Goal: Task Accomplishment & Management: Manage account settings

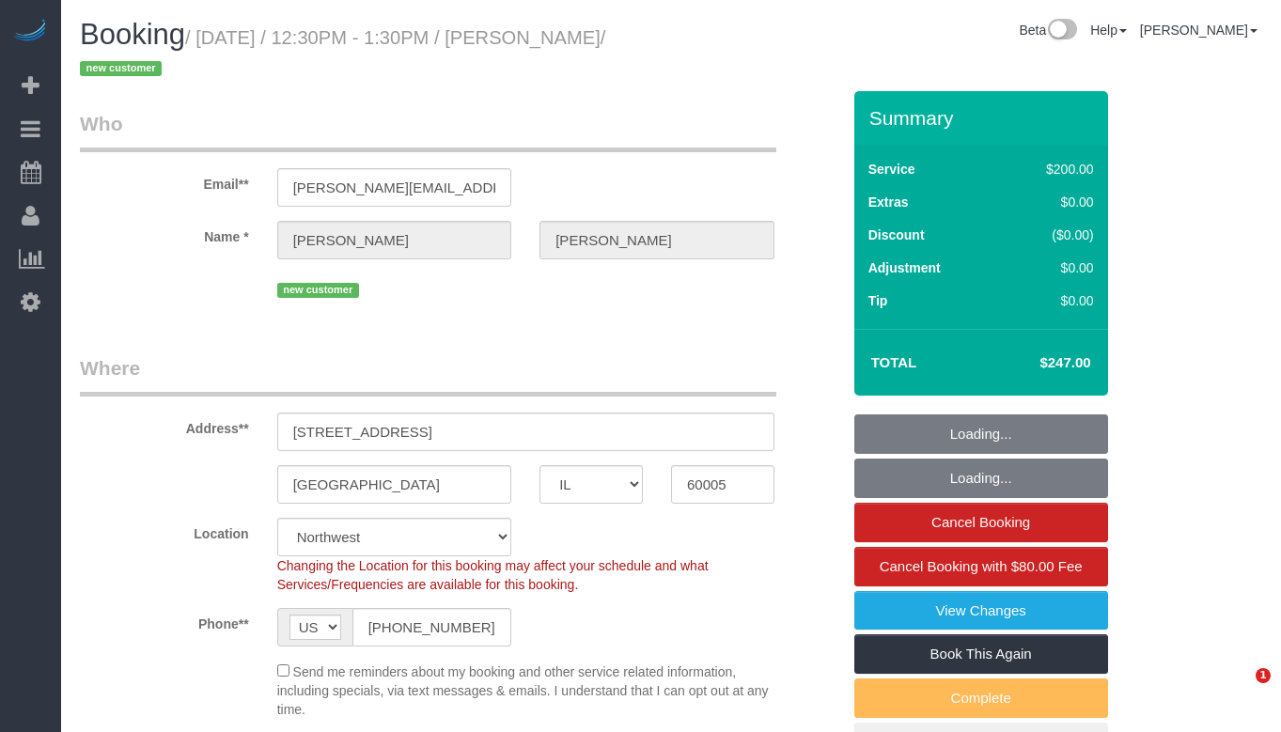
select select "IL"
select select "512"
select select "string:fspay-46461b0c-2964-4b41-a651-97e1274448d7"
select select "spot1"
select select "number:1"
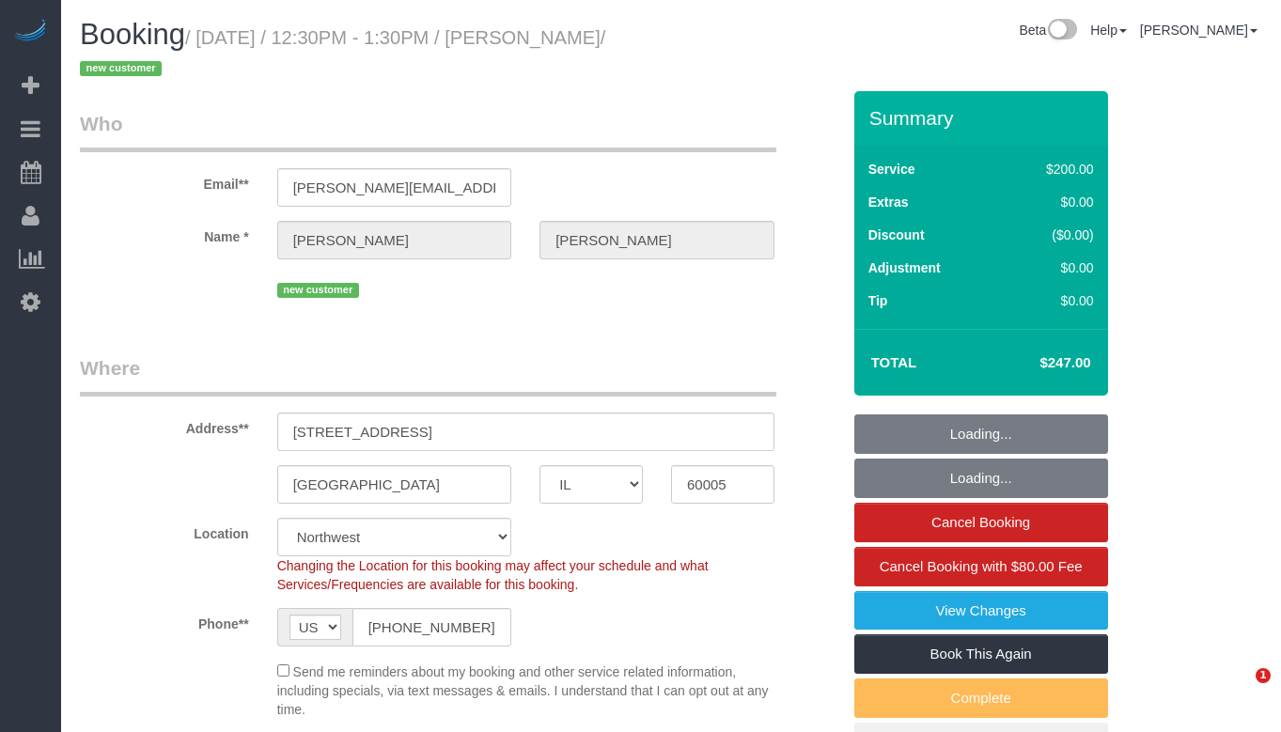
select select "number:58"
select select "number:138"
select select "number:107"
select select "object:1027"
select select "3"
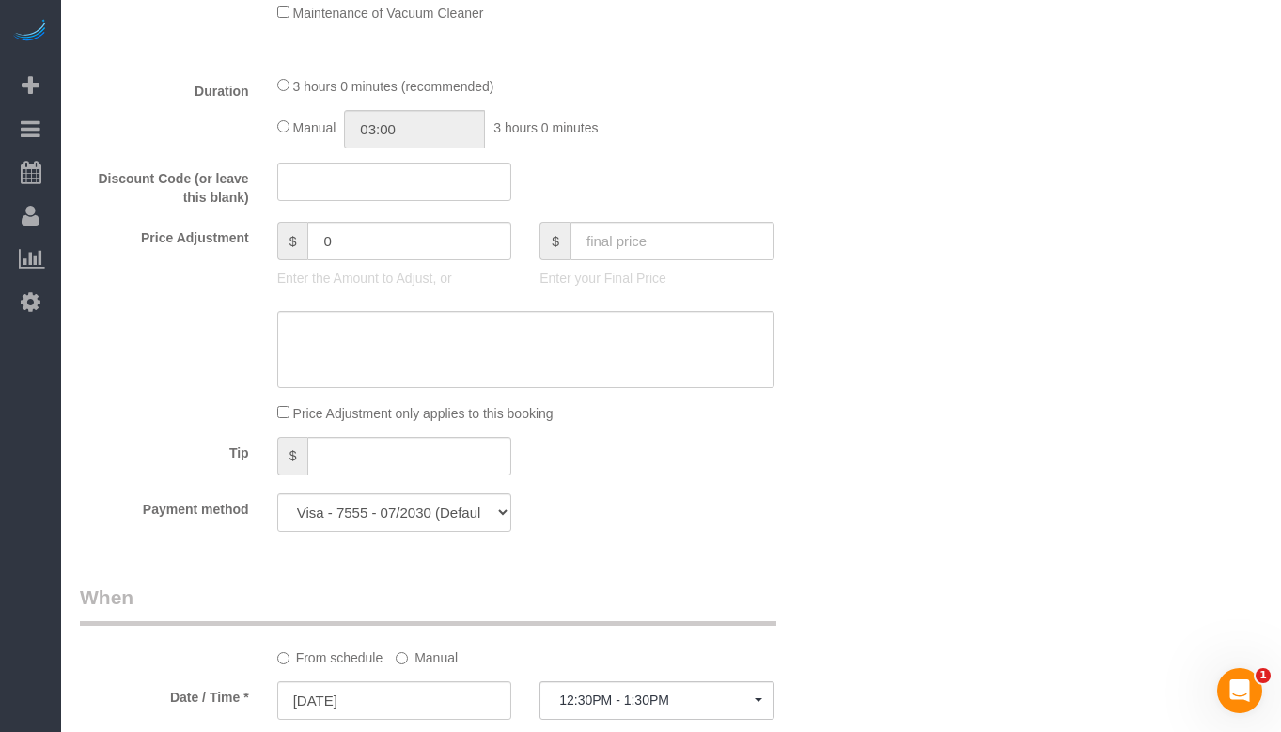
scroll to position [1785, 0]
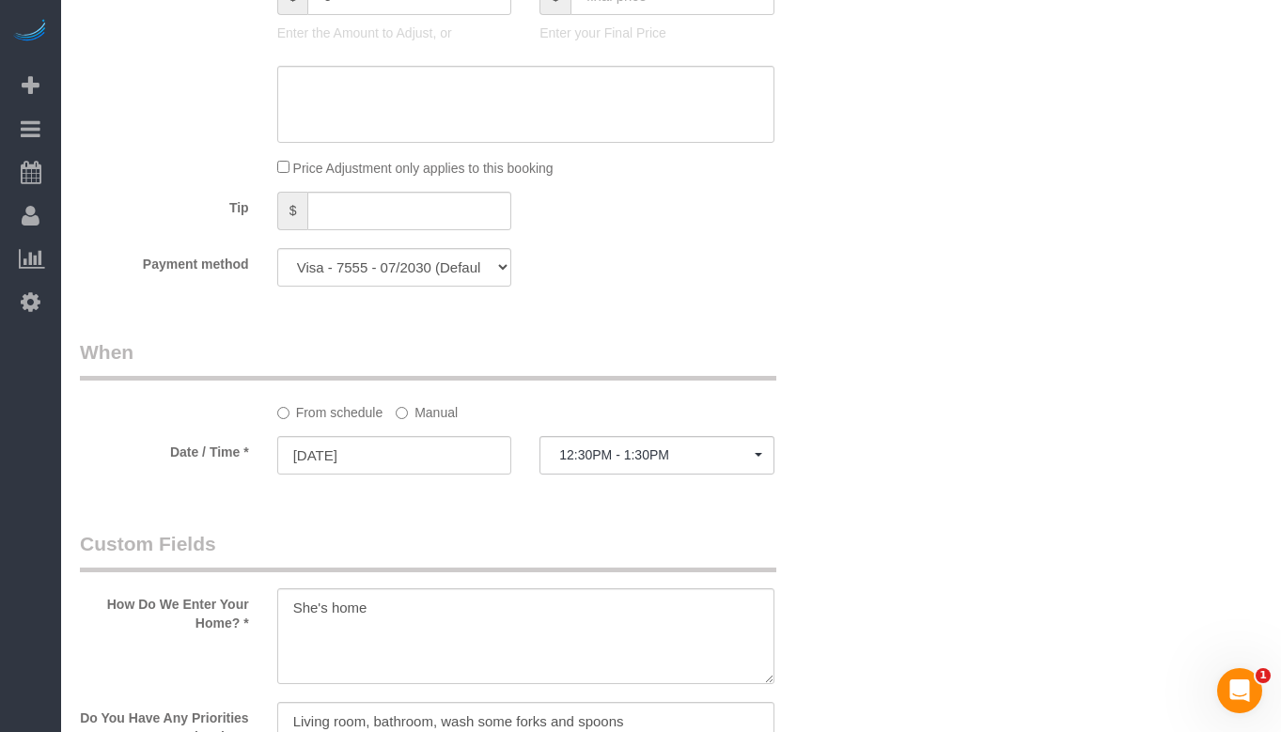
click at [434, 412] on label "Manual" at bounding box center [427, 409] width 62 height 25
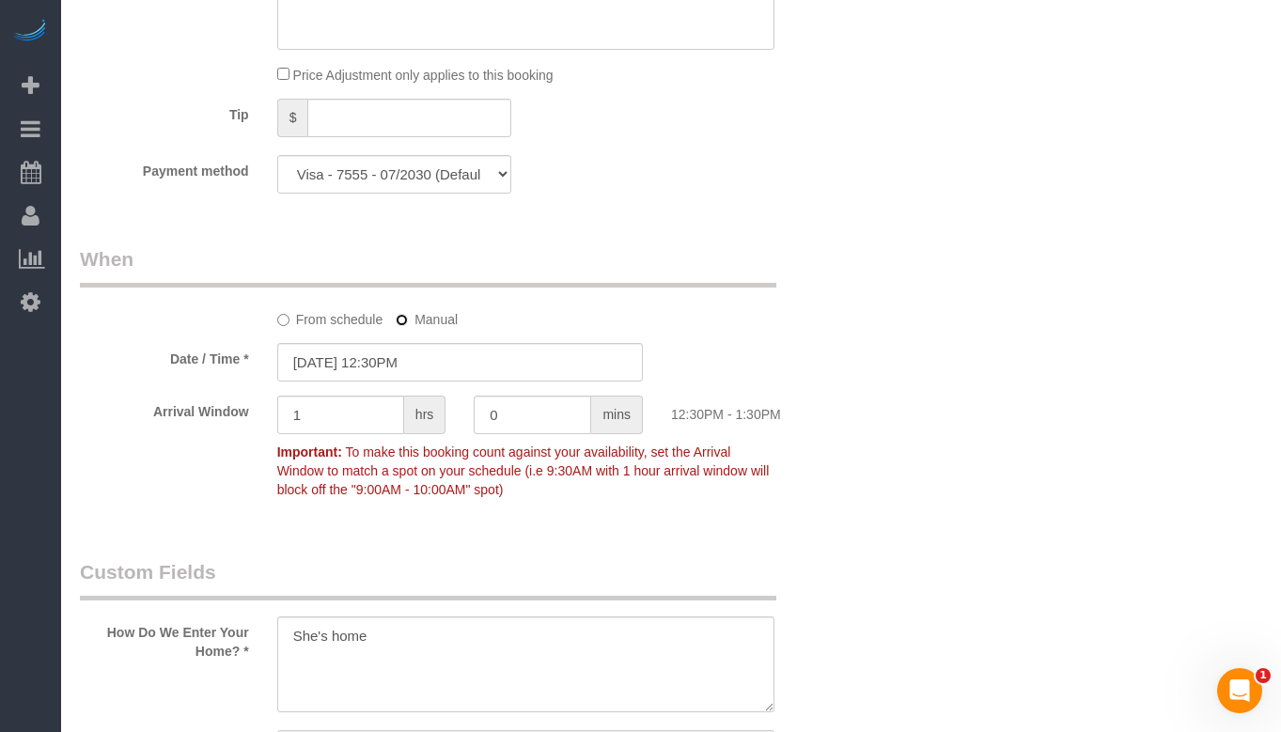
scroll to position [1879, 0]
click at [422, 366] on input "09/17/2025 12:30PM" at bounding box center [460, 361] width 366 height 39
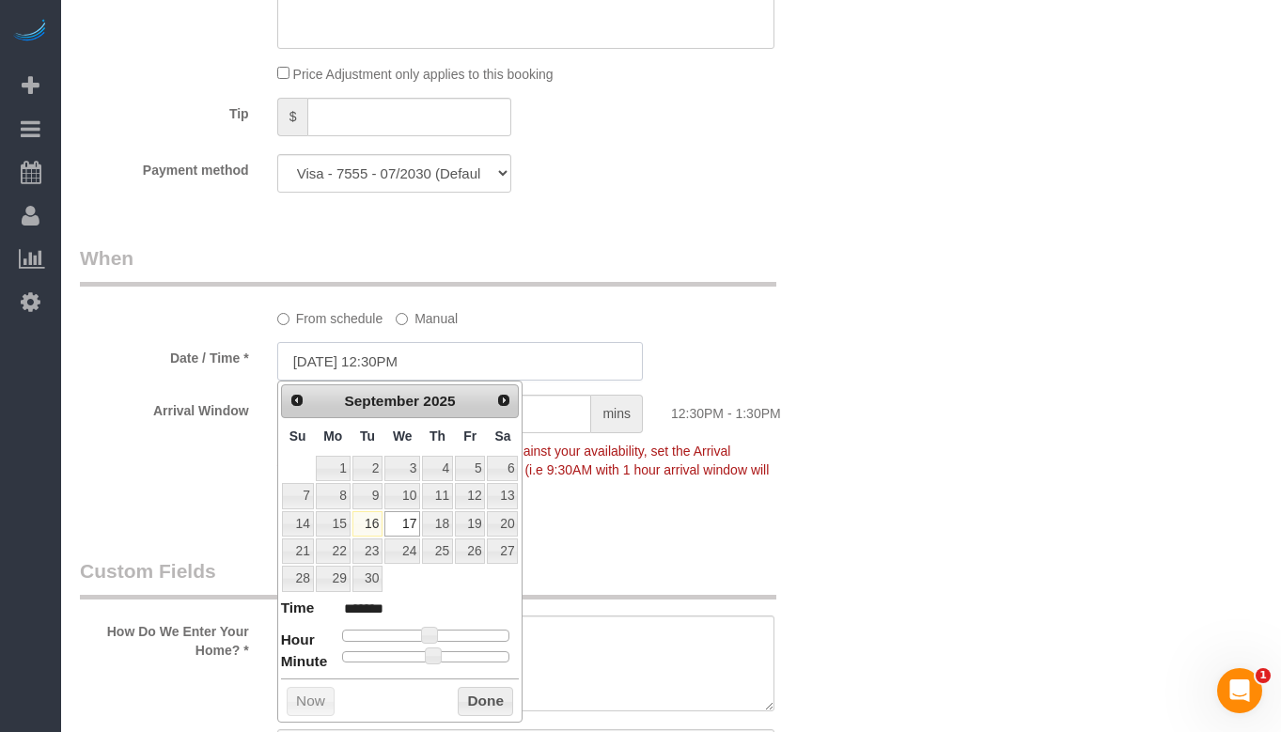
click at [422, 366] on input "09/17/2025 12:30PM" at bounding box center [460, 361] width 366 height 39
click at [662, 332] on sui-booking-spot "From schedule Manual Date / Time * 09/17/2025 12:30PM Arrival Window 1 hrs 0 mi…" at bounding box center [460, 375] width 760 height 262
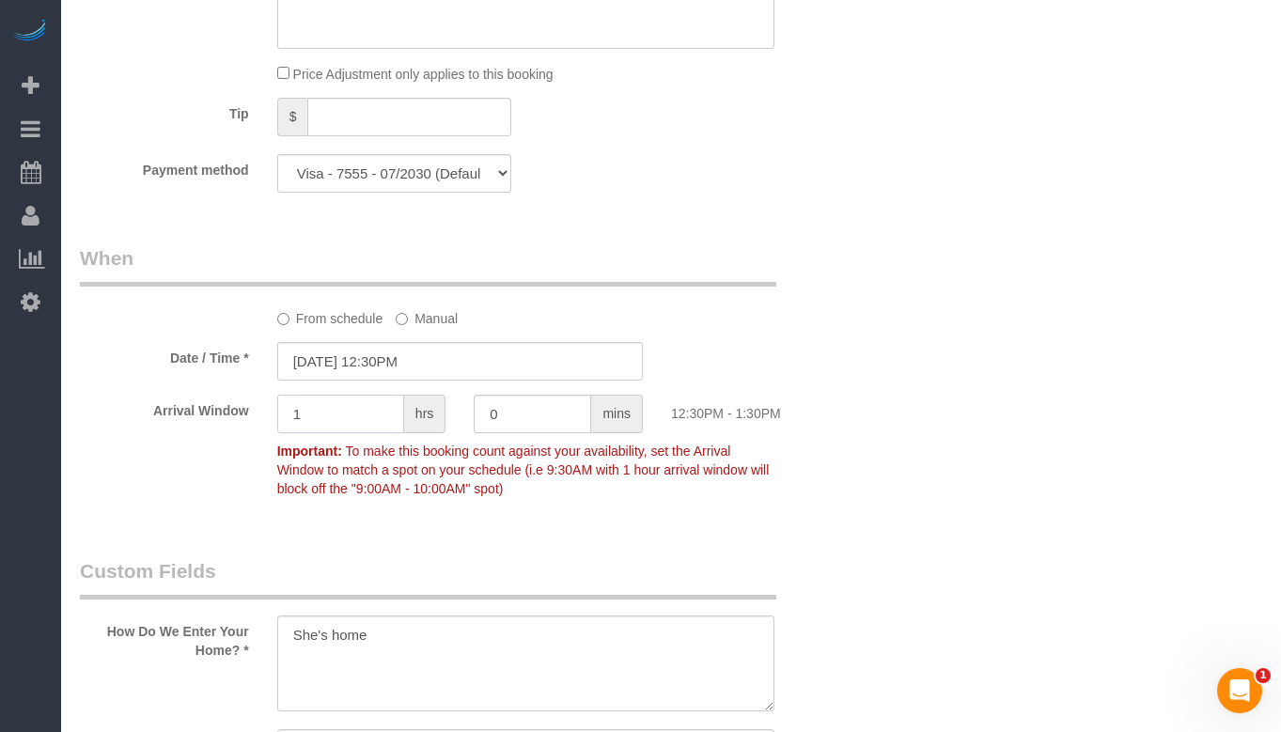
click at [319, 419] on input "1" at bounding box center [340, 414] width 127 height 39
click at [446, 356] on input "09/17/2025 12:30PM" at bounding box center [460, 361] width 366 height 39
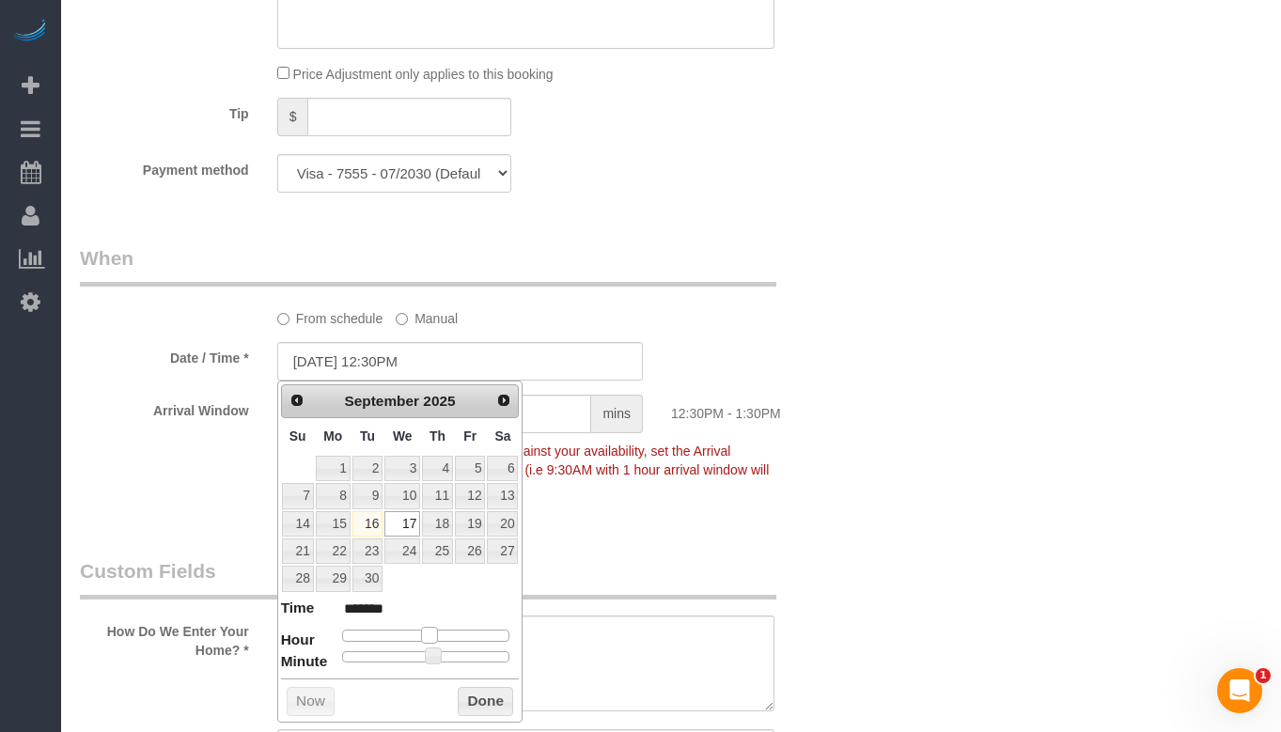
type input "09/17/2025 11:30AM"
type input "*******"
type input "09/17/2025 12:30PM"
type input "*******"
type input "09/17/2025 1:30PM"
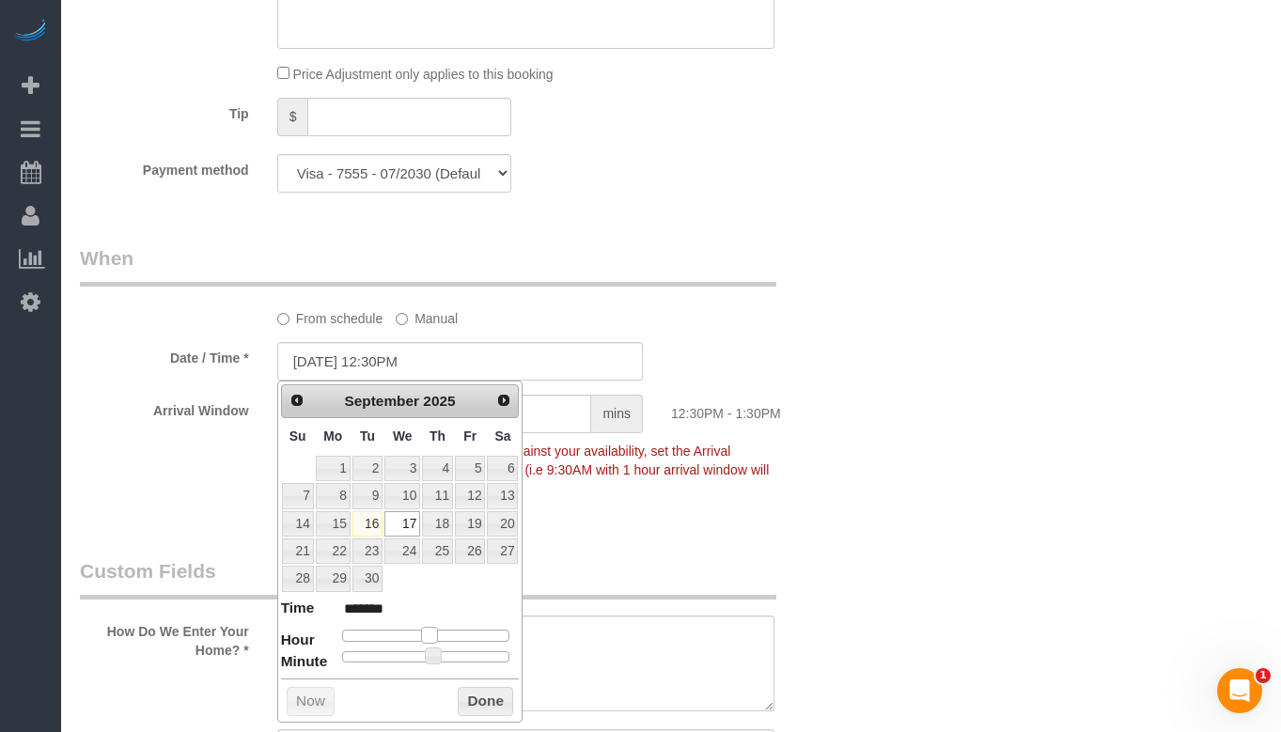
type input "******"
type input "09/17/2025 2:30PM"
type input "******"
type input "09/17/2025 1:30PM"
type input "******"
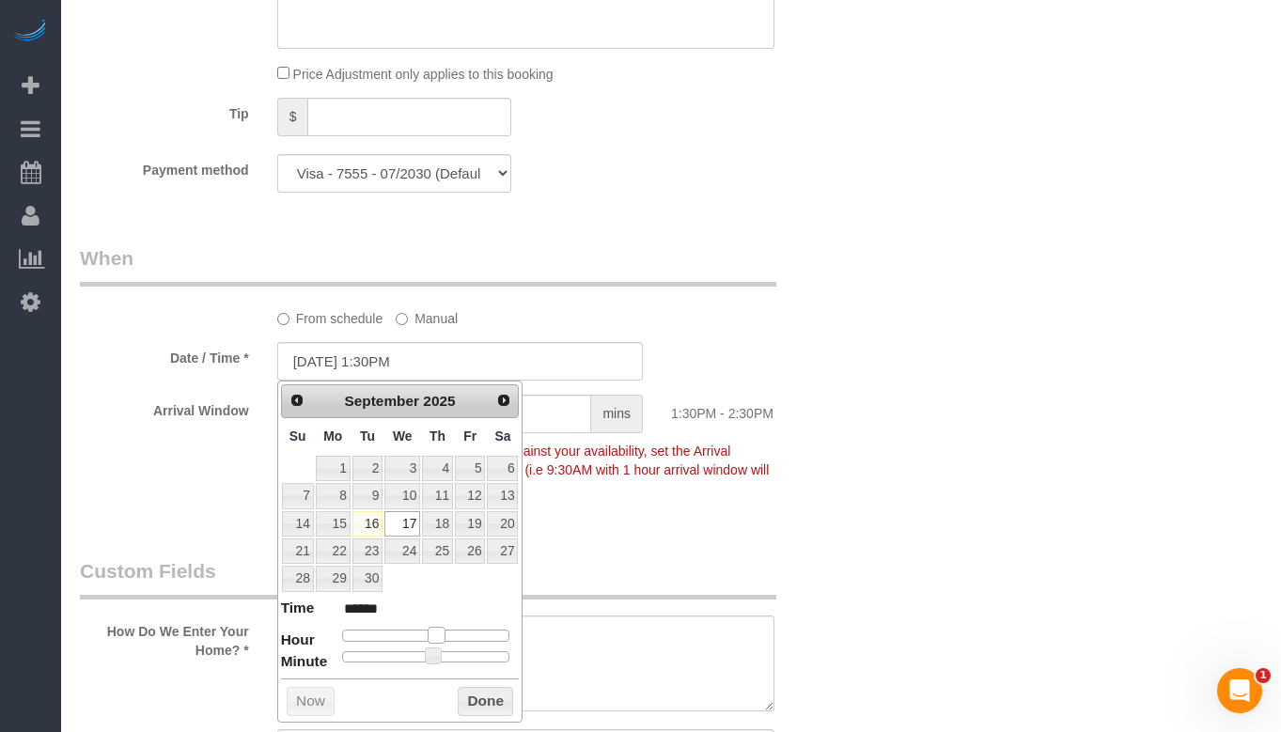
type input "09/17/2025 2:30PM"
type input "******"
type input "09/17/2025 1:30PM"
type input "******"
type input "09/17/2025 2:30PM"
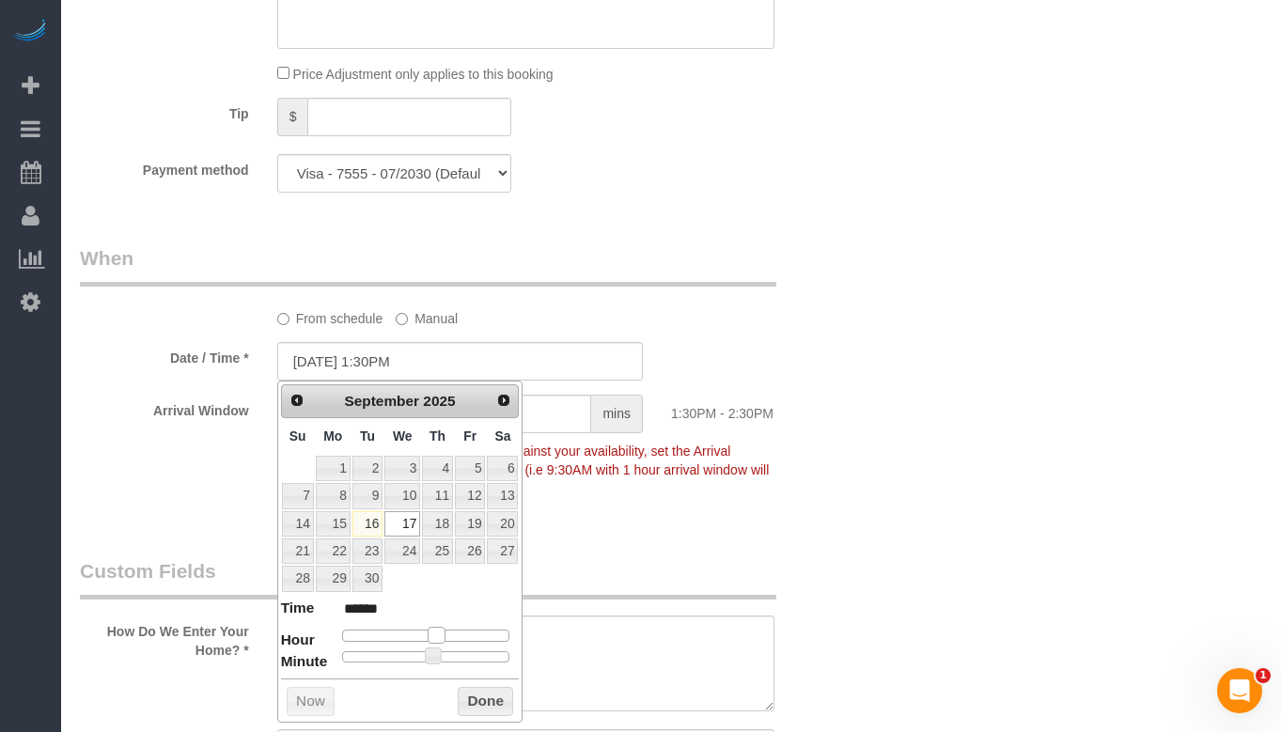
type input "******"
type input "09/17/2025 1:30PM"
type input "******"
drag, startPoint x: 426, startPoint y: 633, endPoint x: 435, endPoint y: 639, distance: 11.0
click at [435, 639] on span at bounding box center [436, 635] width 17 height 17
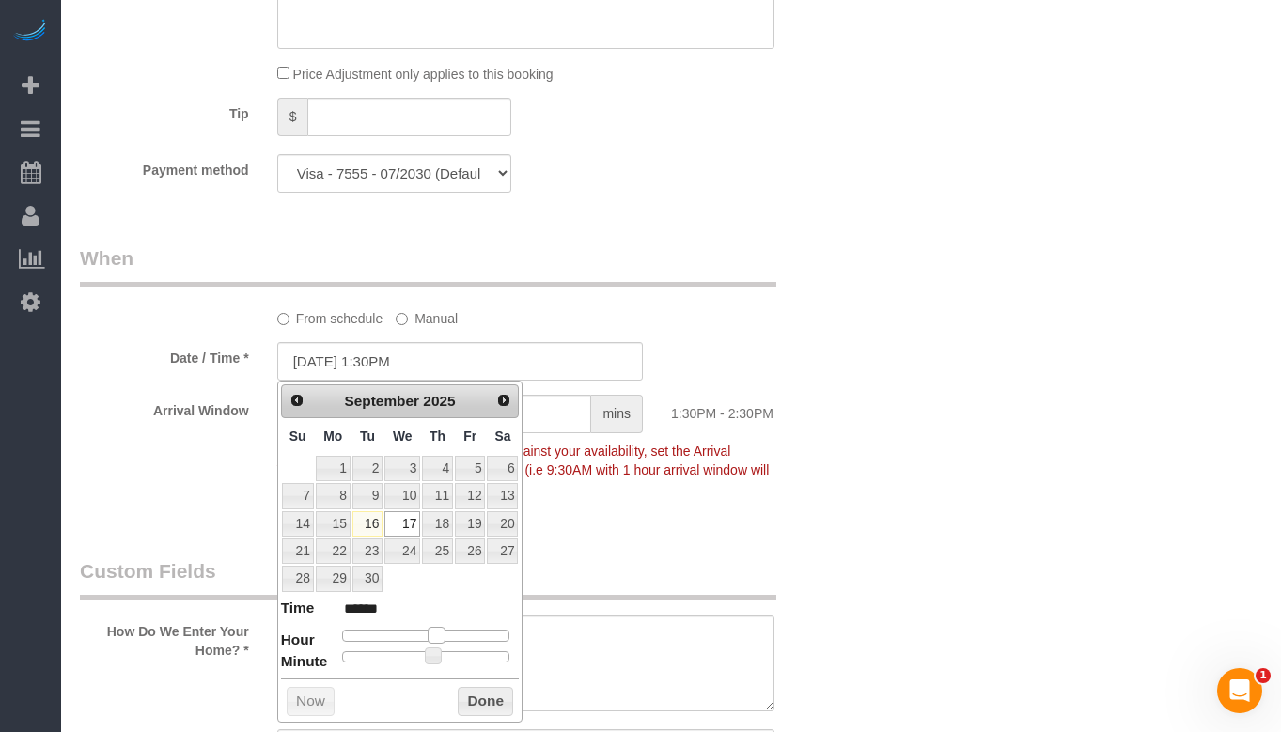
type input "09/17/2025 12:30PM"
type input "*******"
type input "09/17/2025 1:30PM"
type input "******"
click at [427, 638] on div at bounding box center [426, 635] width 168 height 11
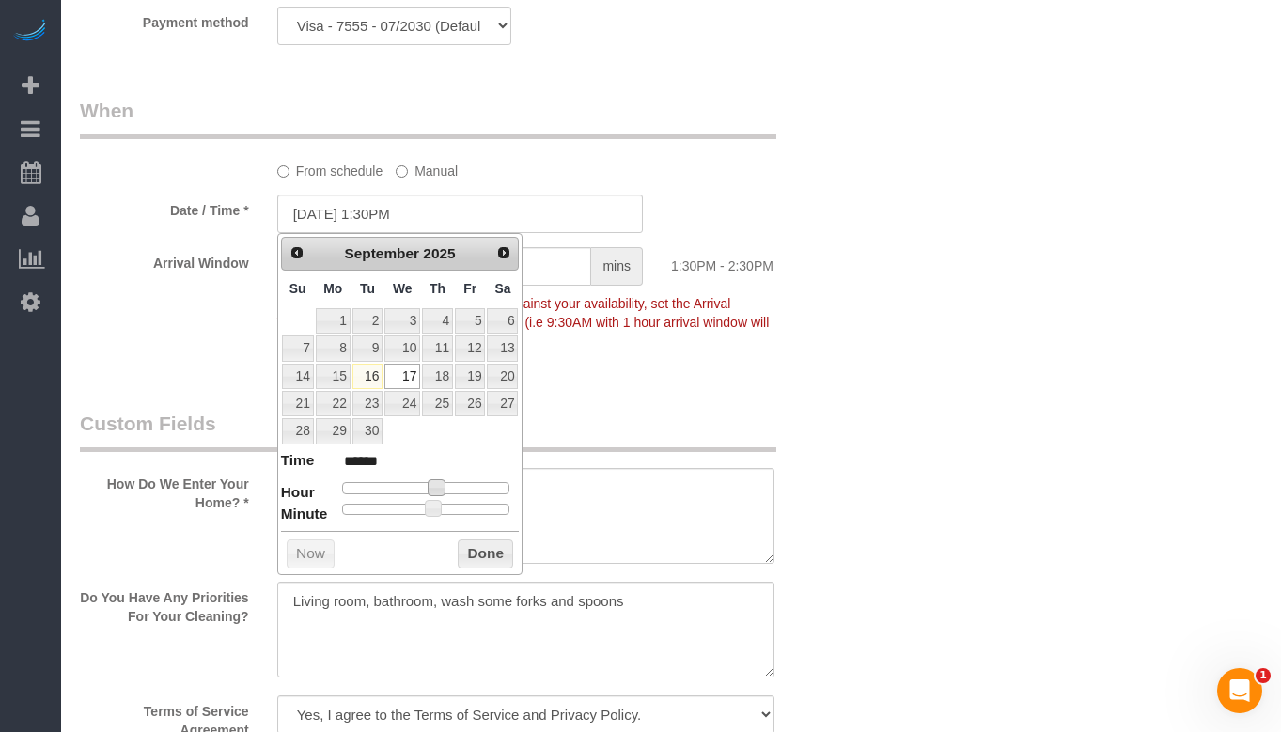
scroll to position [2067, 0]
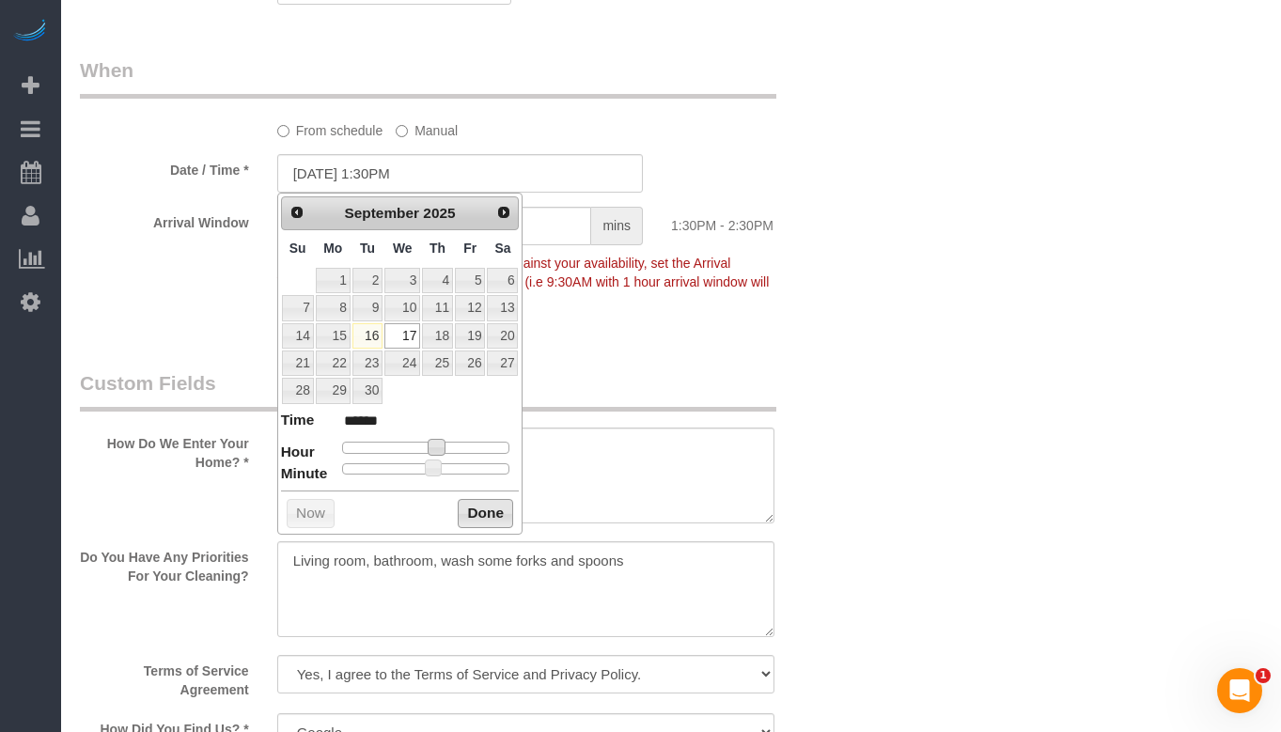
click at [477, 513] on button "Done" at bounding box center [485, 514] width 55 height 30
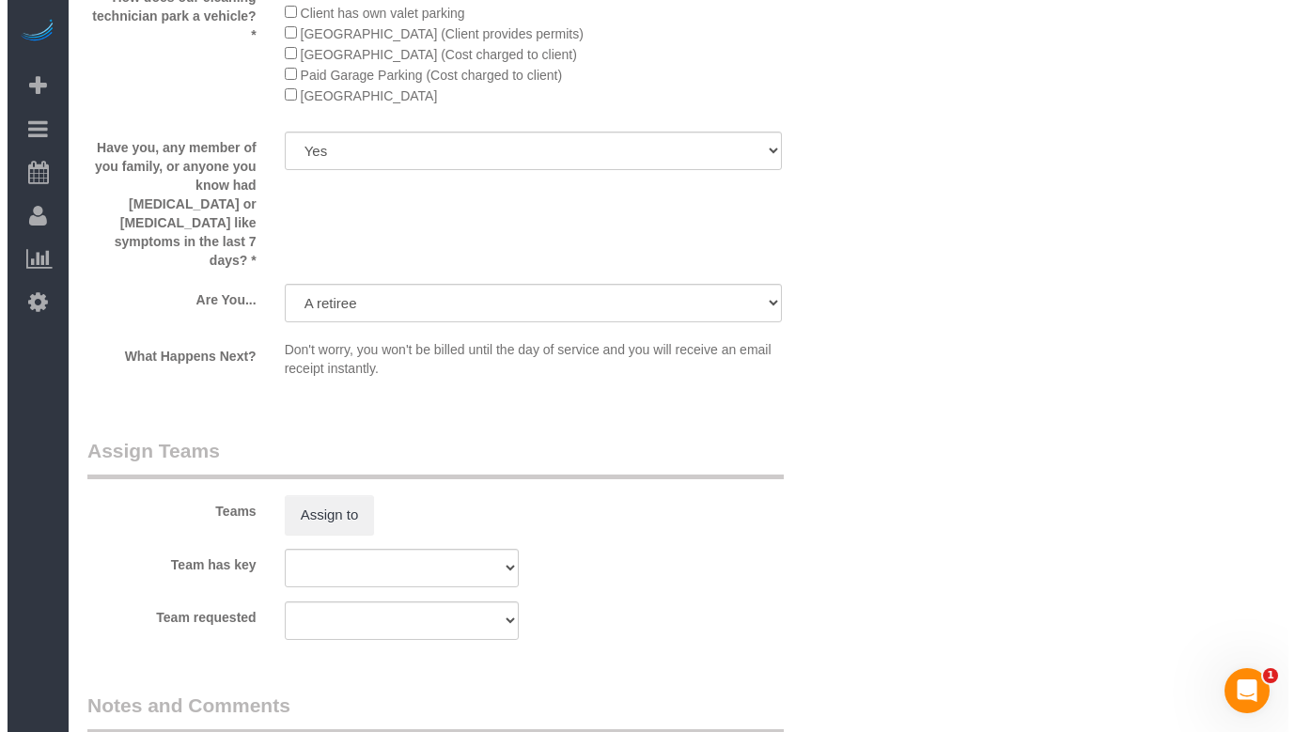
scroll to position [3195, 0]
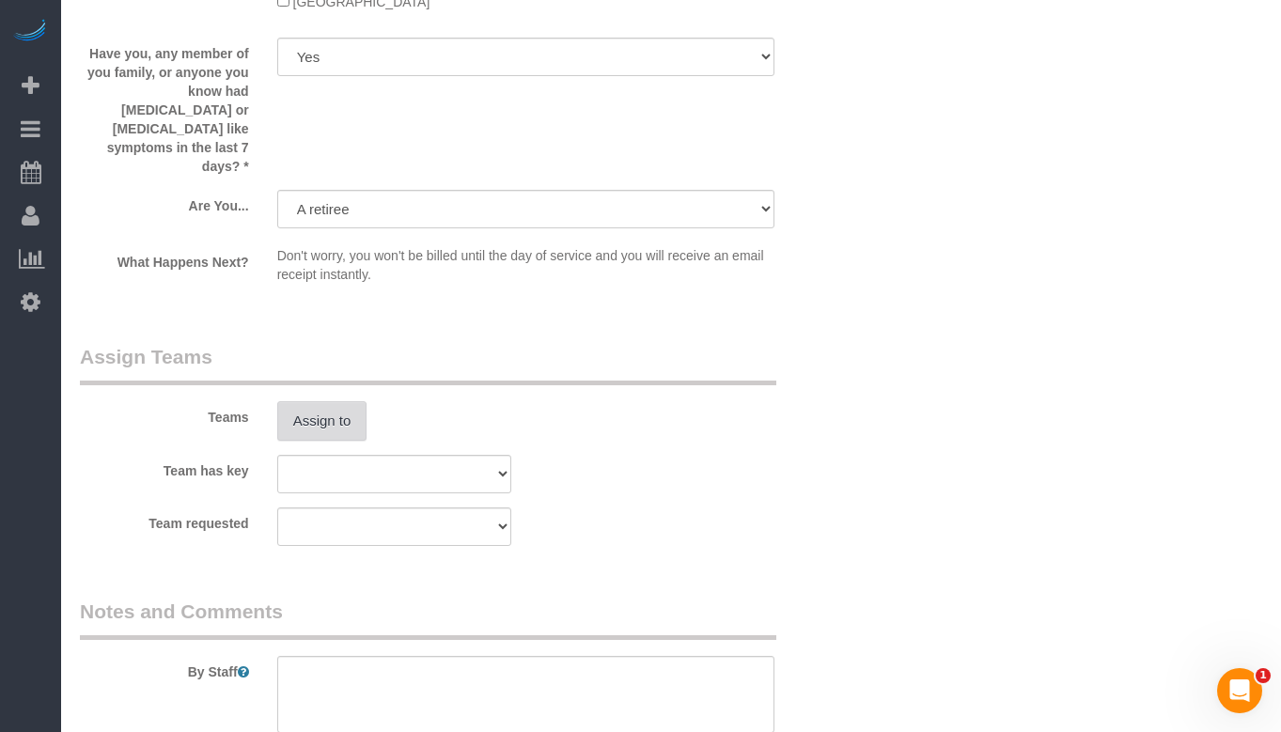
click at [325, 401] on button "Assign to" at bounding box center [322, 420] width 90 height 39
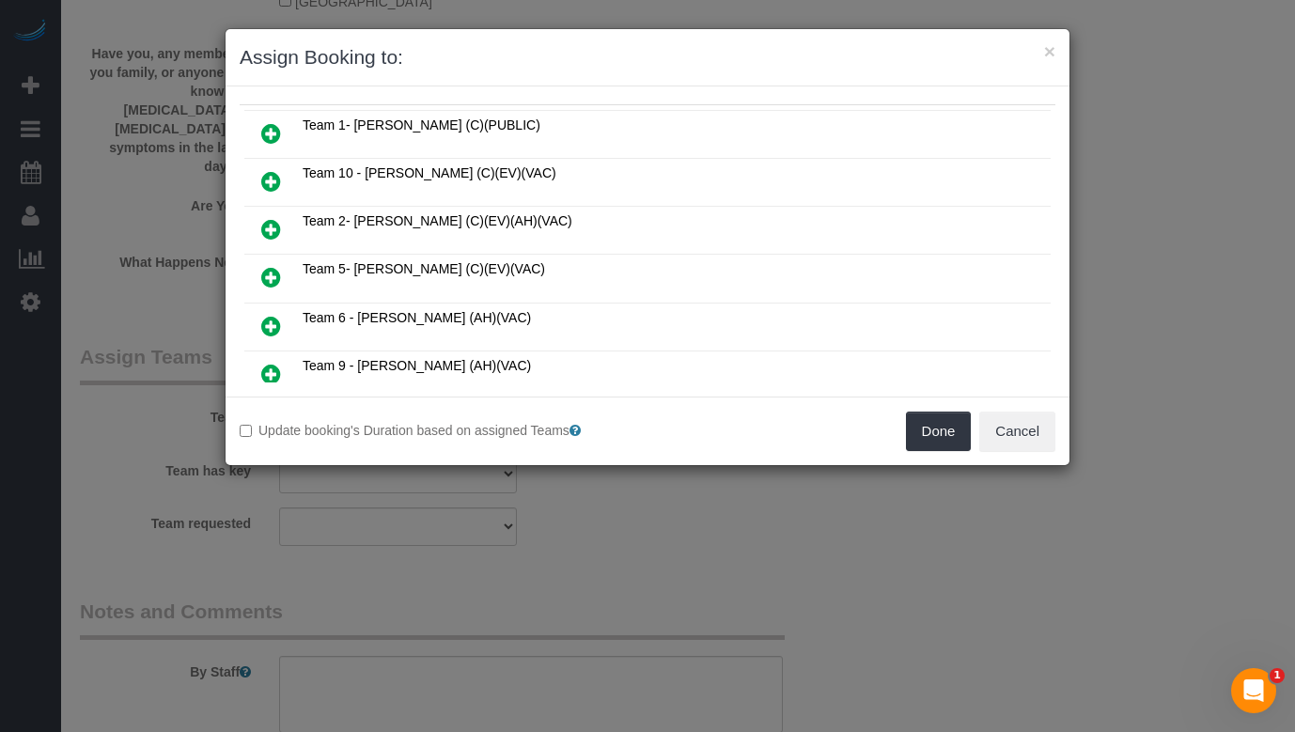
scroll to position [191, 0]
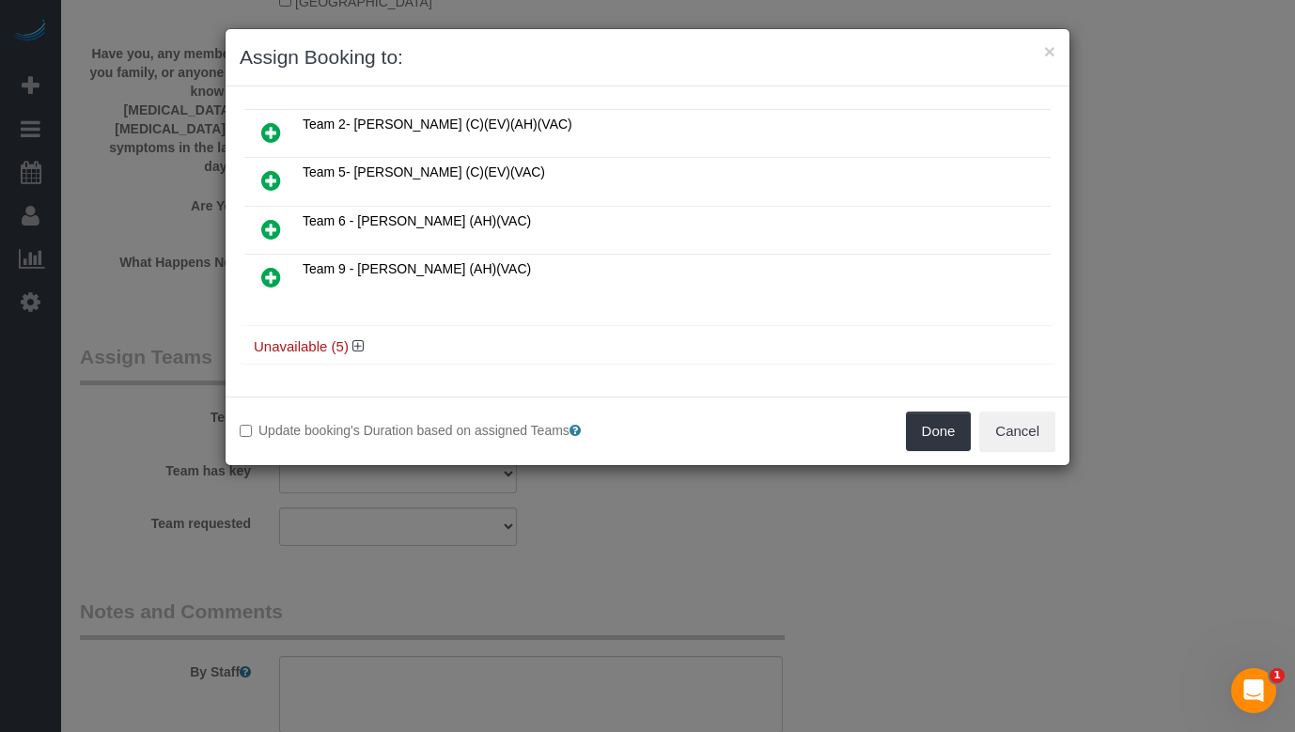
click at [271, 270] on icon at bounding box center [271, 277] width 20 height 23
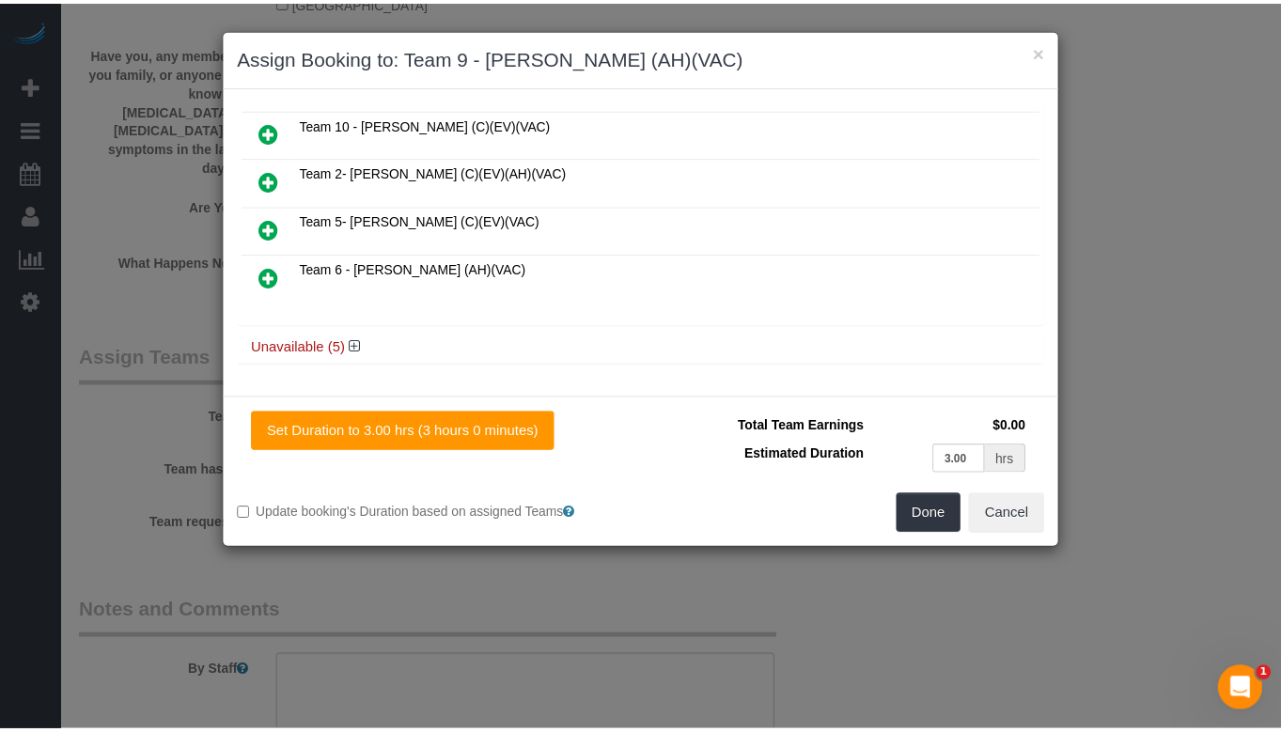
scroll to position [0, 0]
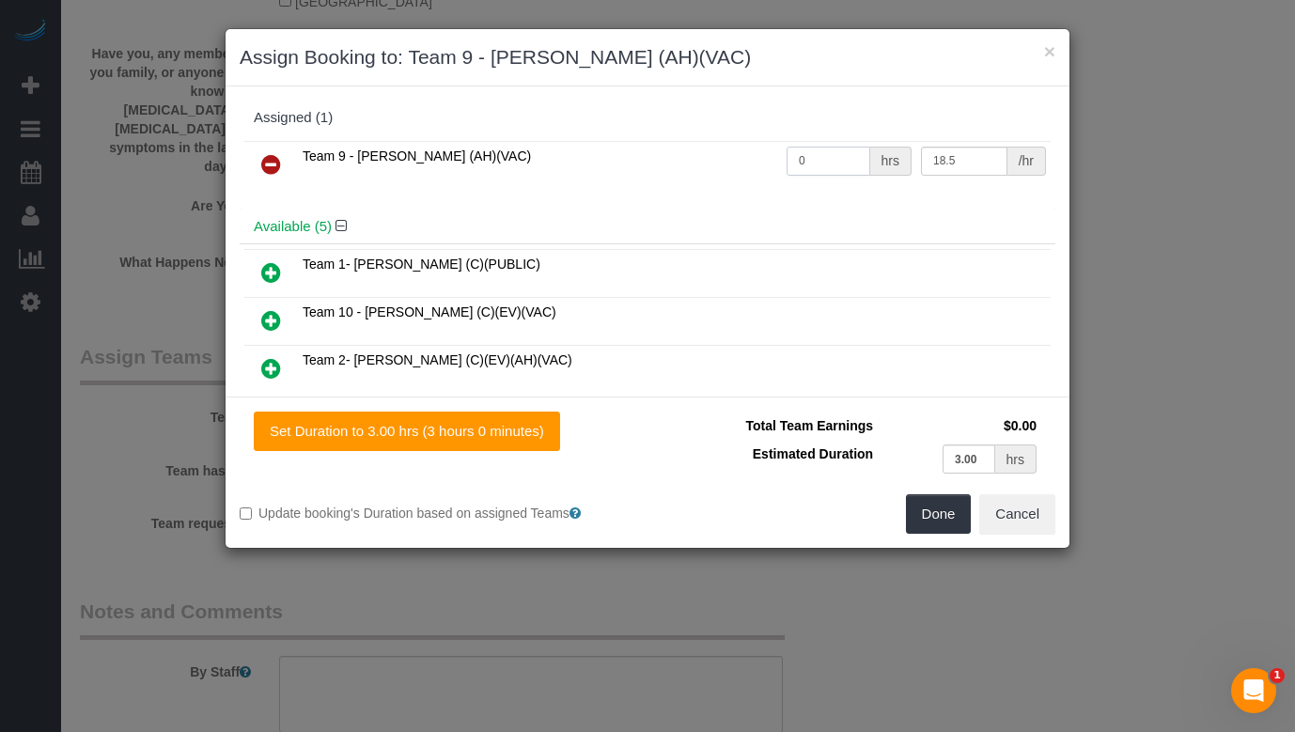
click at [817, 173] on input "0" at bounding box center [828, 161] width 84 height 29
type input "3"
click at [937, 514] on button "Done" at bounding box center [939, 513] width 66 height 39
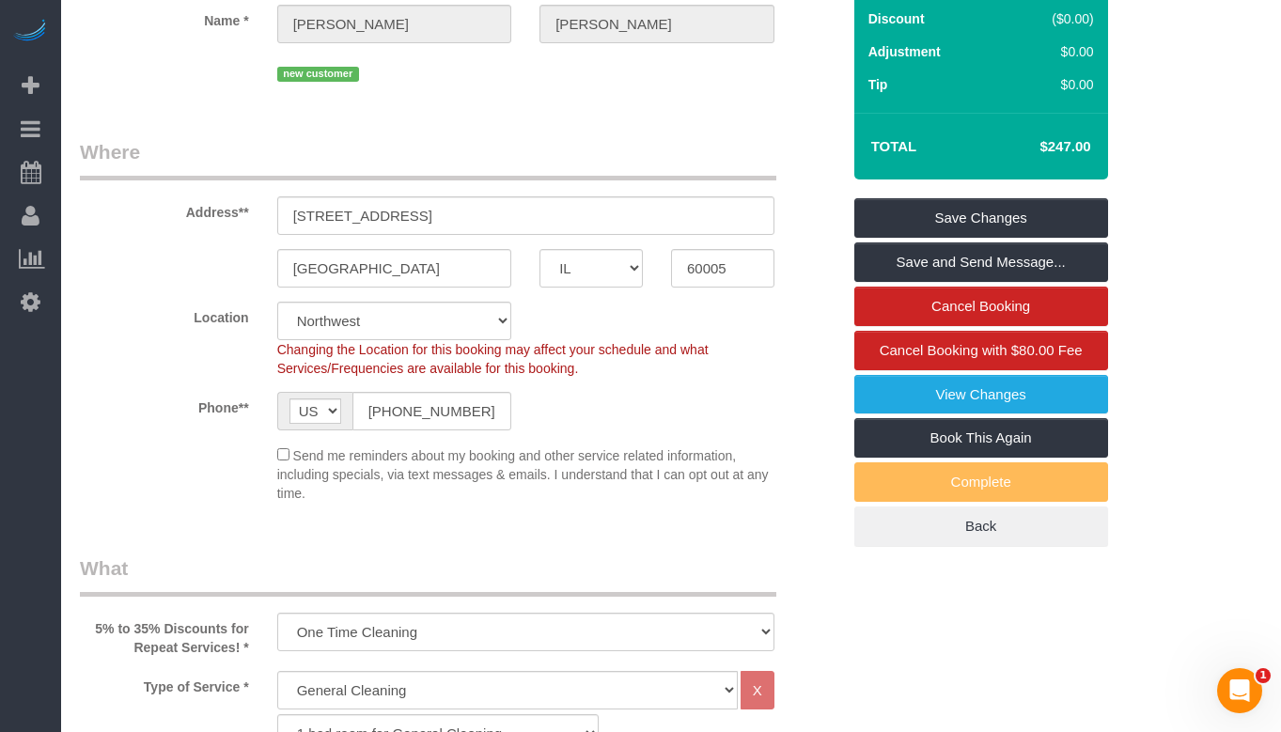
scroll to position [188, 0]
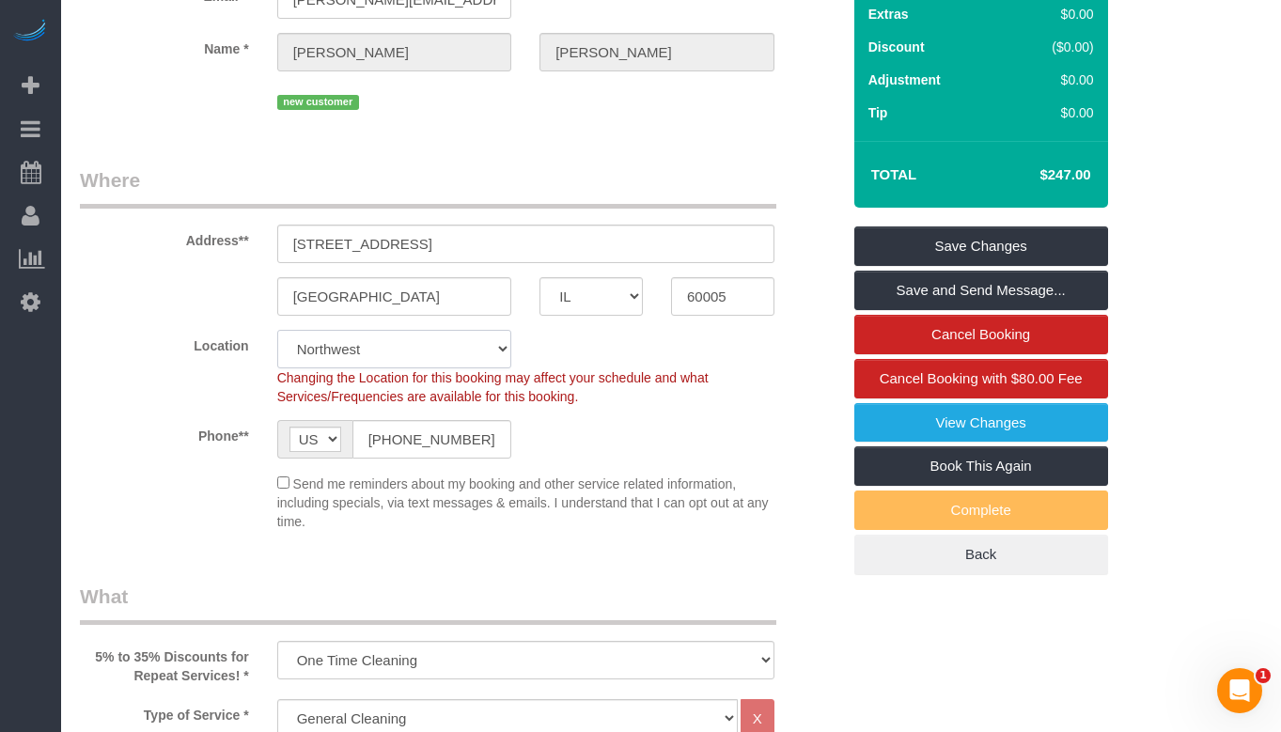
click at [418, 352] on select "Chicago Evanston Skokie Northwest Western" at bounding box center [394, 349] width 235 height 39
click at [277, 330] on select "Chicago Evanston Skokie Northwest Western" at bounding box center [394, 349] width 235 height 39
click at [400, 357] on select "Chicago Evanston Skokie Northwest Western" at bounding box center [394, 349] width 235 height 39
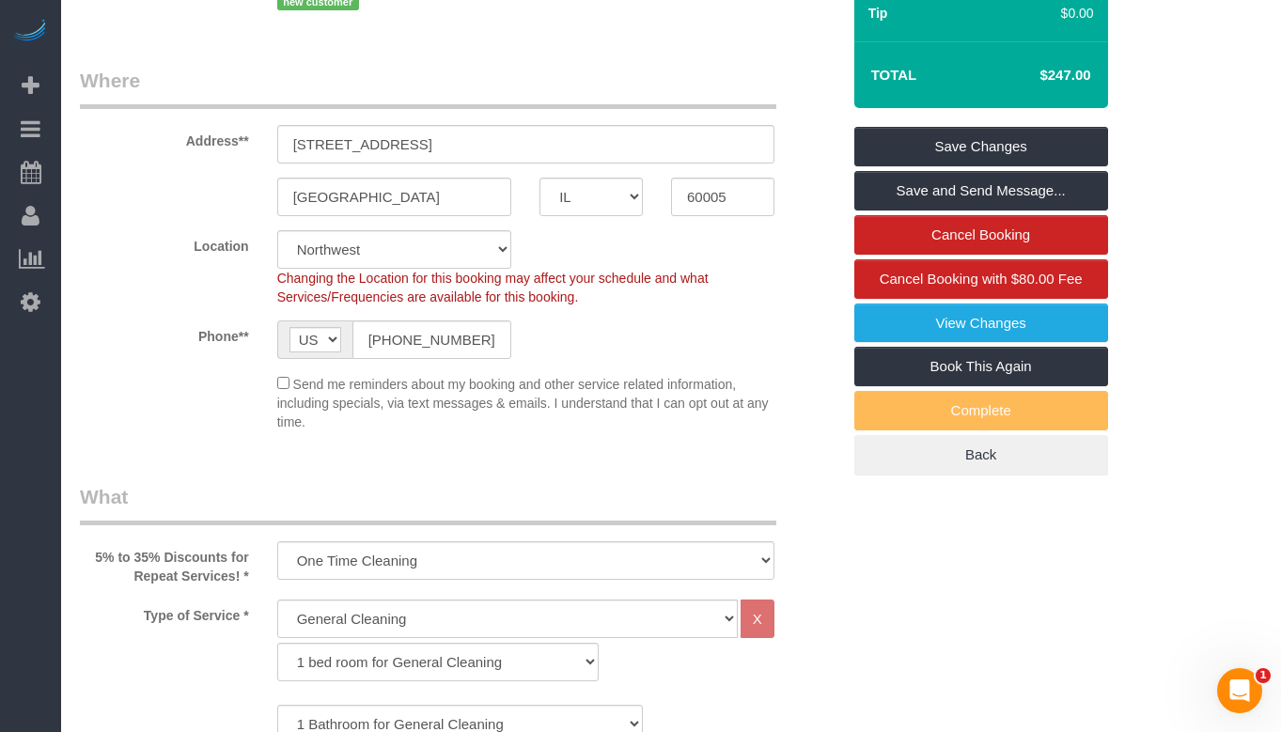
scroll to position [240, 0]
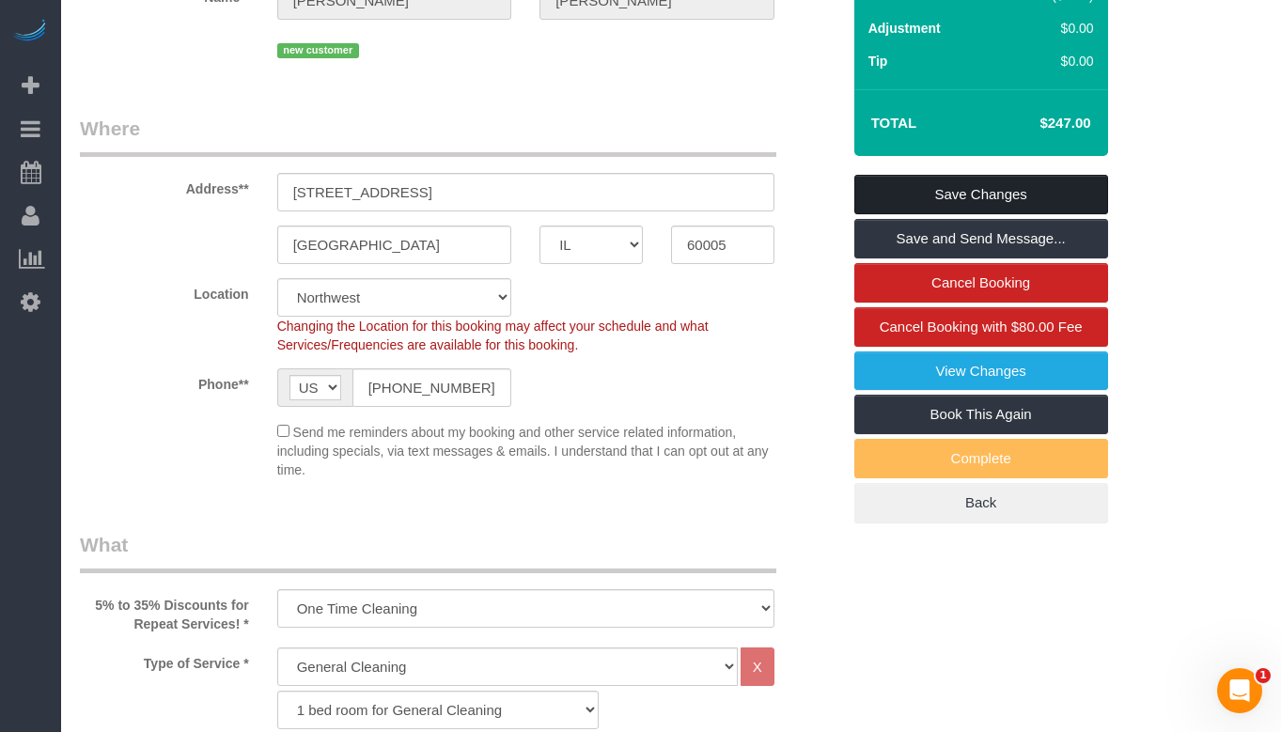
click at [989, 184] on link "Save Changes" at bounding box center [981, 194] width 254 height 39
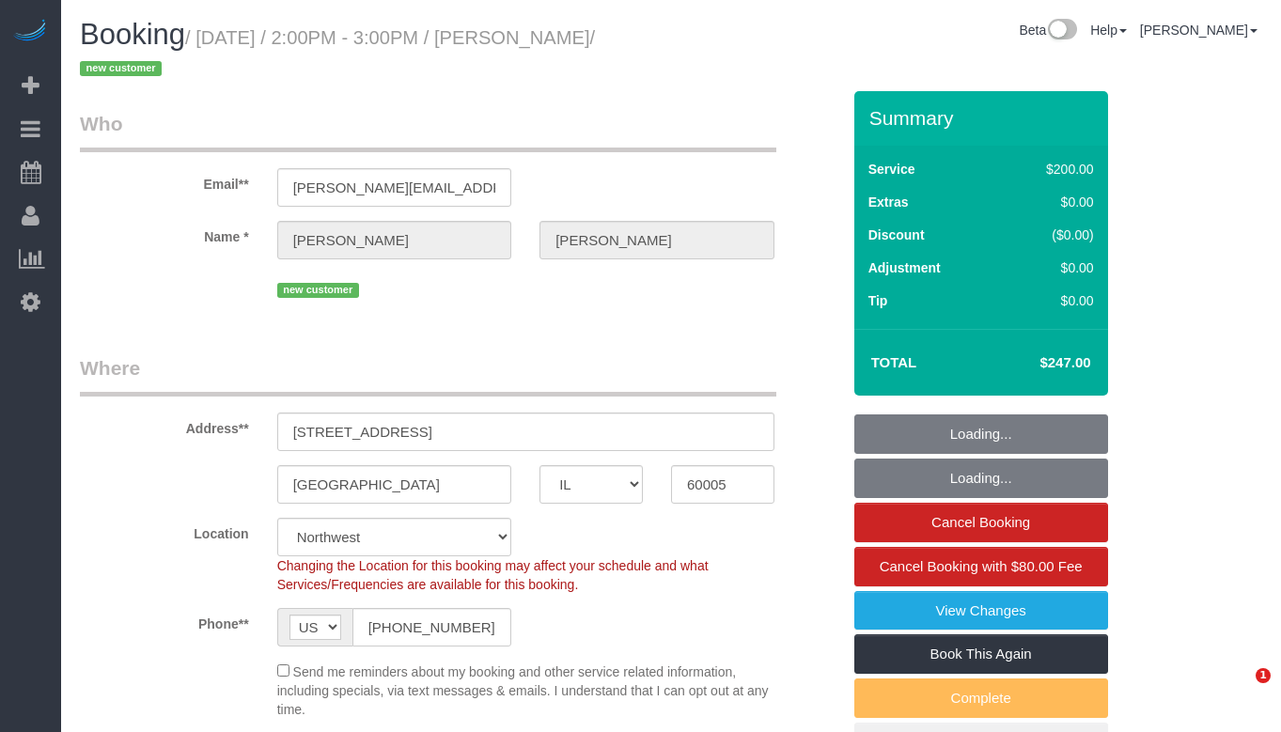
select select "IL"
select select "512"
select select "string:fspay-46461b0c-2964-4b41-a651-97e1274448d7"
select select "number:1"
select select "number:58"
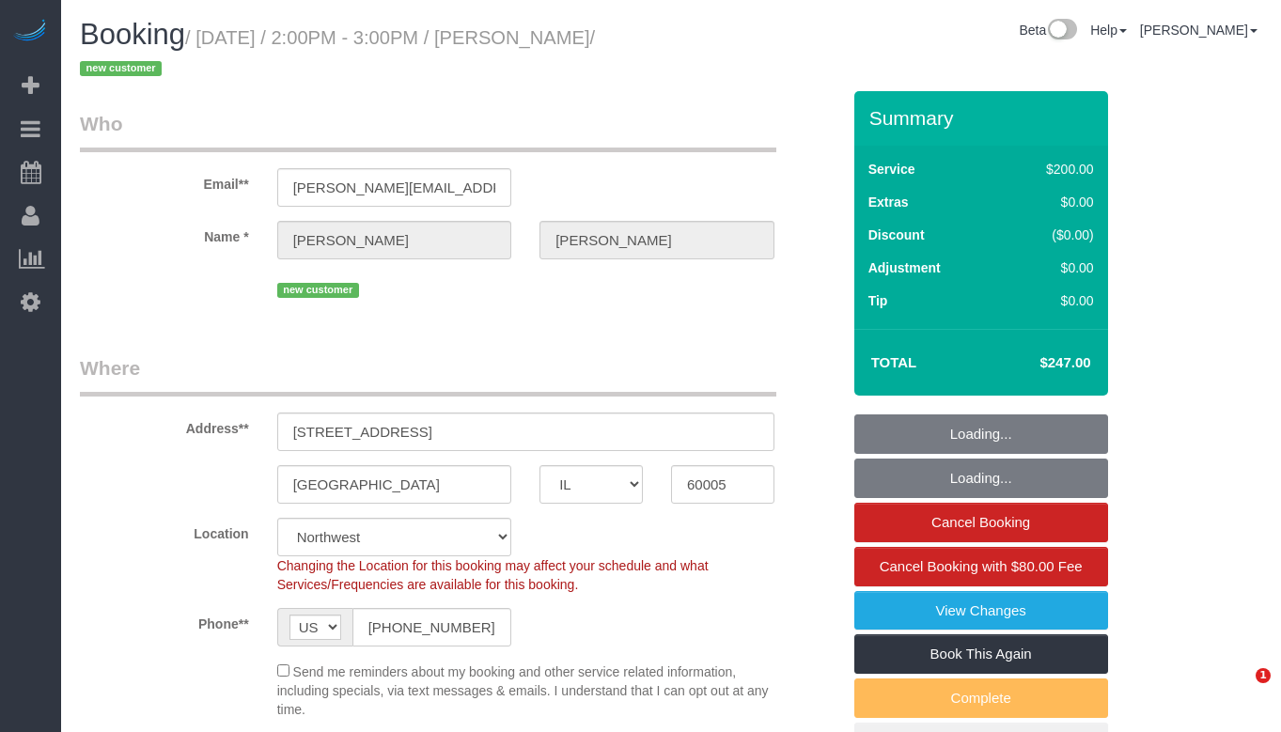
select select "number:138"
select select "number:107"
select select "object:1030"
select select "3"
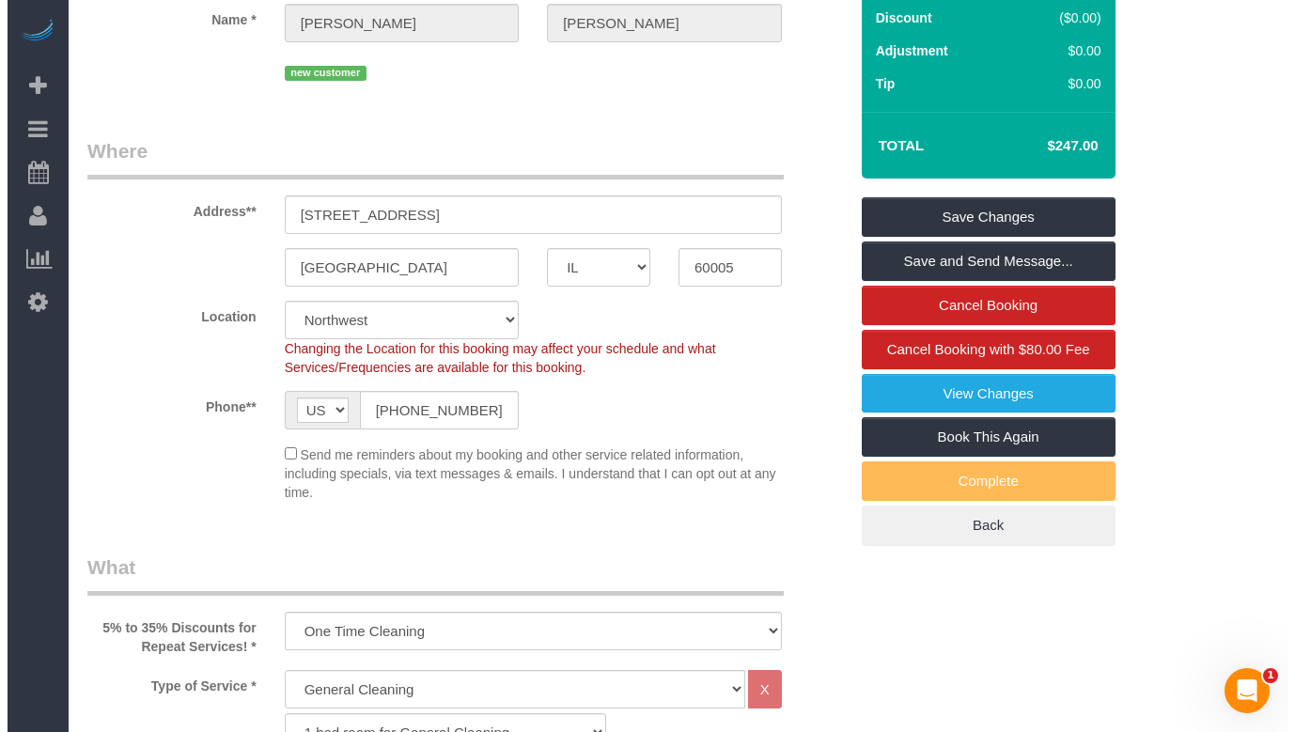
scroll to position [188, 0]
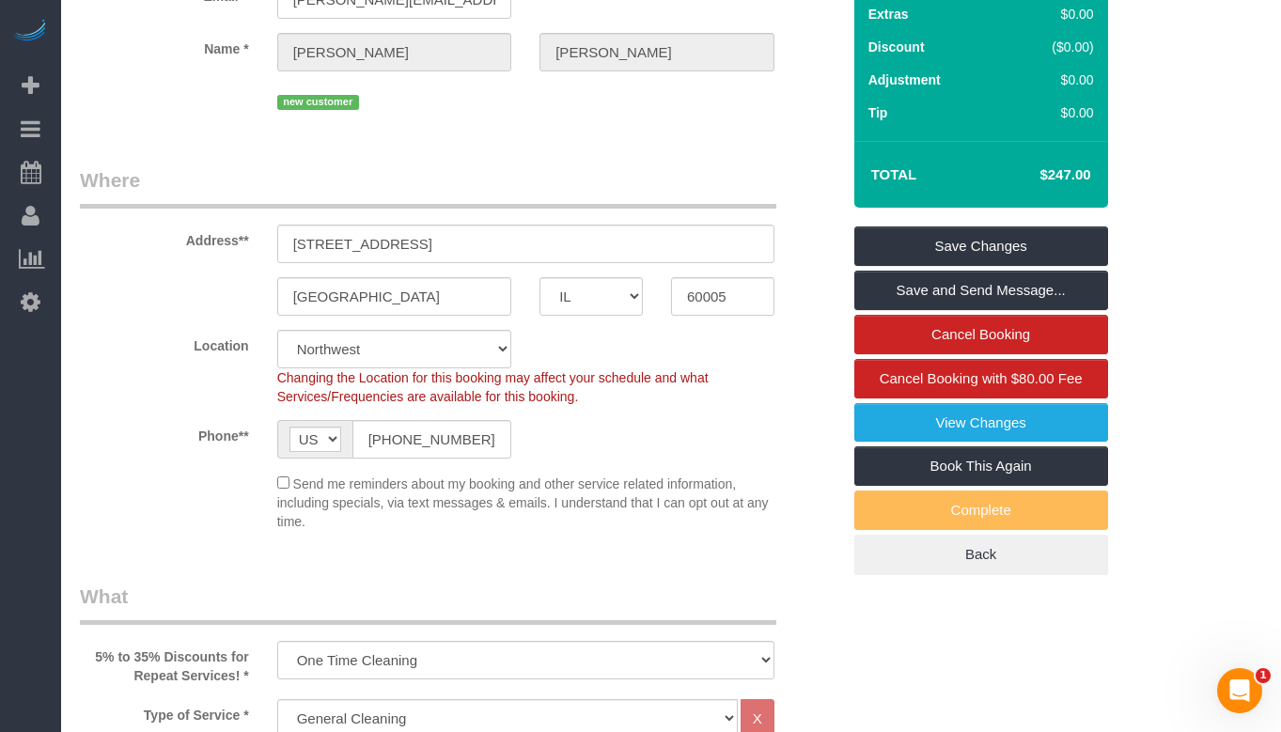
click at [724, 125] on fieldset "Who Email** emily.mones@gmail.com Name * Emily Di Giulio new customer" at bounding box center [460, 25] width 760 height 207
click at [1021, 298] on link "Save and Send Message..." at bounding box center [981, 290] width 254 height 39
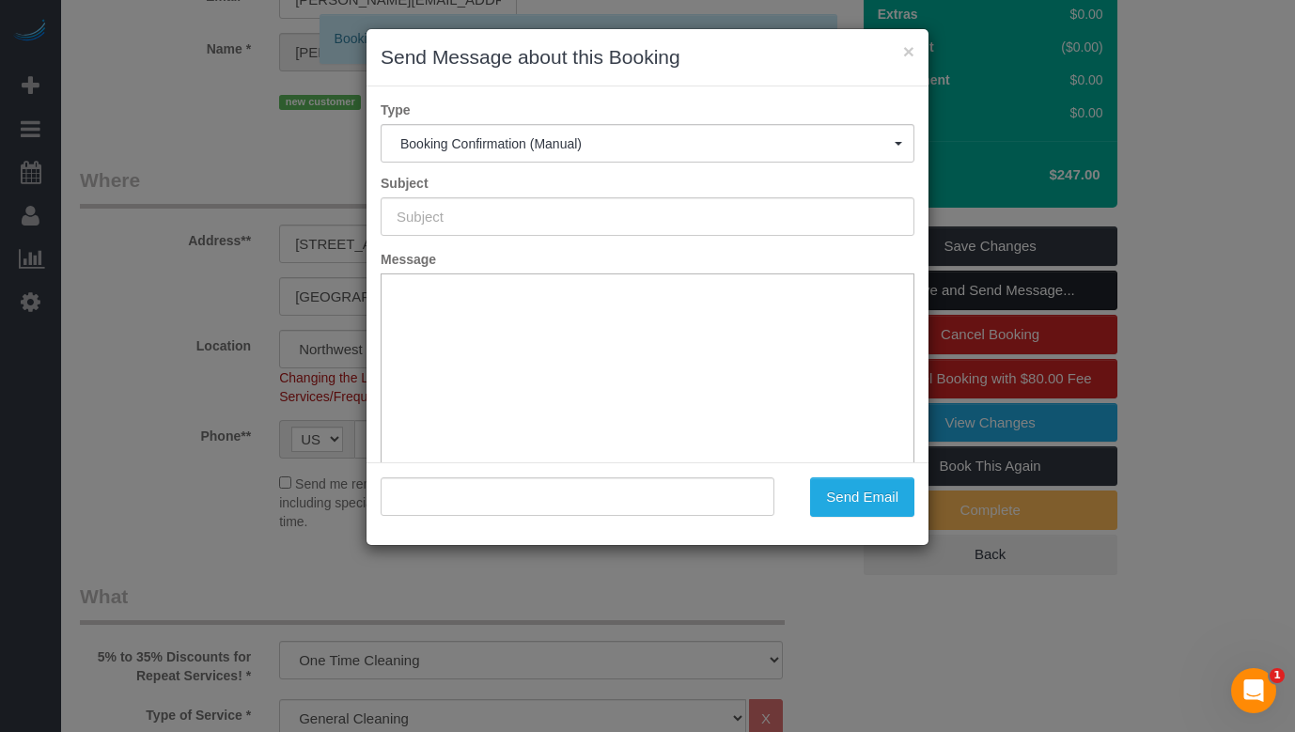
type input "Your Booking With Fresh Tech Maid, Confirmed!"
type input ""Emily Di Giulio" <emily.mones@gmail.com>"
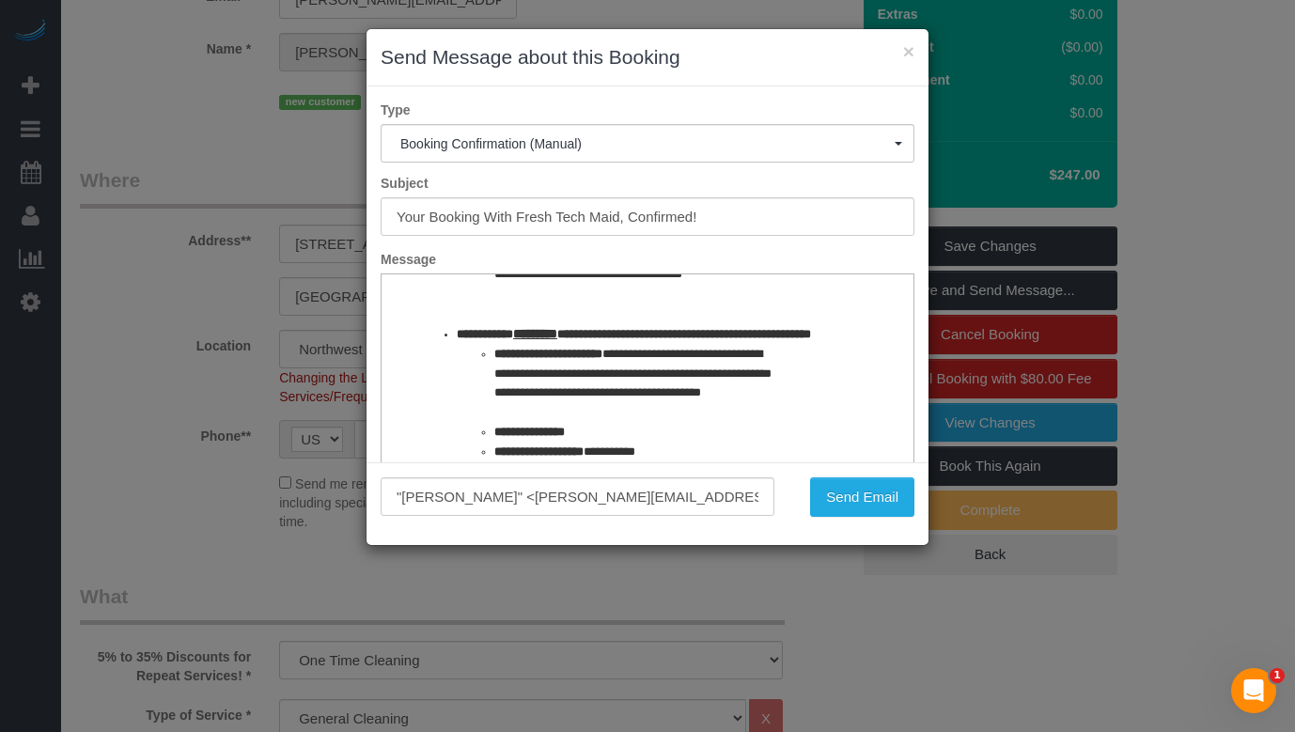
scroll to position [658, 0]
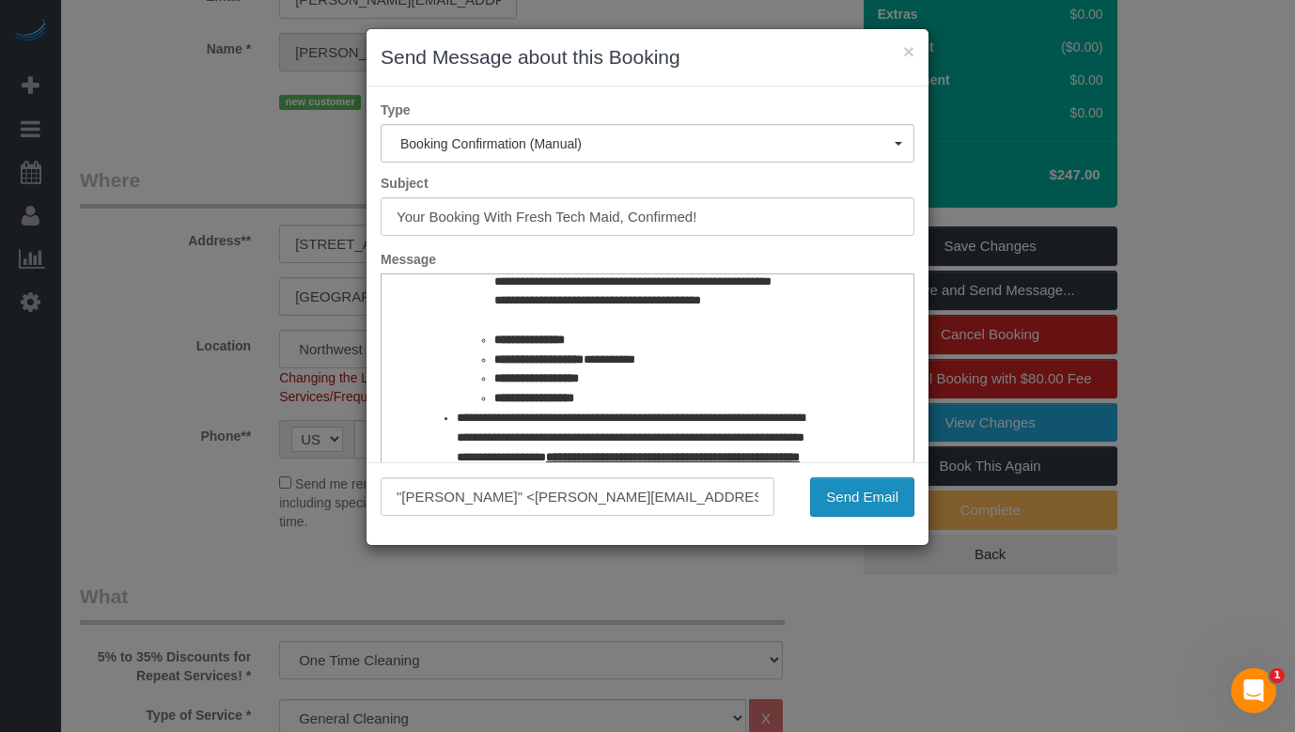
click at [849, 509] on button "Send Email" at bounding box center [862, 496] width 104 height 39
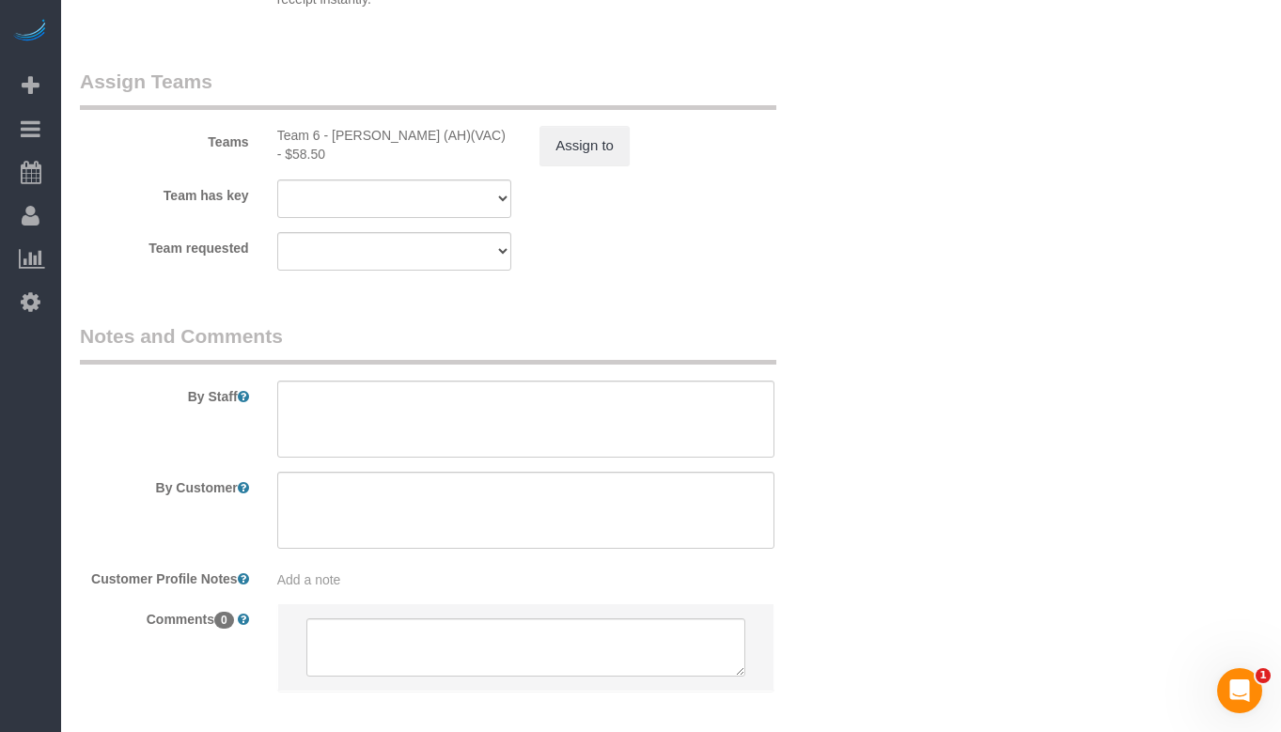
scroll to position [3571, 0]
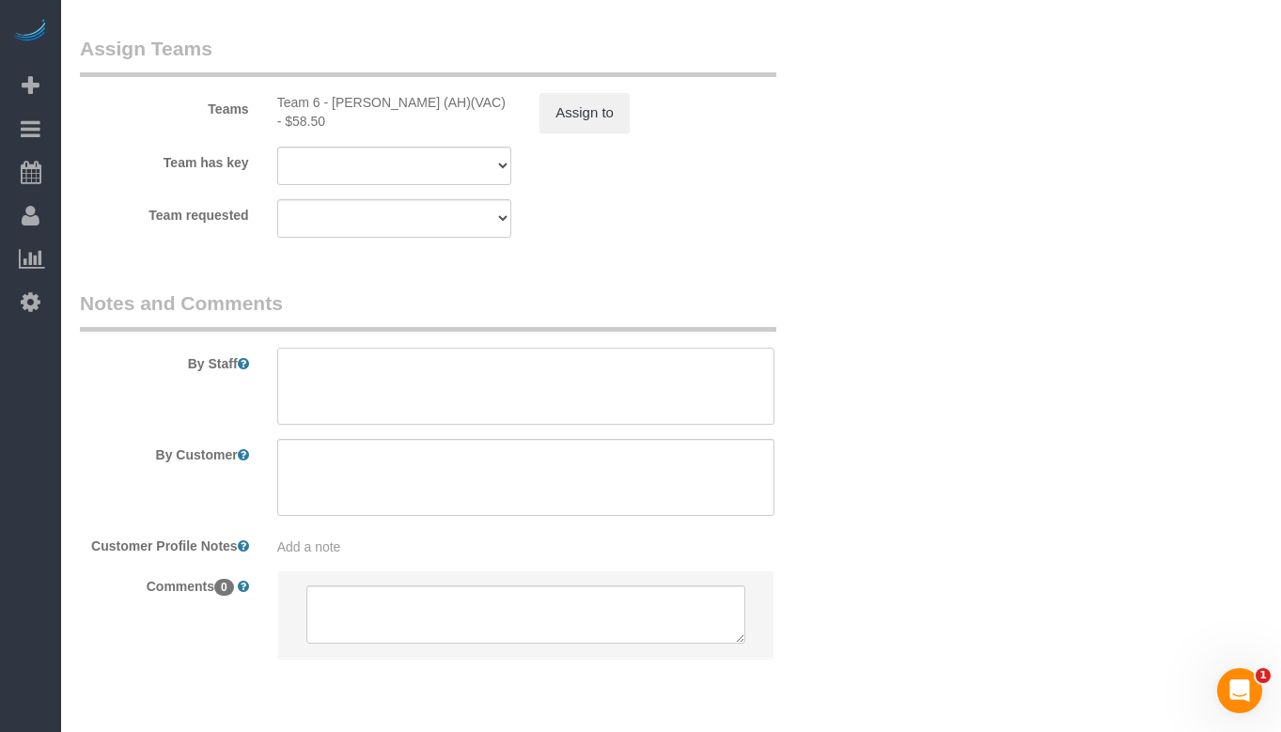
click at [531, 348] on textarea at bounding box center [525, 386] width 497 height 77
paste textarea "Initial Cleaning for a weekly cleaning. Partial Cleaning. 1). General Cleaning.…"
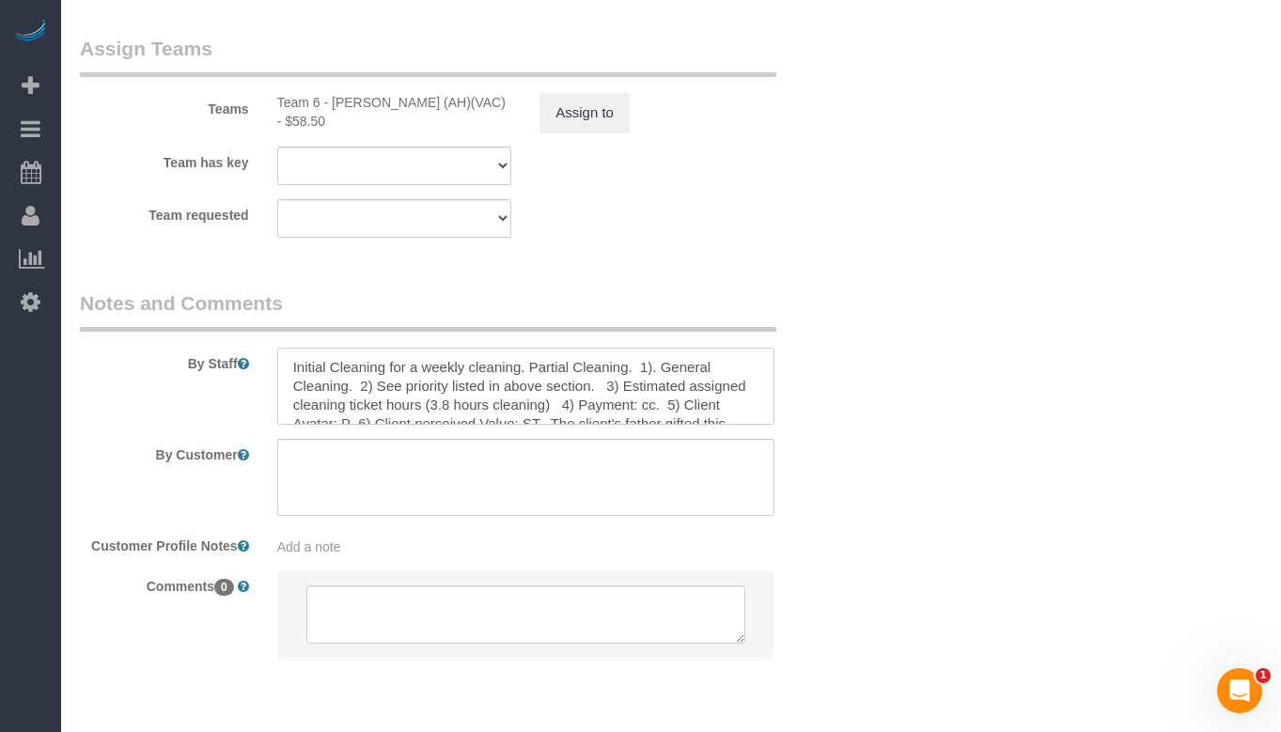
scroll to position [65, 0]
click at [388, 348] on textarea at bounding box center [525, 386] width 497 height 77
click at [570, 348] on textarea at bounding box center [525, 386] width 497 height 77
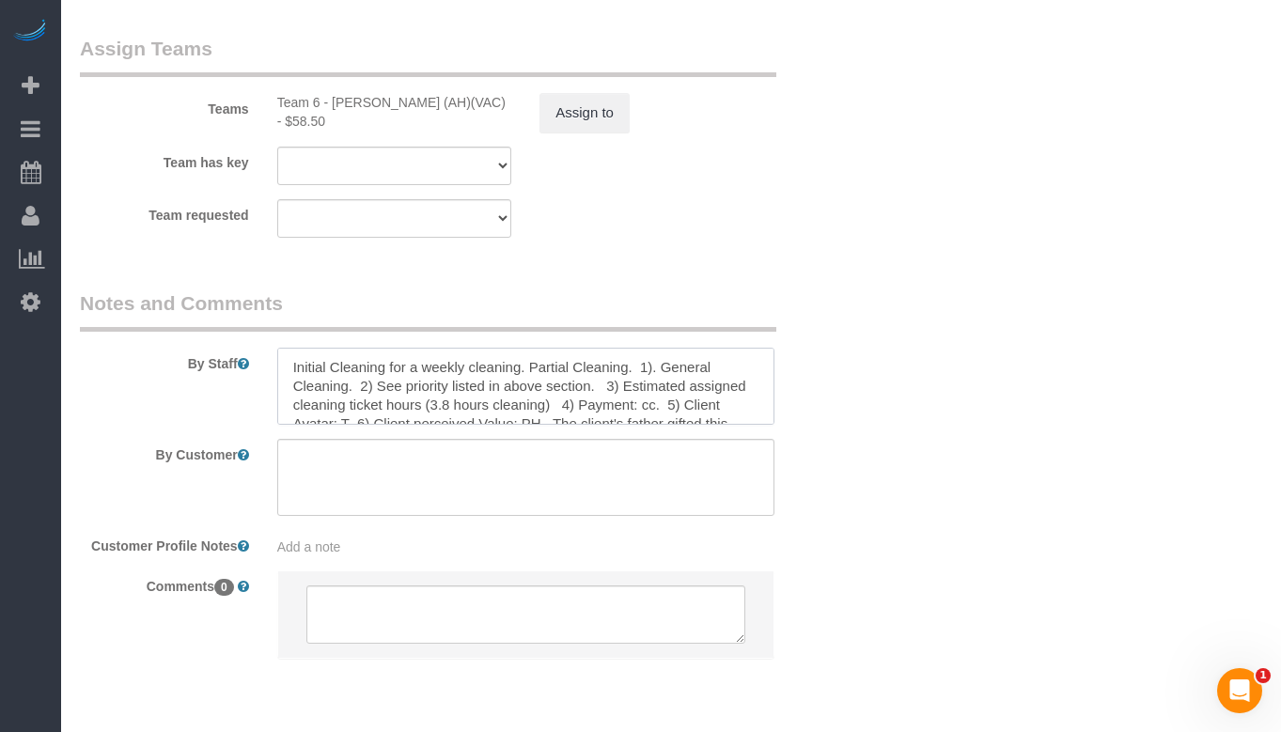
click at [437, 348] on textarea at bounding box center [525, 386] width 497 height 77
click at [607, 348] on textarea at bounding box center [525, 386] width 497 height 77
click at [669, 348] on textarea at bounding box center [525, 386] width 497 height 77
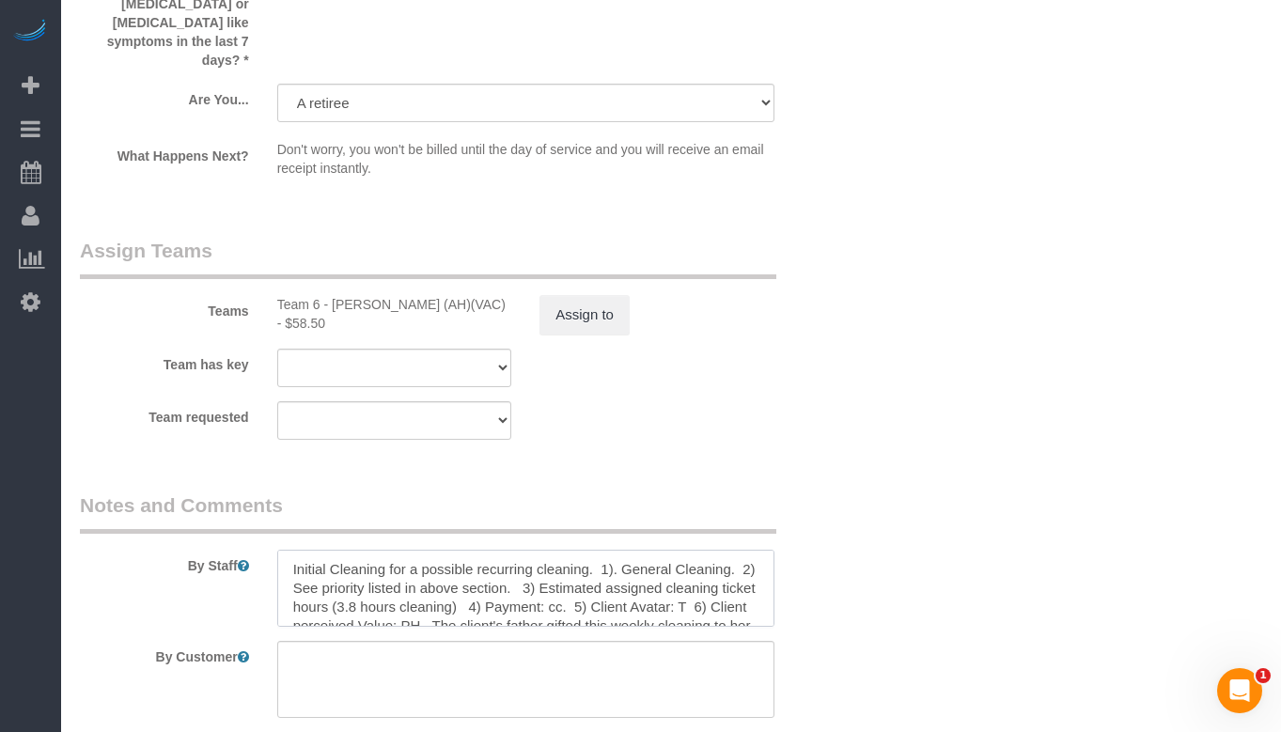
scroll to position [3477, 0]
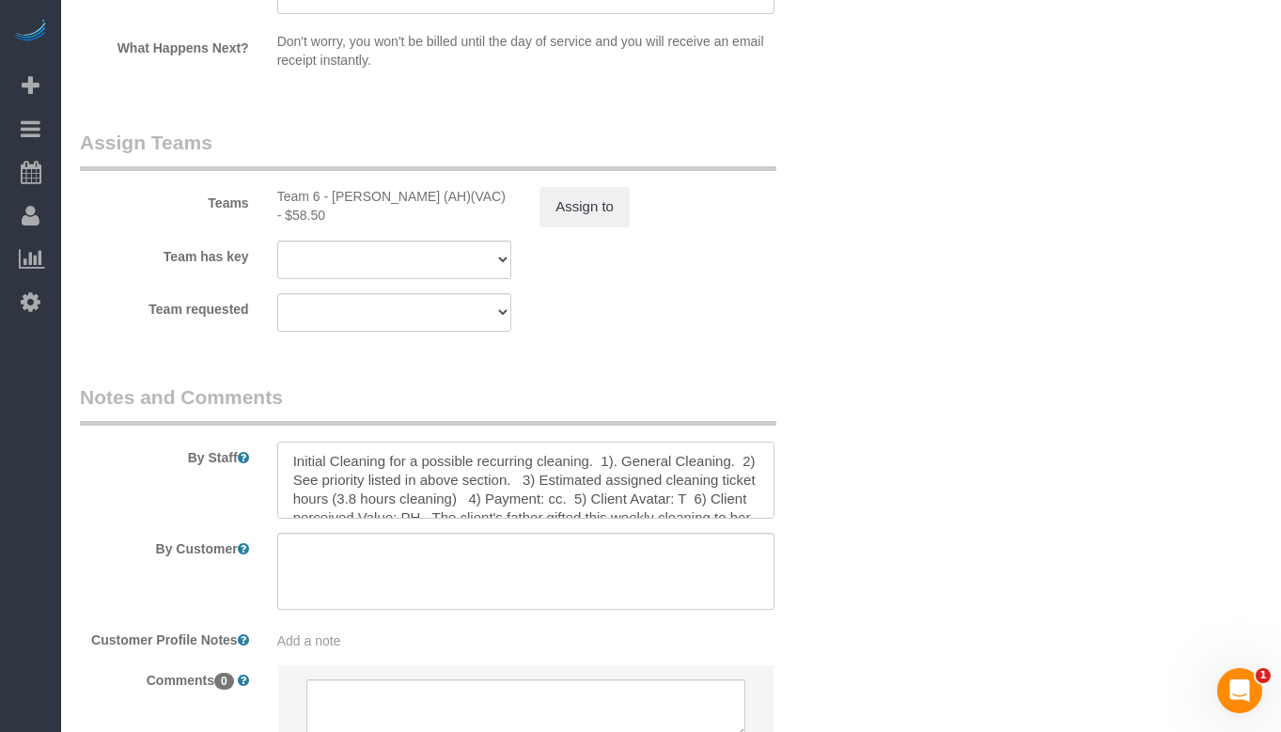
click at [394, 459] on textarea at bounding box center [525, 480] width 497 height 77
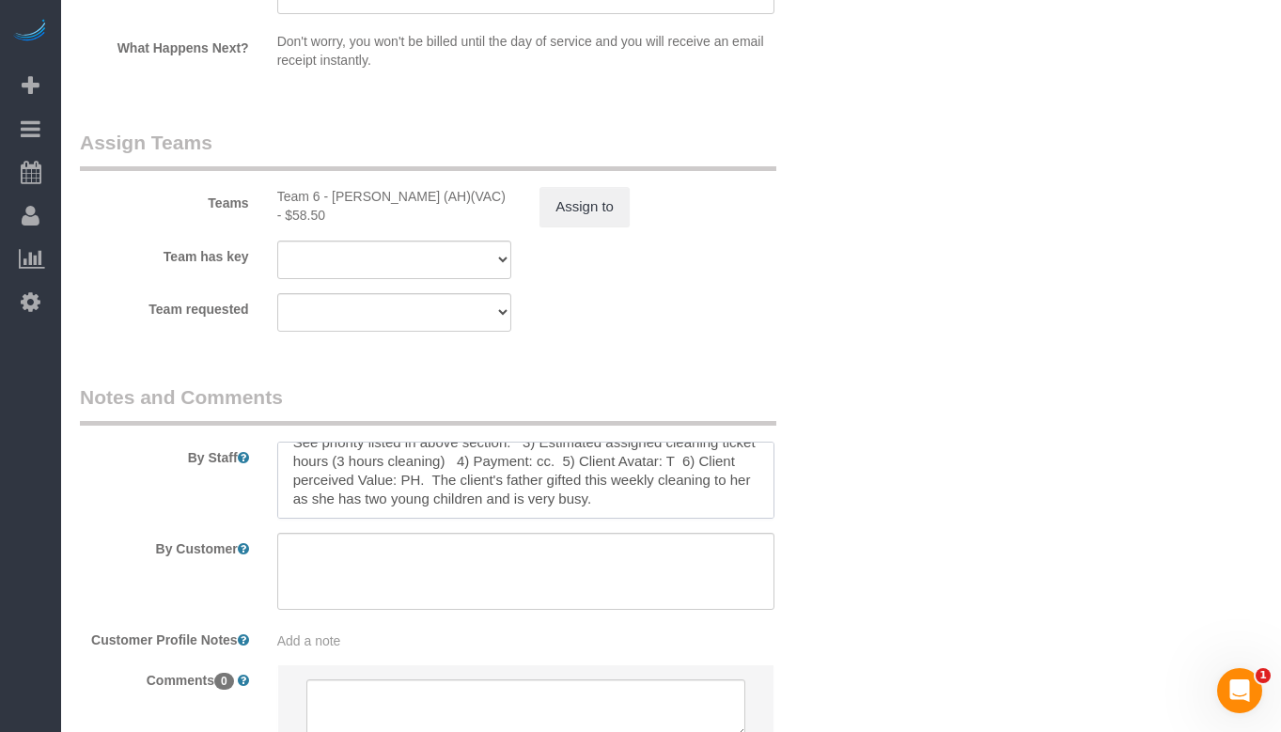
scroll to position [56, 0]
drag, startPoint x: 694, startPoint y: 453, endPoint x: 493, endPoint y: 424, distance: 203.2
click at [493, 442] on textarea at bounding box center [525, 480] width 497 height 77
click at [644, 442] on textarea at bounding box center [525, 480] width 497 height 77
drag, startPoint x: 711, startPoint y: 447, endPoint x: 534, endPoint y: 425, distance: 179.0
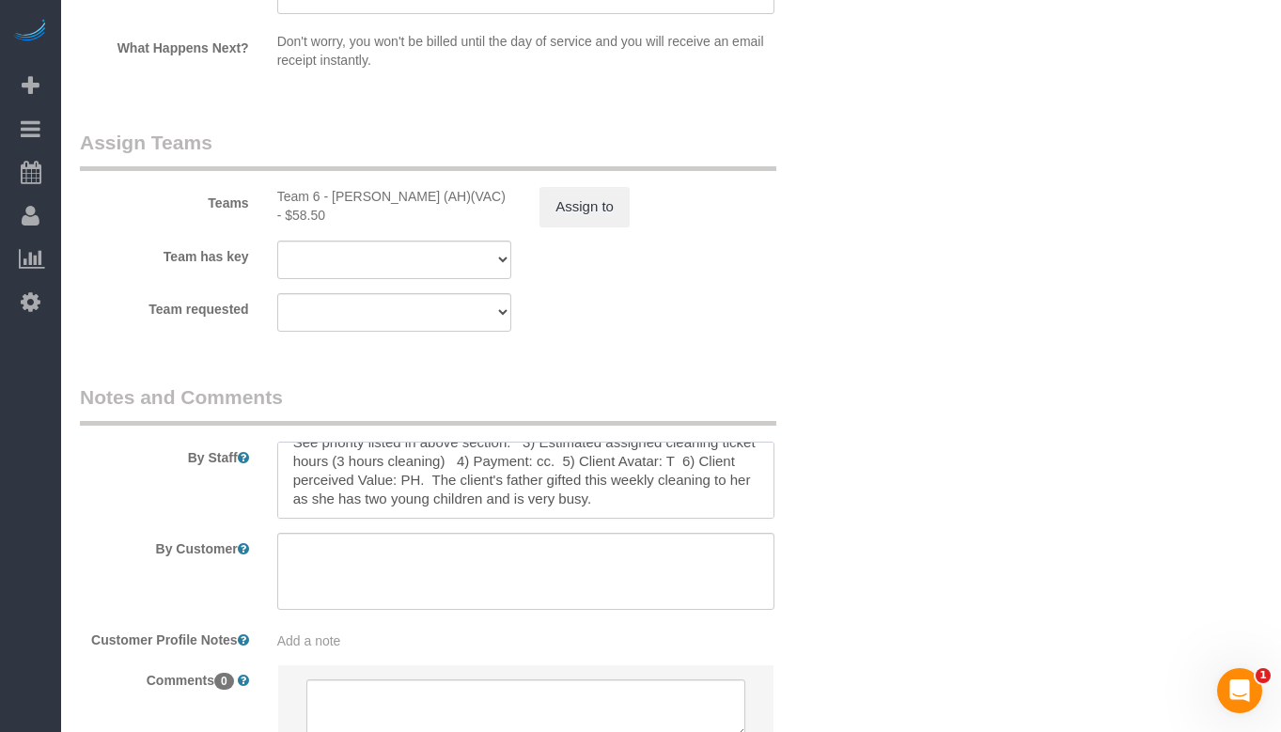
click at [534, 442] on textarea at bounding box center [525, 480] width 497 height 77
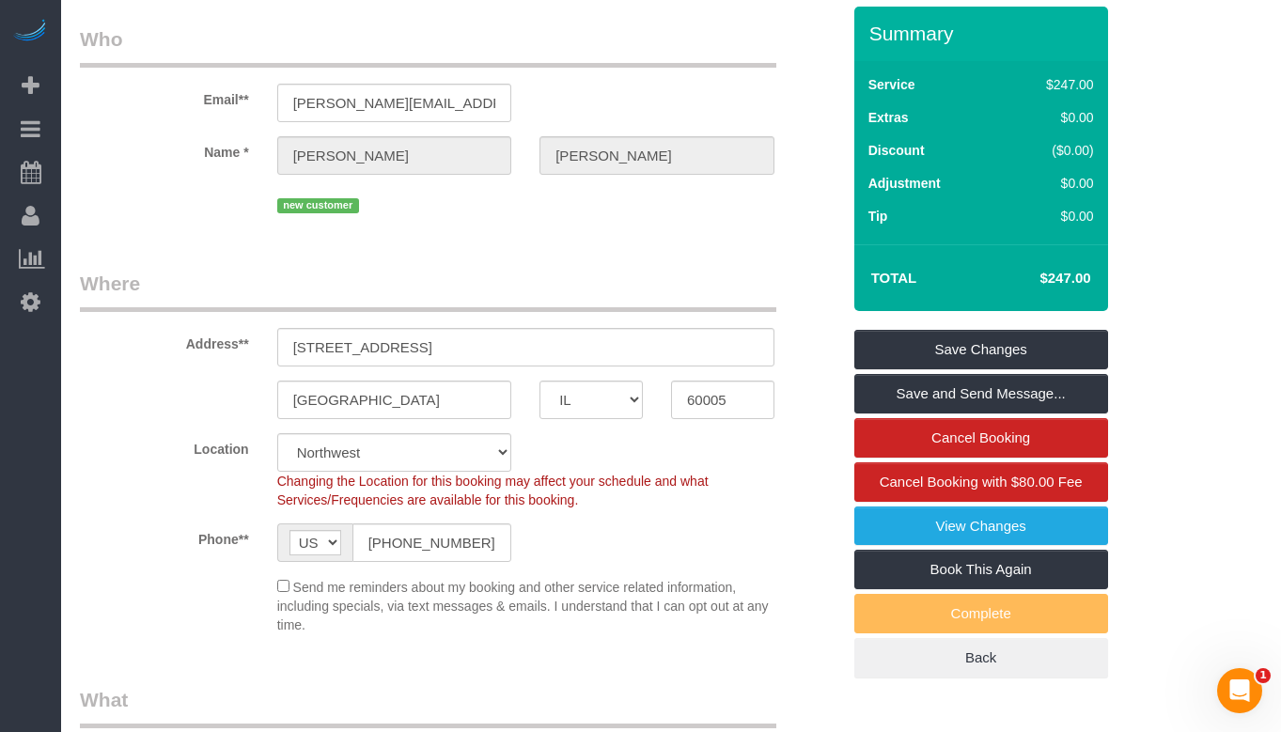
scroll to position [119, 0]
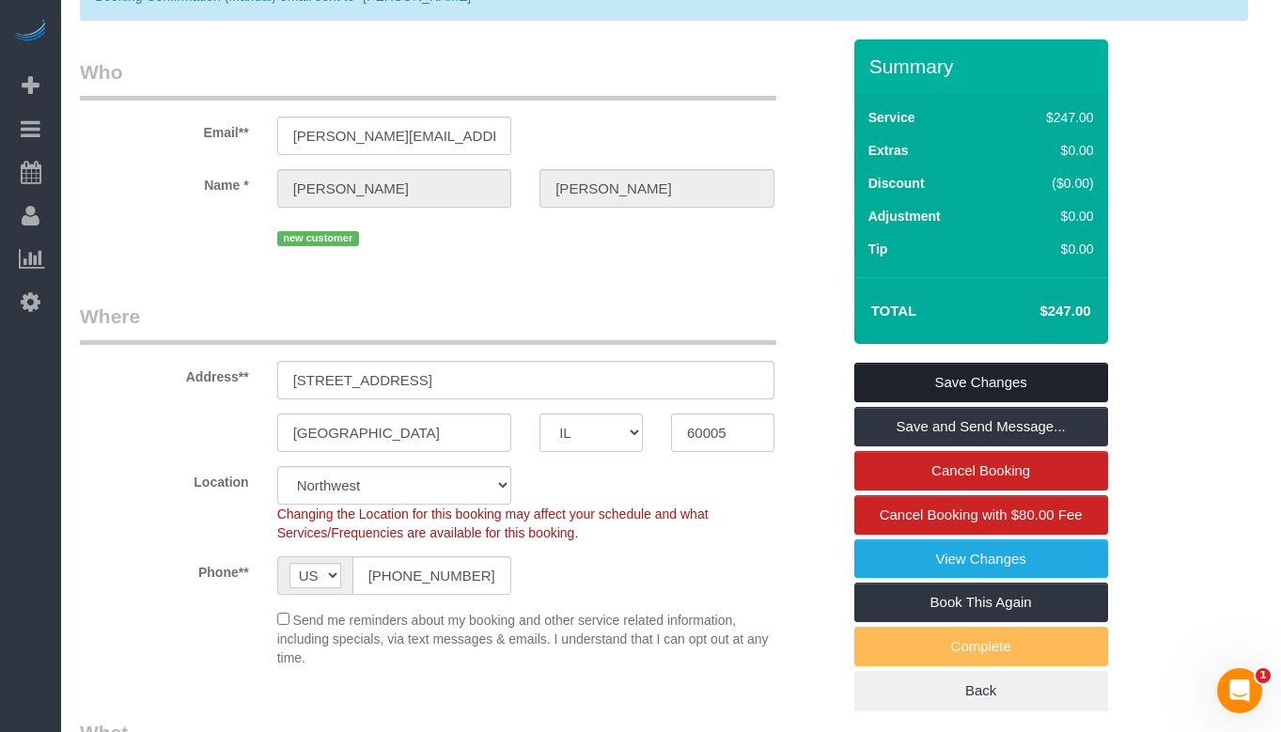
type textarea "Initial Cleaning for a possible recurring cleaning. 1). General Cleaning. 2) Se…"
click at [913, 372] on link "Save Changes" at bounding box center [981, 382] width 254 height 39
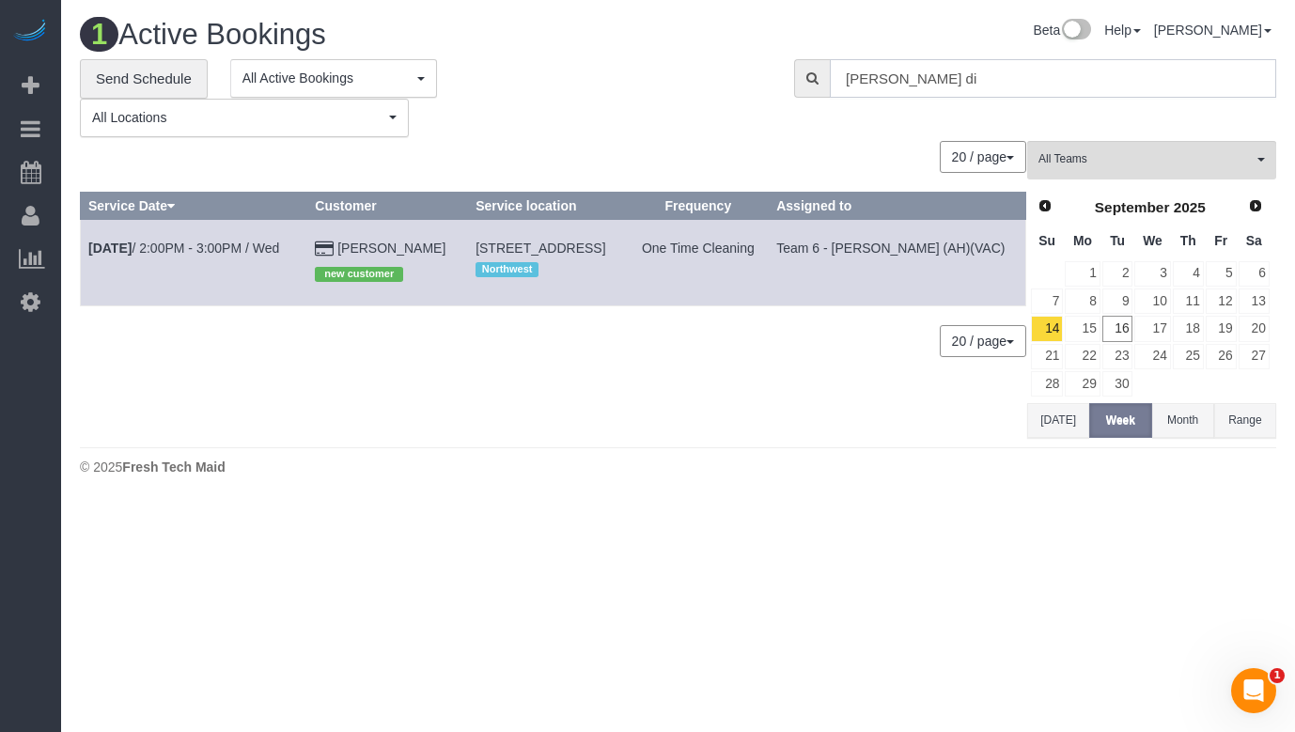
click at [924, 81] on input "emily di" at bounding box center [1053, 78] width 446 height 39
click at [358, 250] on link "Emily Di Giulio" at bounding box center [391, 248] width 108 height 15
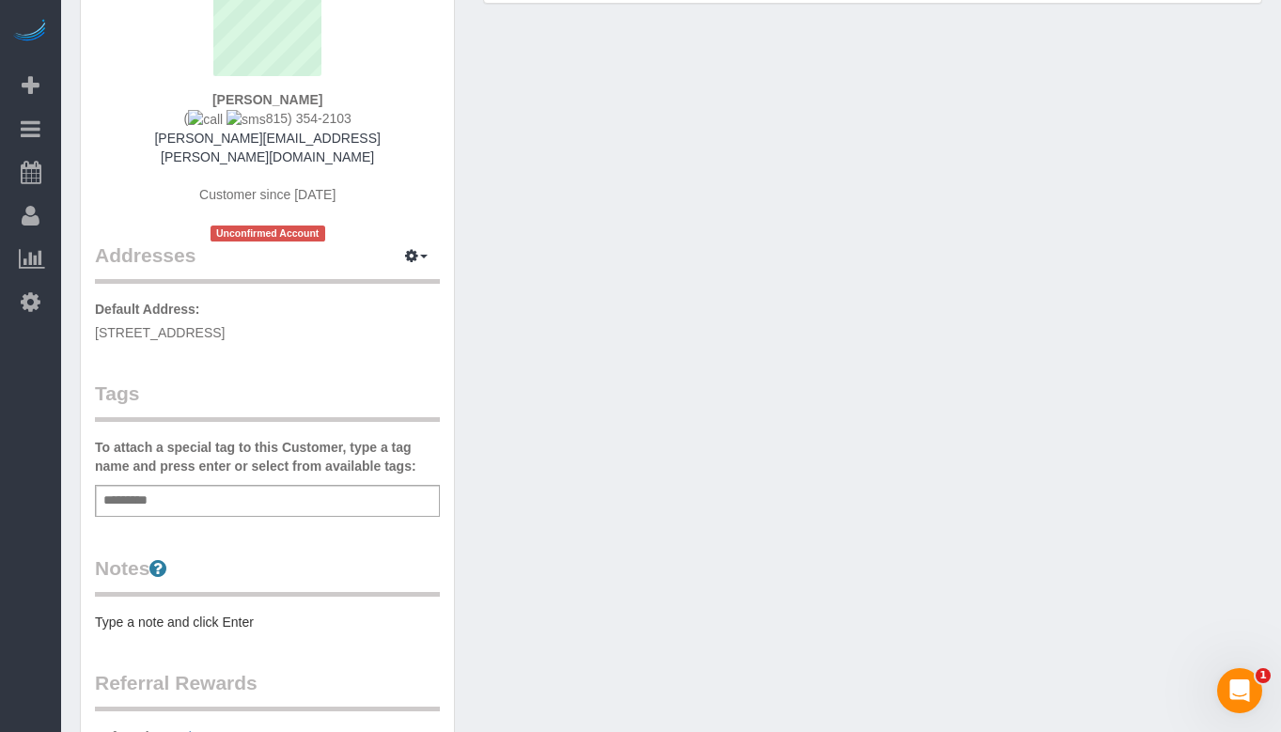
scroll to position [36, 0]
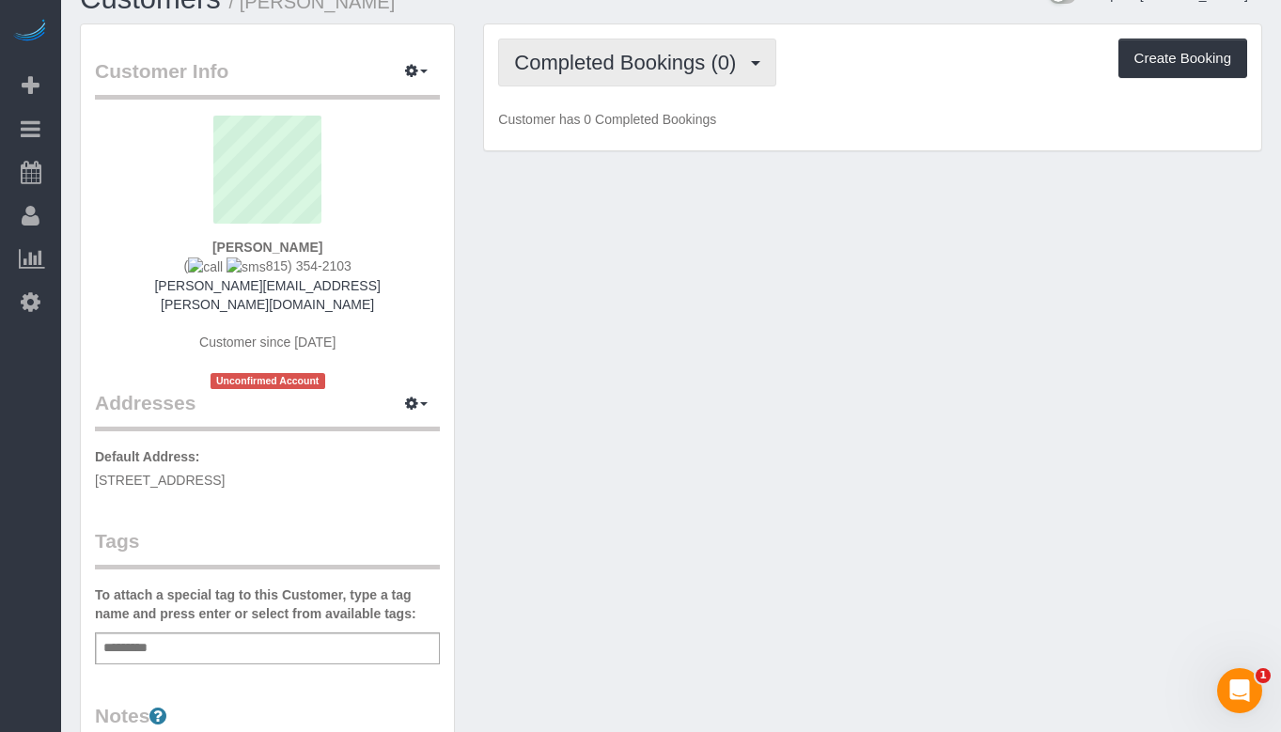
click at [711, 62] on span "Completed Bookings (0)" at bounding box center [629, 62] width 231 height 23
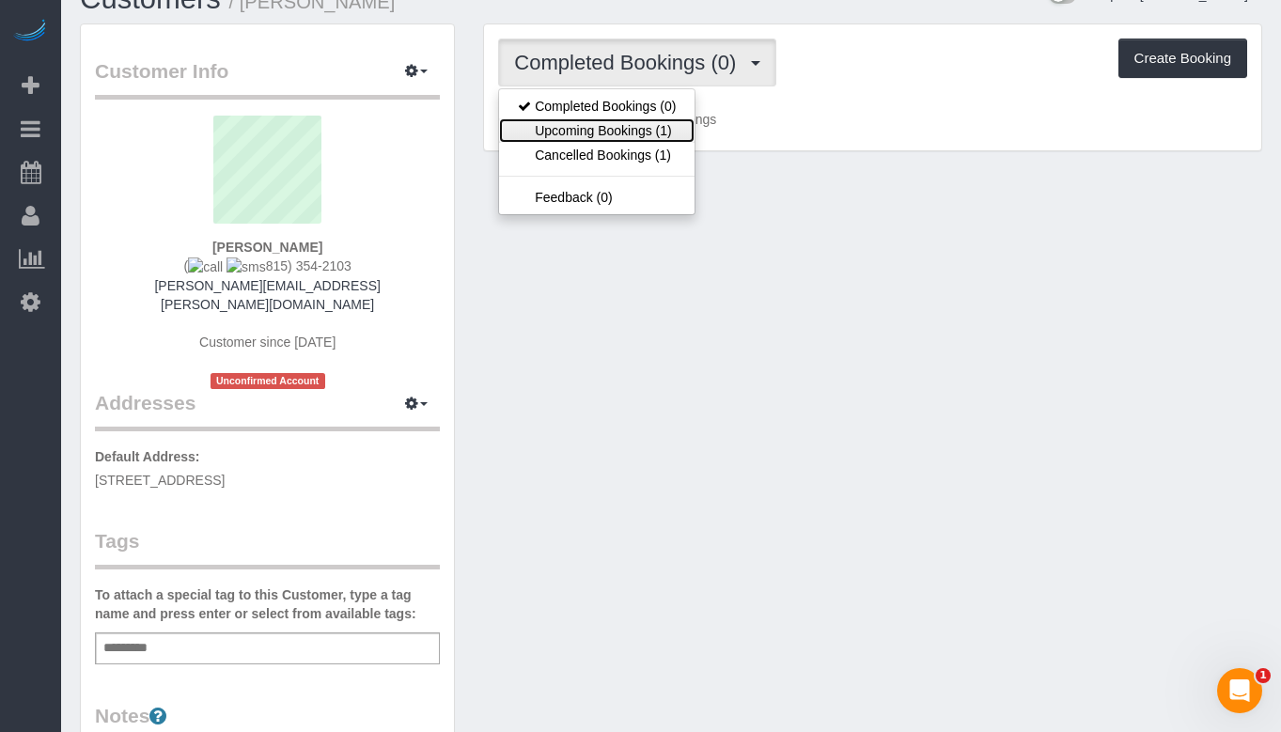
click at [634, 134] on link "Upcoming Bookings (1)" at bounding box center [596, 130] width 195 height 24
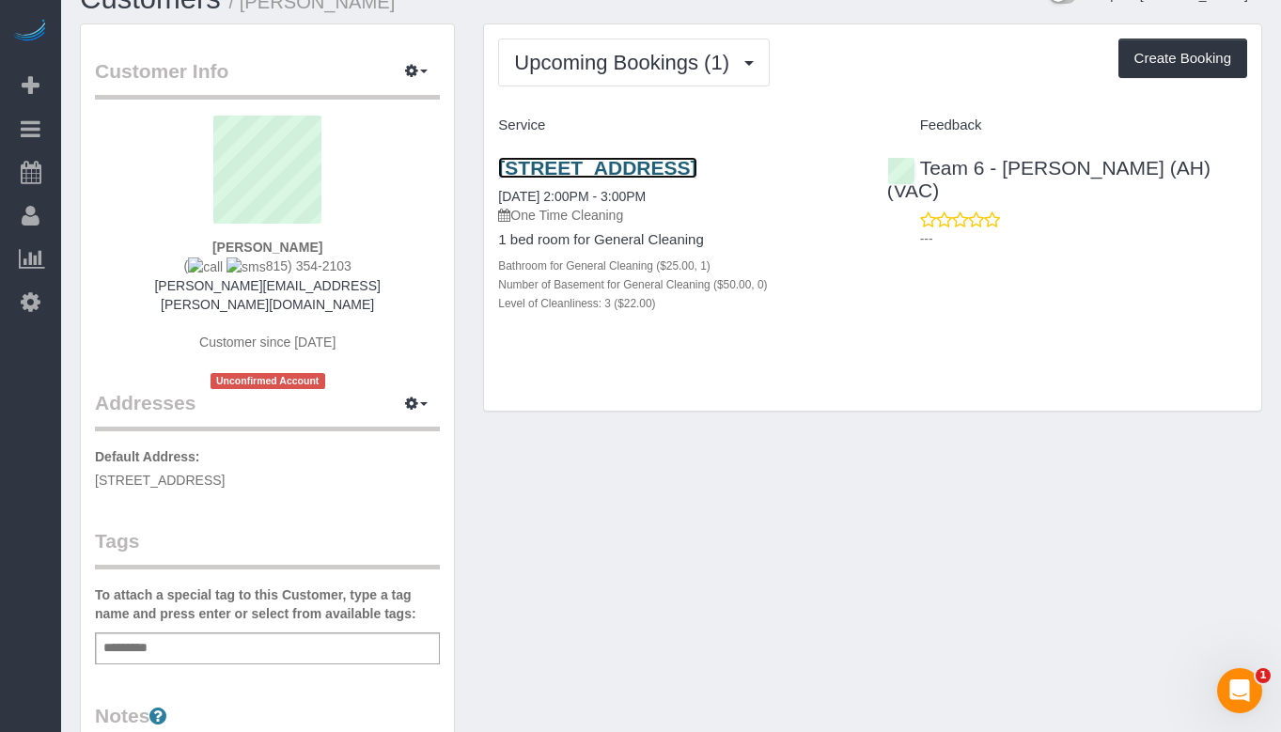
click at [617, 179] on link "1107 W Hawthorne St Apt 1b, Arlington Heights, IL 60005" at bounding box center [597, 168] width 198 height 22
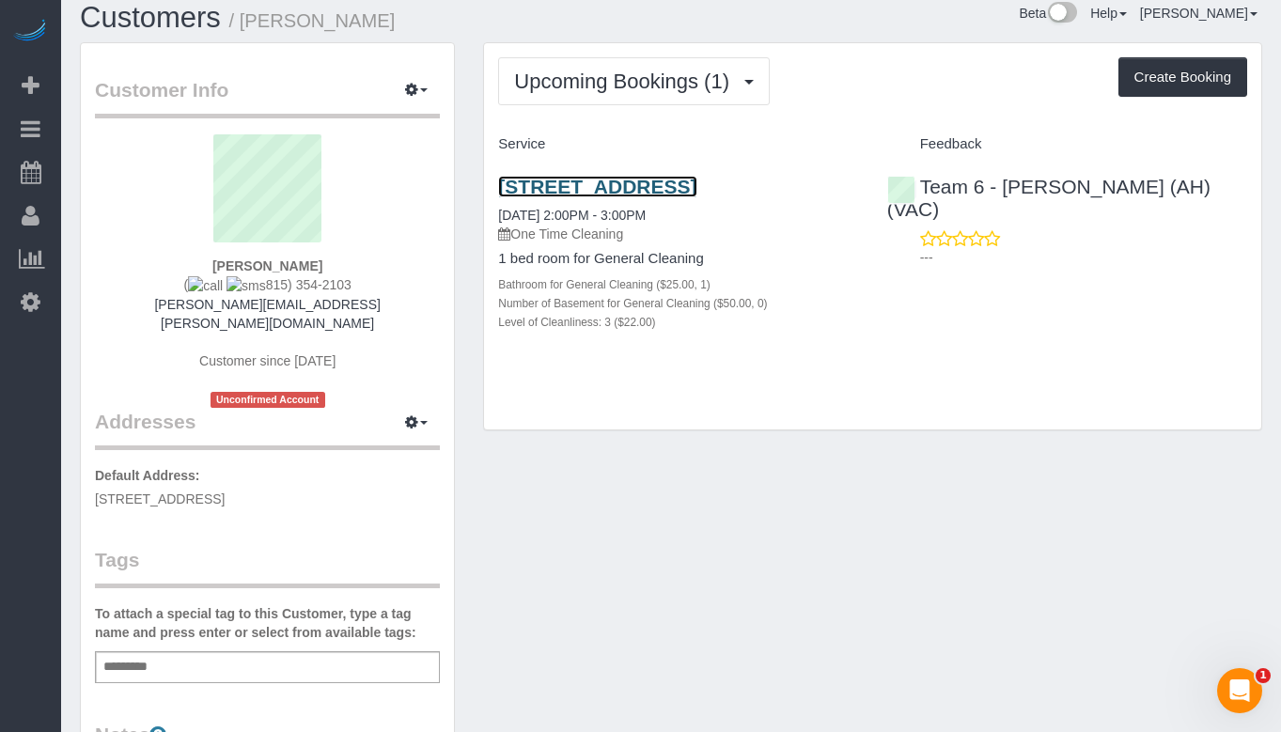
scroll to position [0, 0]
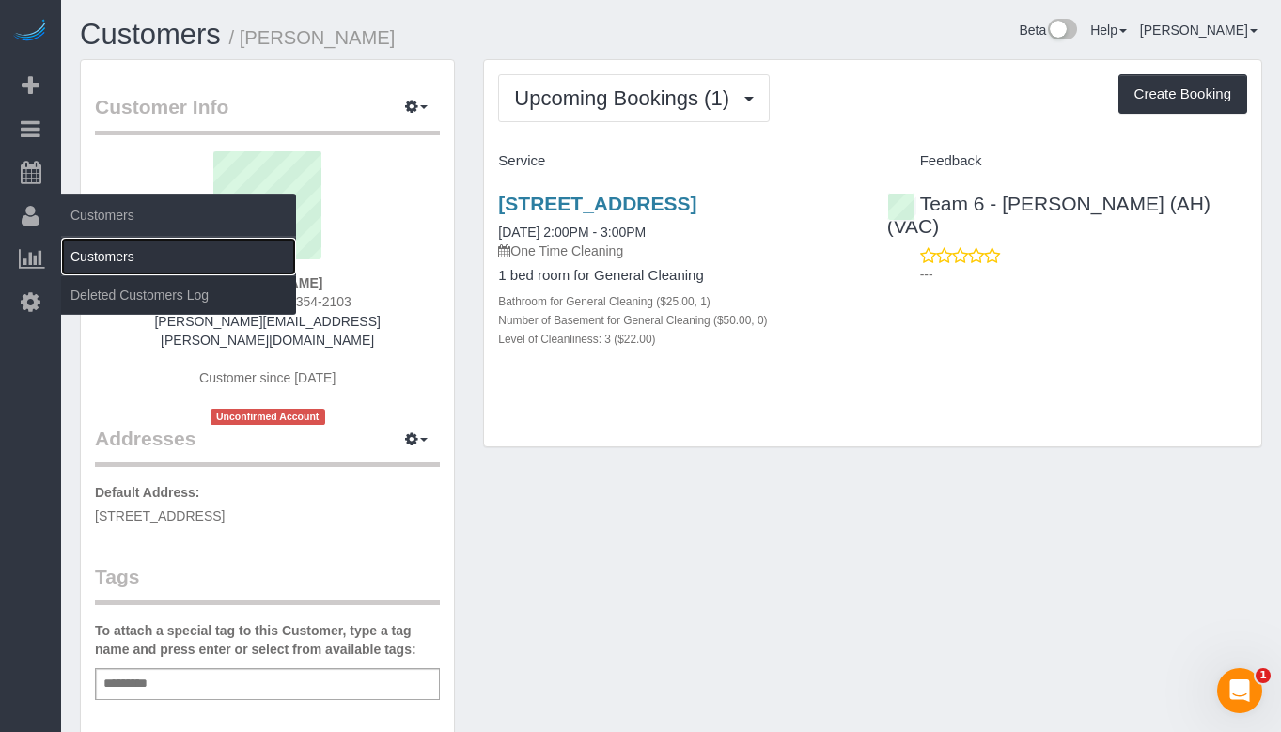
click at [126, 254] on link "Customers" at bounding box center [178, 257] width 235 height 38
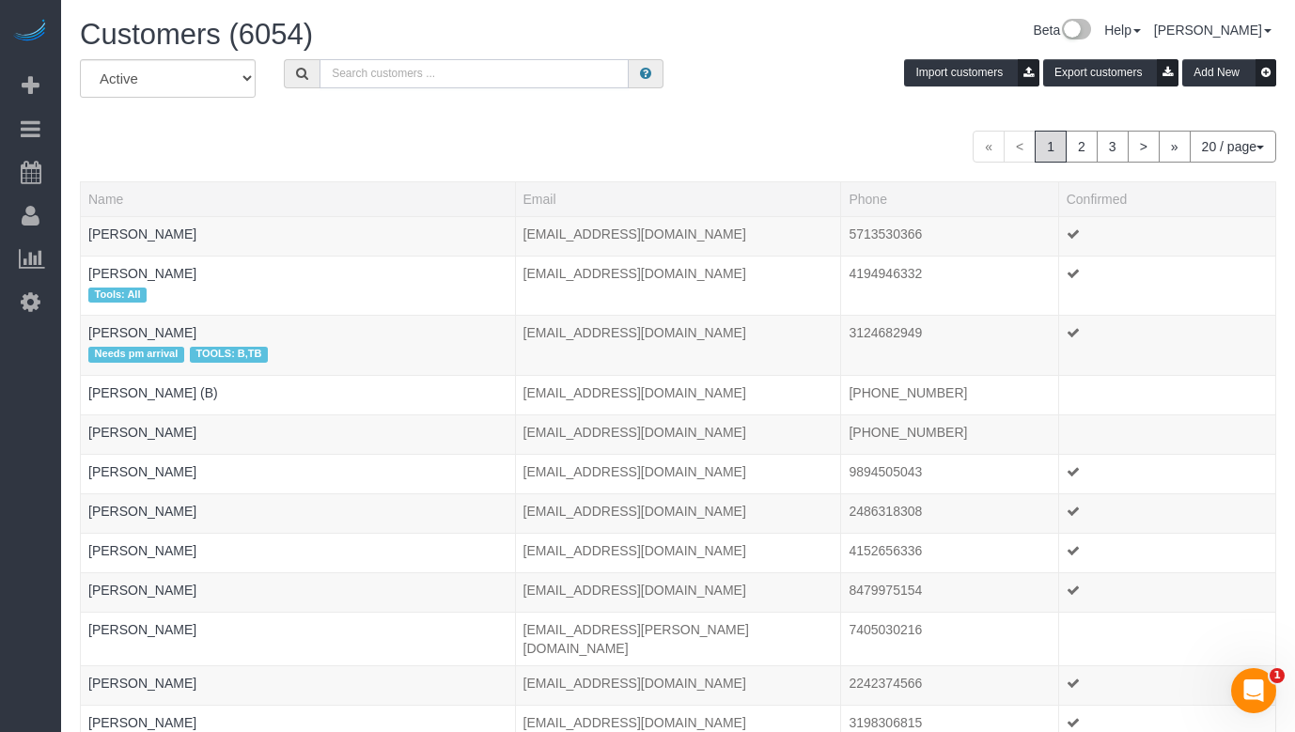
click at [370, 82] on input "text" at bounding box center [473, 73] width 309 height 29
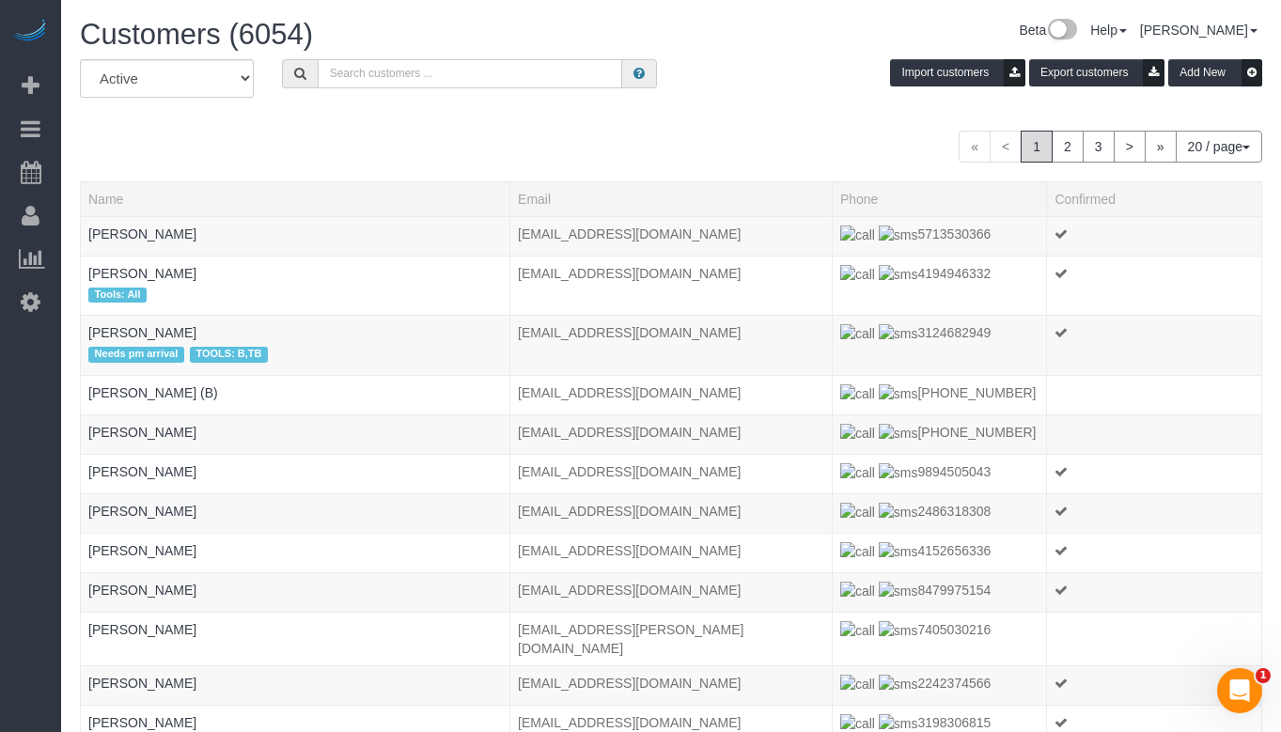
paste input "Danielle Dybuncio"
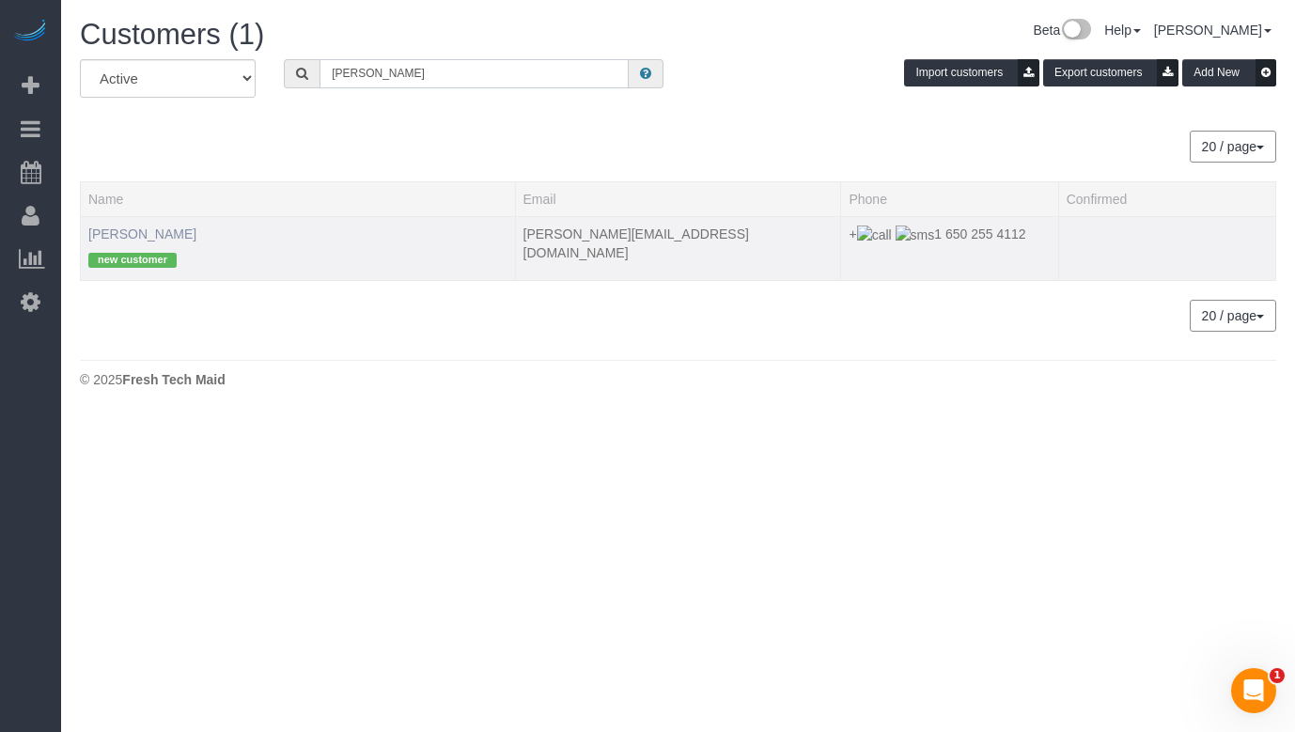
type input "Danielle Dybuncio"
click at [180, 233] on link "Danielle Dybuncio" at bounding box center [142, 233] width 108 height 15
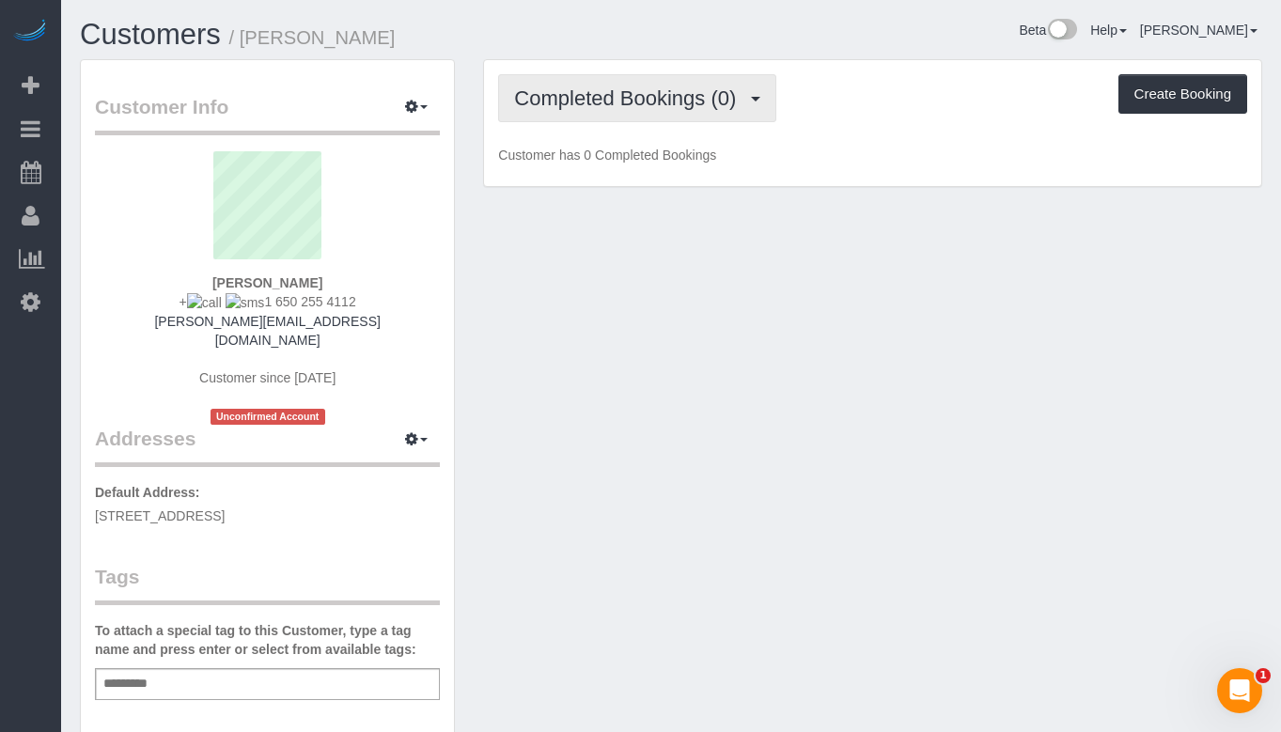
click at [644, 95] on span "Completed Bookings (0)" at bounding box center [629, 97] width 231 height 23
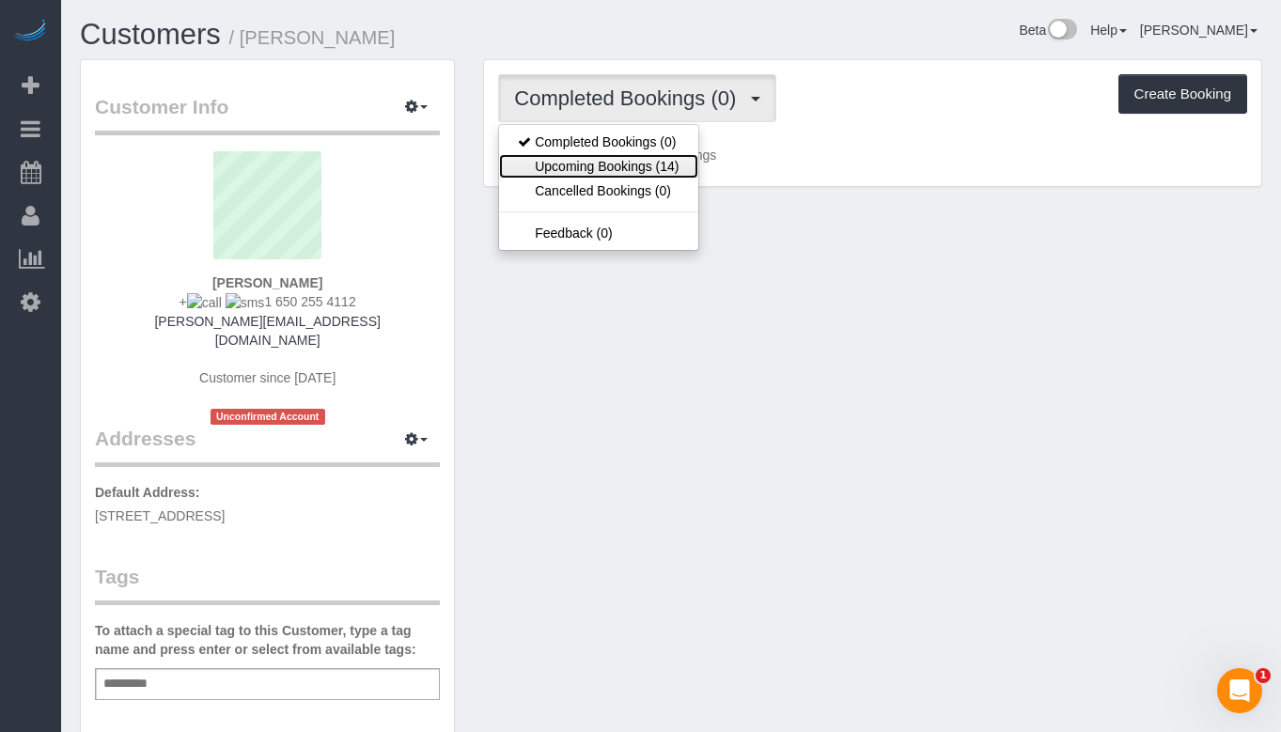
click at [632, 175] on link "Upcoming Bookings (14)" at bounding box center [598, 166] width 198 height 24
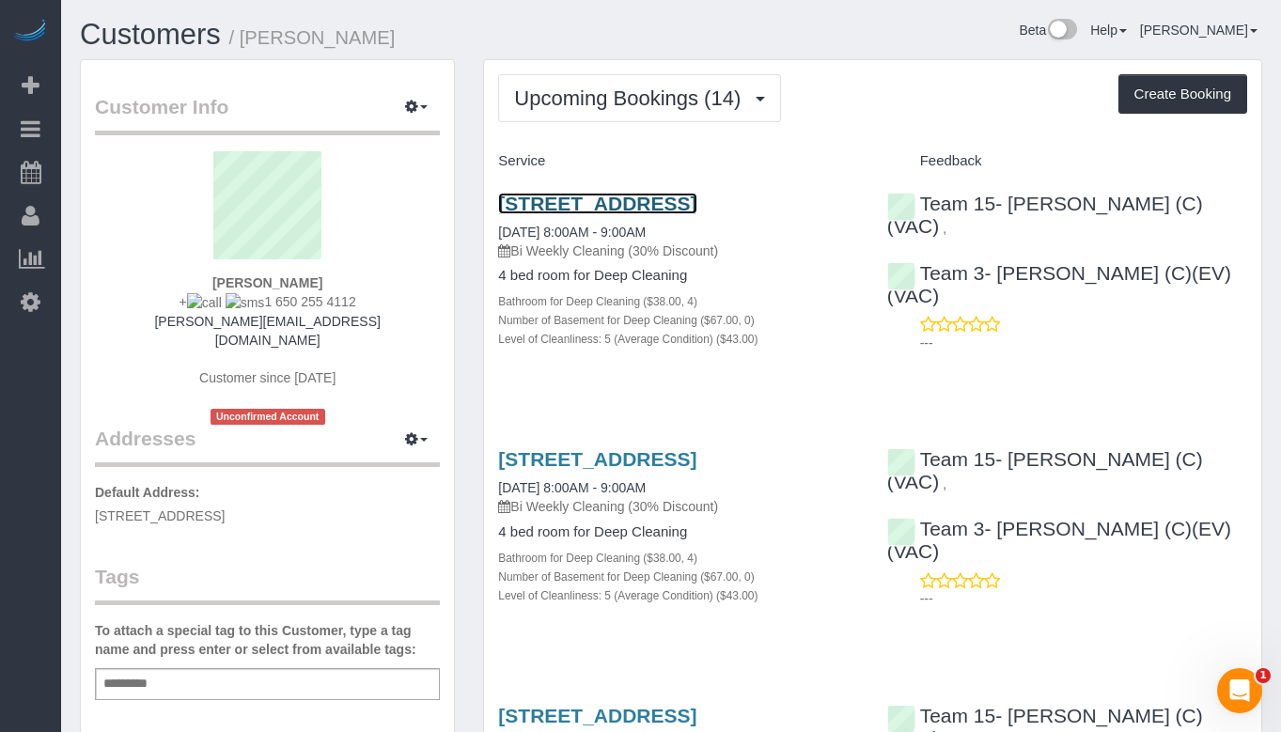
click at [671, 204] on link "1644 West Huron, Chicago, IL 60622" at bounding box center [597, 204] width 198 height 22
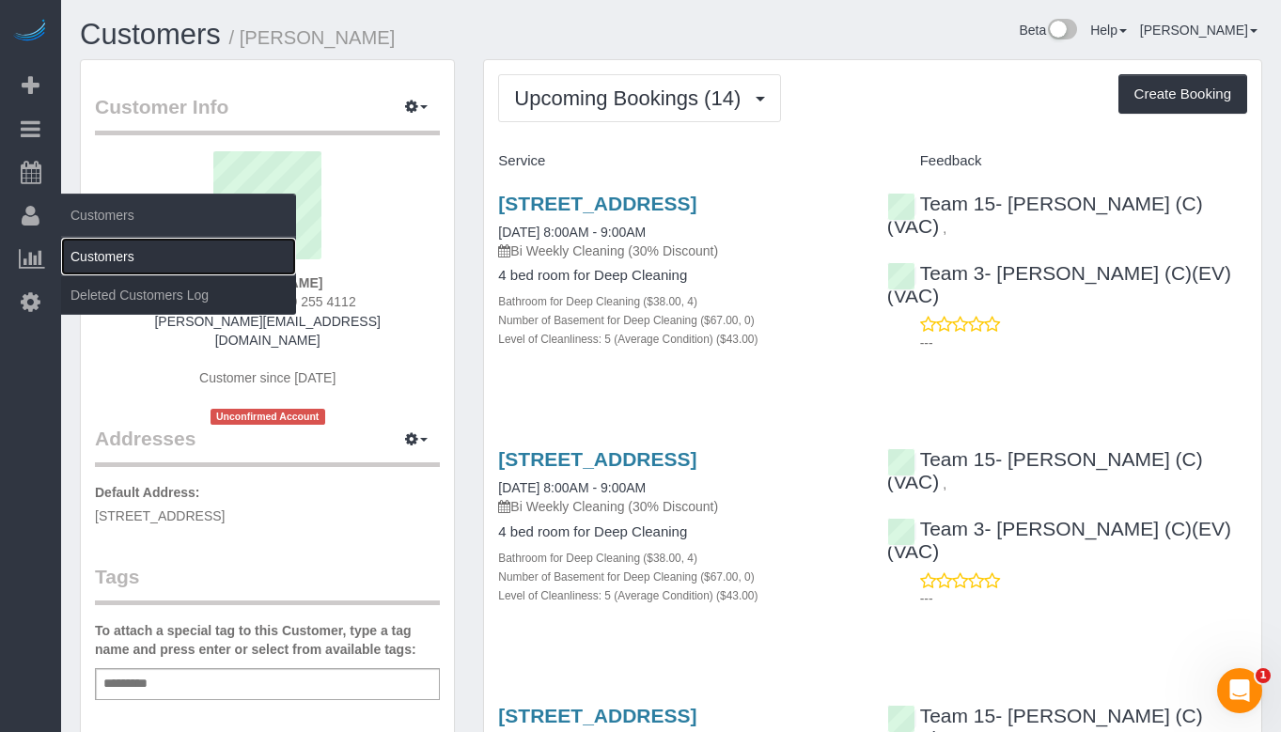
click at [100, 242] on link "Customers" at bounding box center [178, 257] width 235 height 38
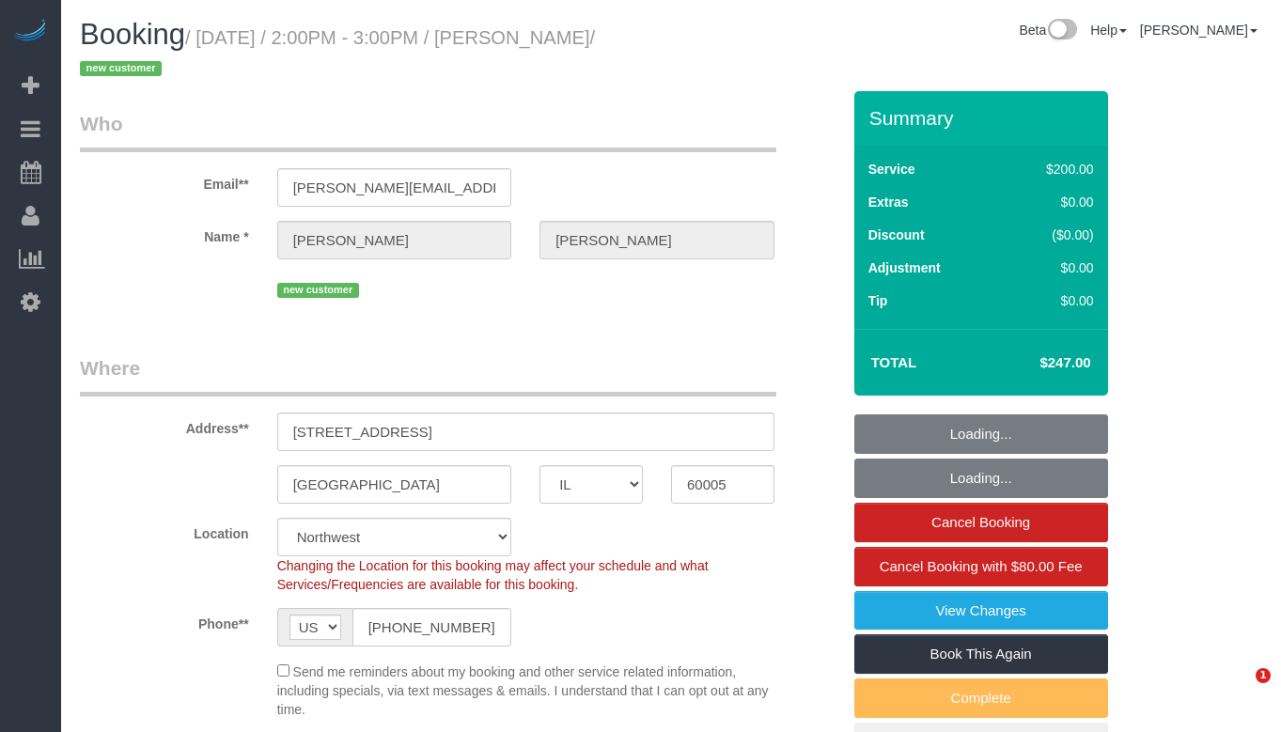
select select "IL"
select select "512"
select select "string:fspay-46461b0c-2964-4b41-a651-97e1274448d7"
select select "number:1"
select select "number:58"
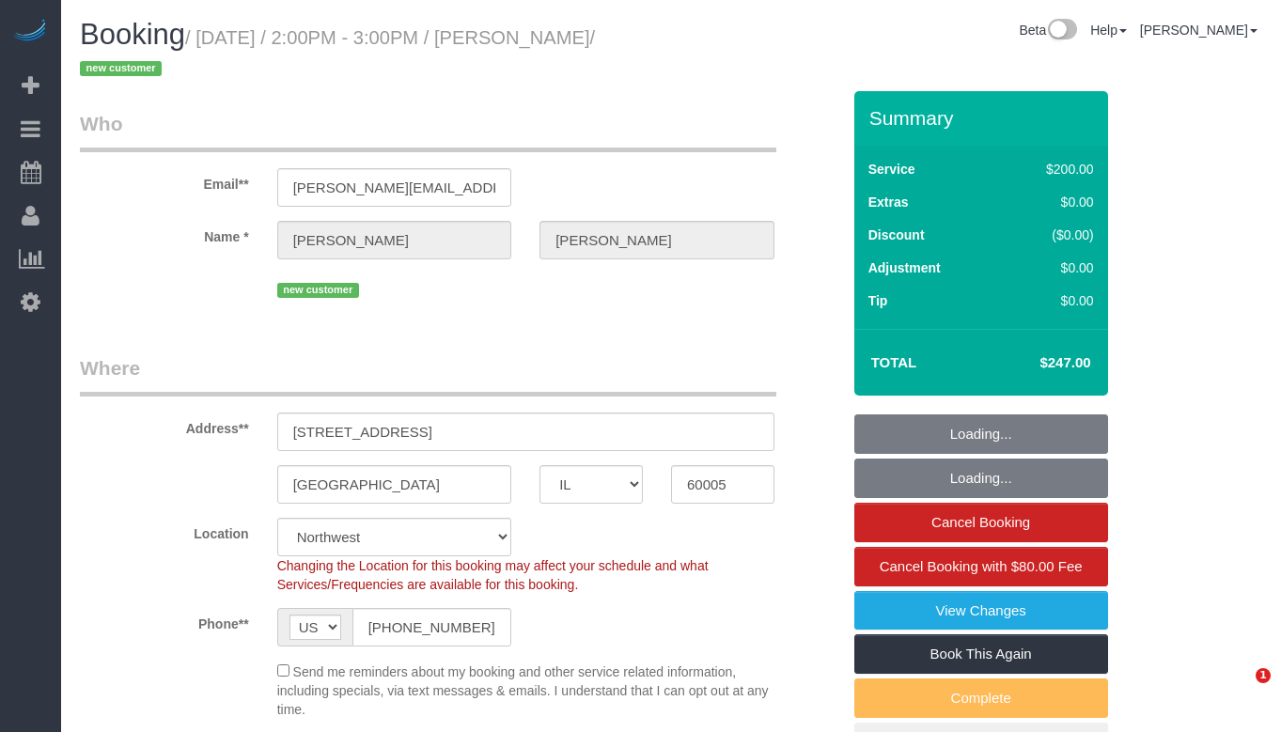
select select "number:138"
select select "number:107"
select select "3"
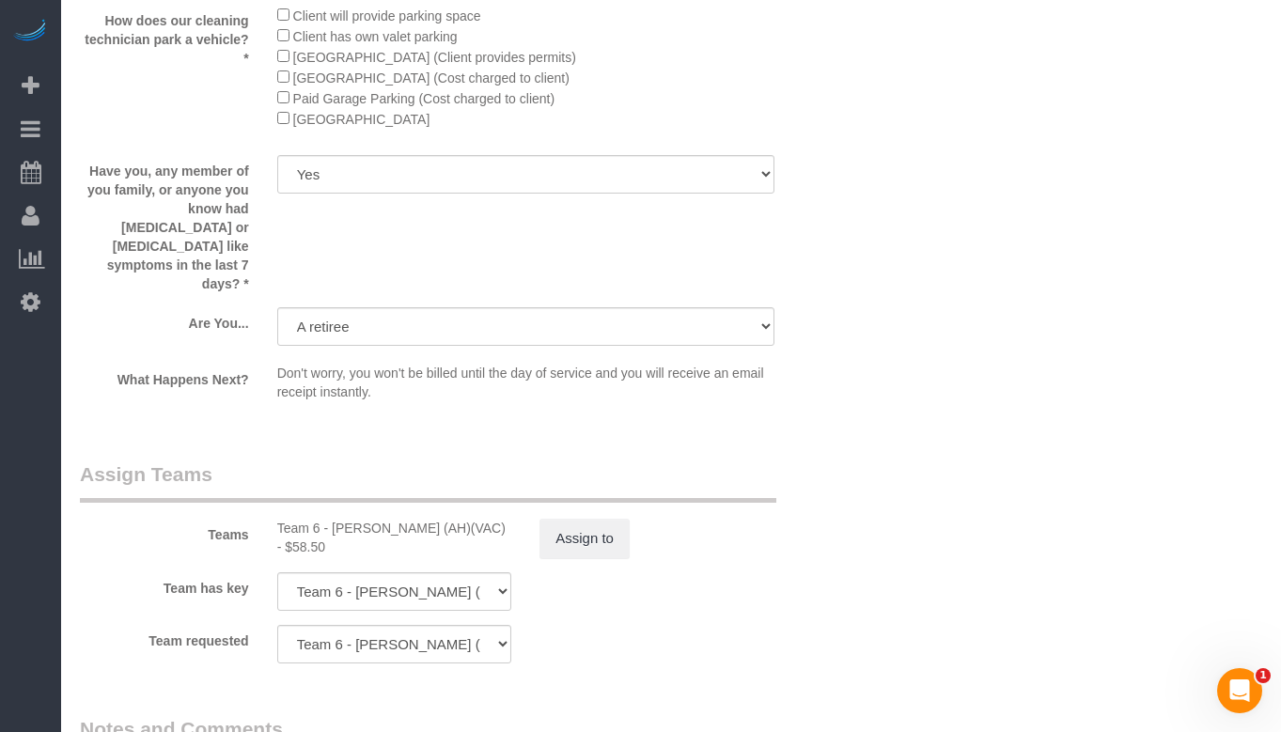
scroll to position [3059, 0]
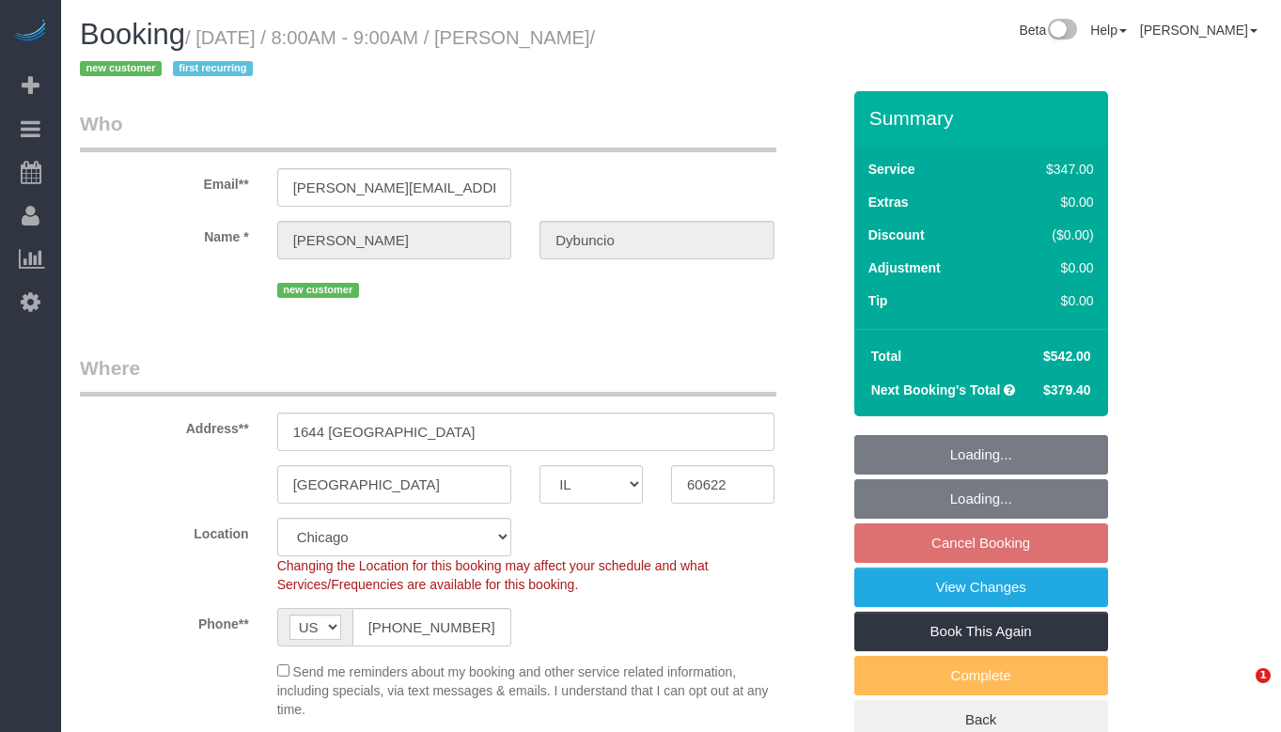
select select "IL"
select select "513"
select select "4"
select select "5"
select select "number:1"
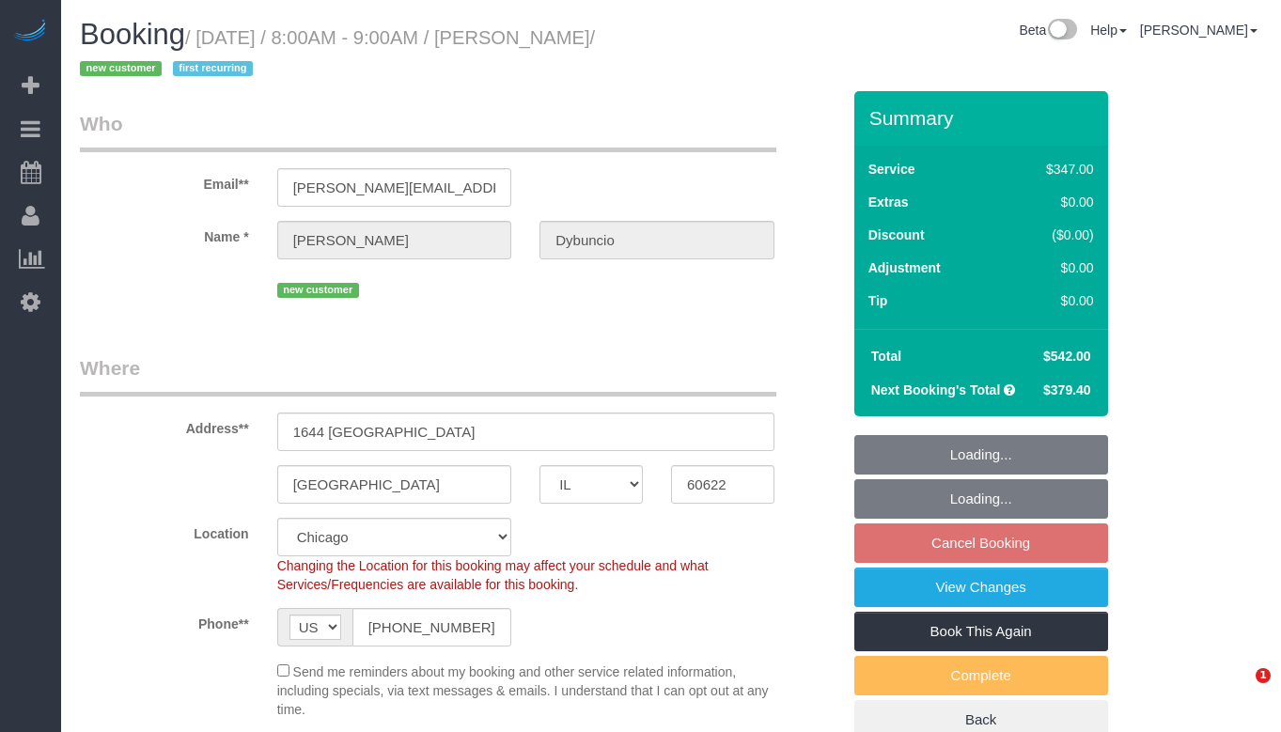
select select "number:58"
select select "number:139"
select select "number:104"
select select "object:981"
select select "spot1"
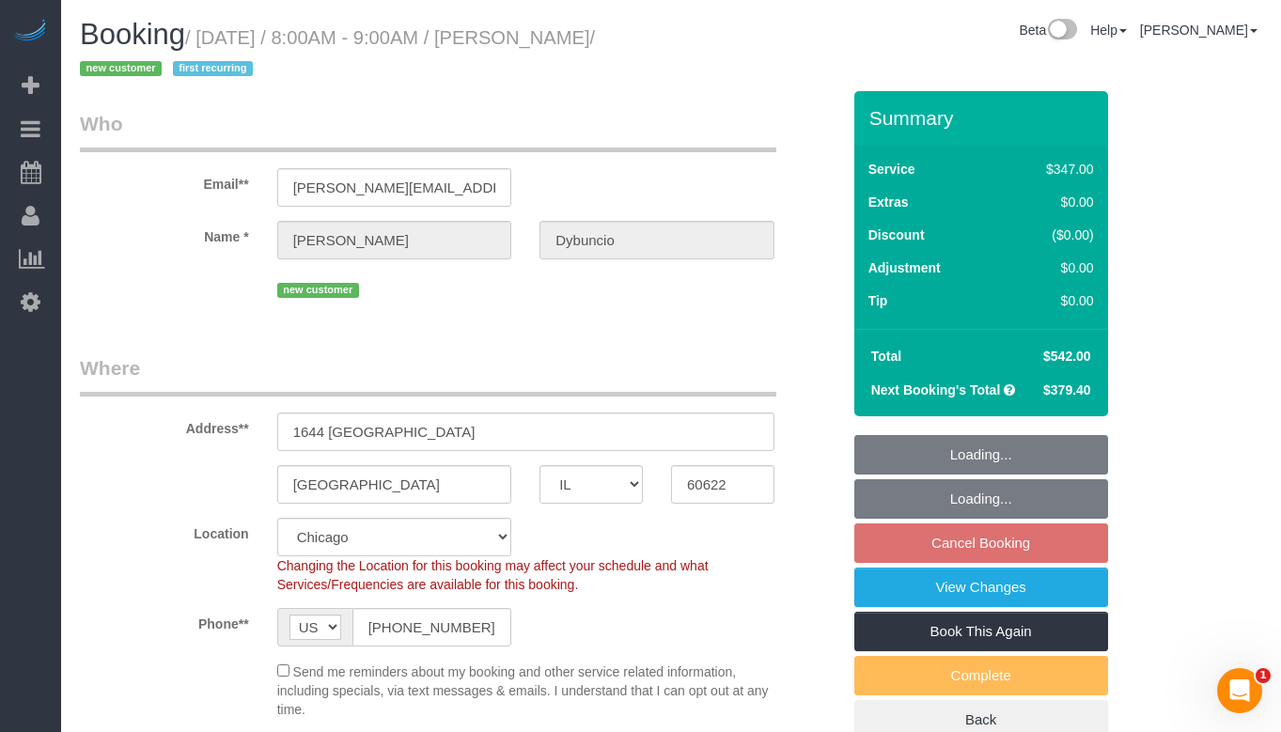
select select "4"
select select "5"
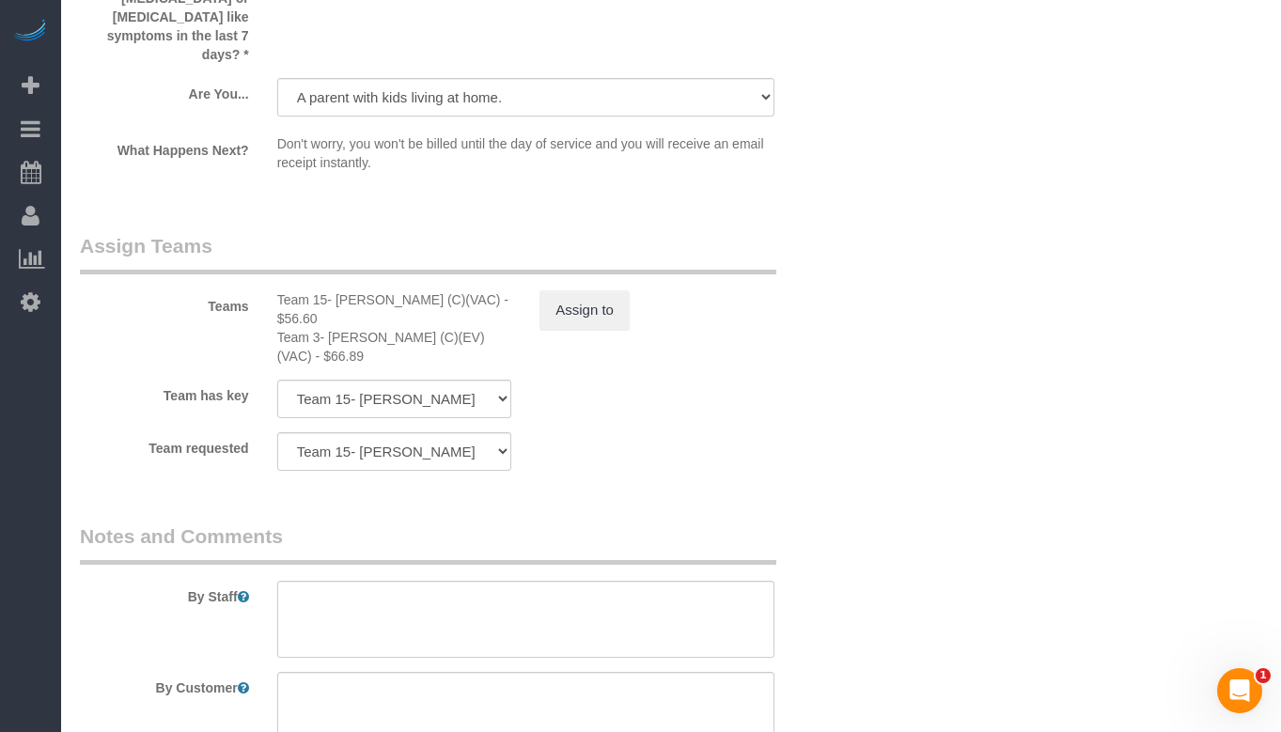
scroll to position [3477, 0]
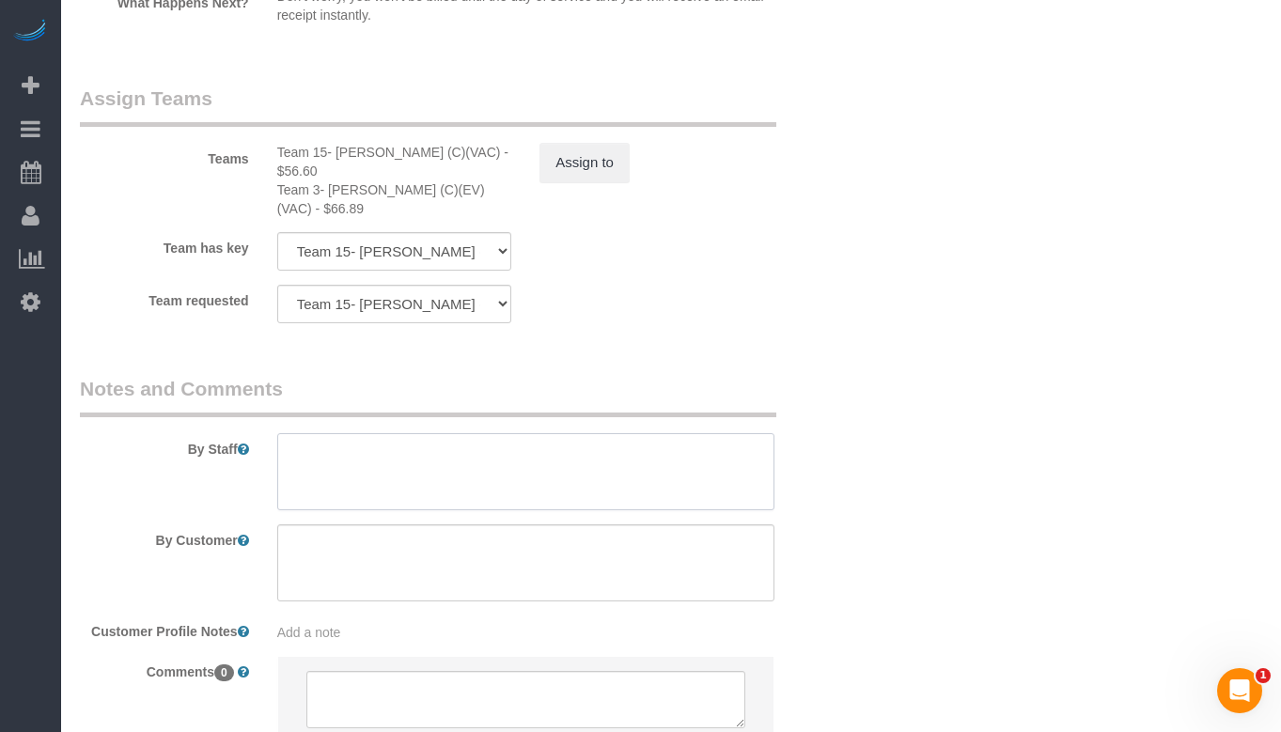
click at [451, 433] on textarea at bounding box center [525, 471] width 497 height 77
paste textarea "Initial Cleaning for a weekly cleaning. Partial Cleaning. 1). General Cleaning.…"
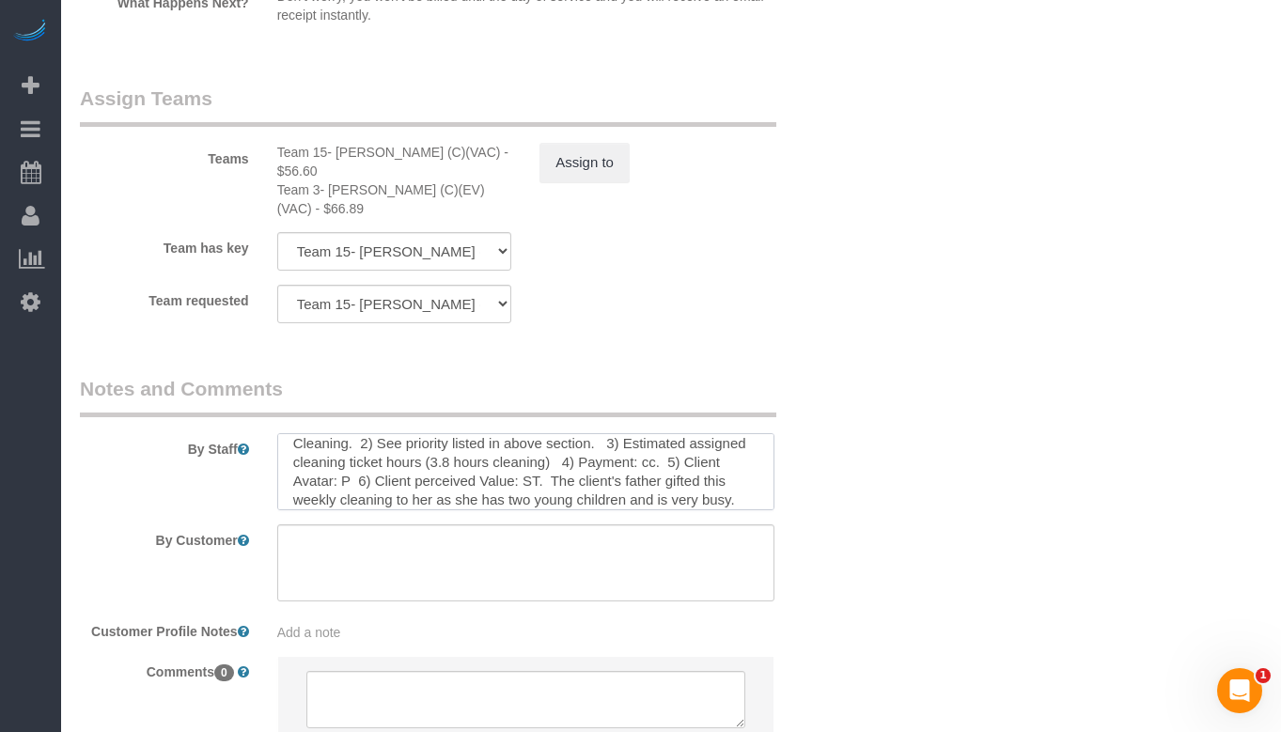
scroll to position [0, 0]
drag, startPoint x: 628, startPoint y: 378, endPoint x: 303, endPoint y: 378, distance: 325.1
click at [303, 433] on textarea at bounding box center [525, 471] width 497 height 77
click at [397, 433] on textarea at bounding box center [525, 471] width 497 height 77
drag, startPoint x: 423, startPoint y: 381, endPoint x: 628, endPoint y: 387, distance: 204.9
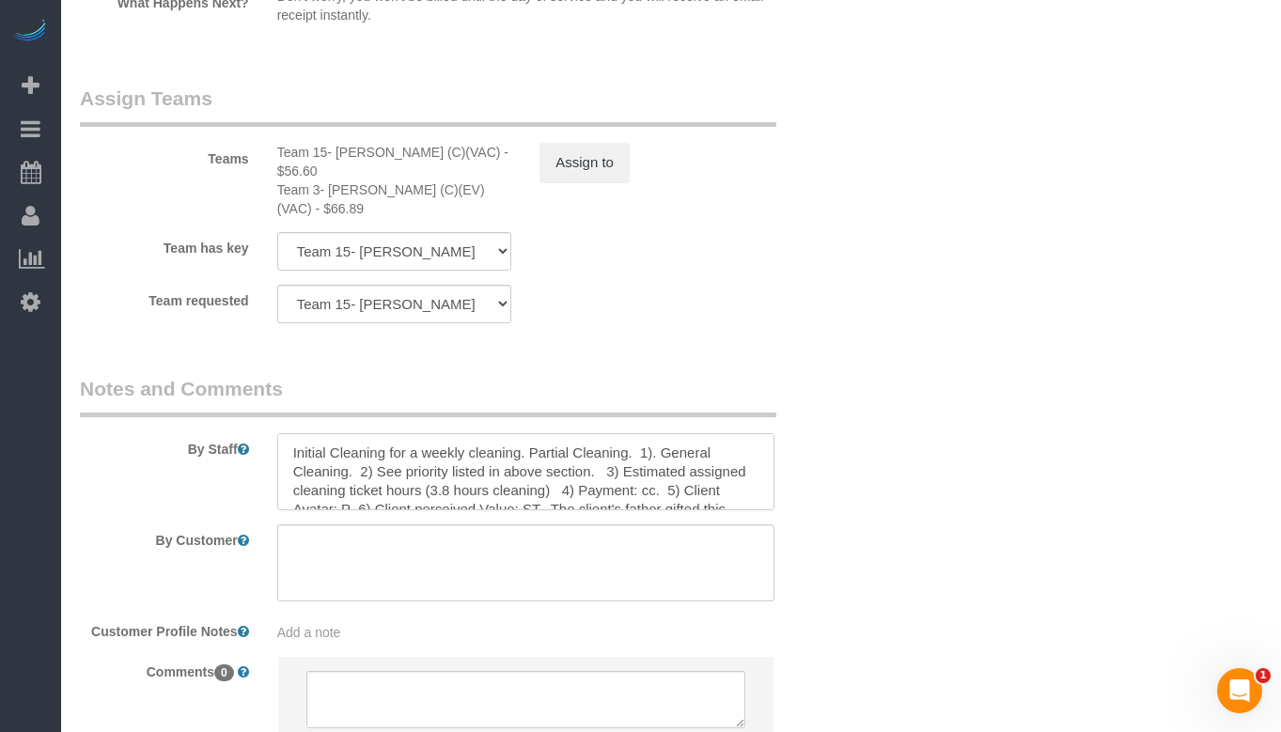
click at [628, 433] on textarea at bounding box center [525, 471] width 497 height 77
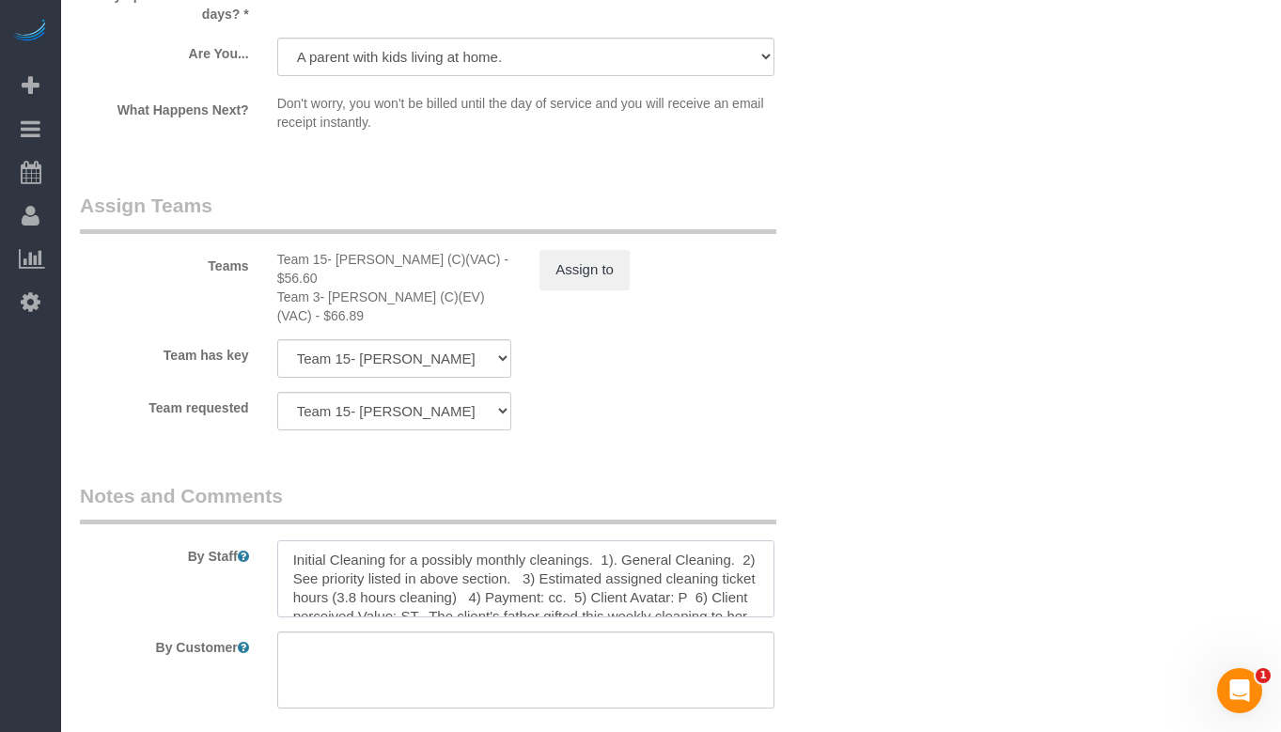
scroll to position [3477, 0]
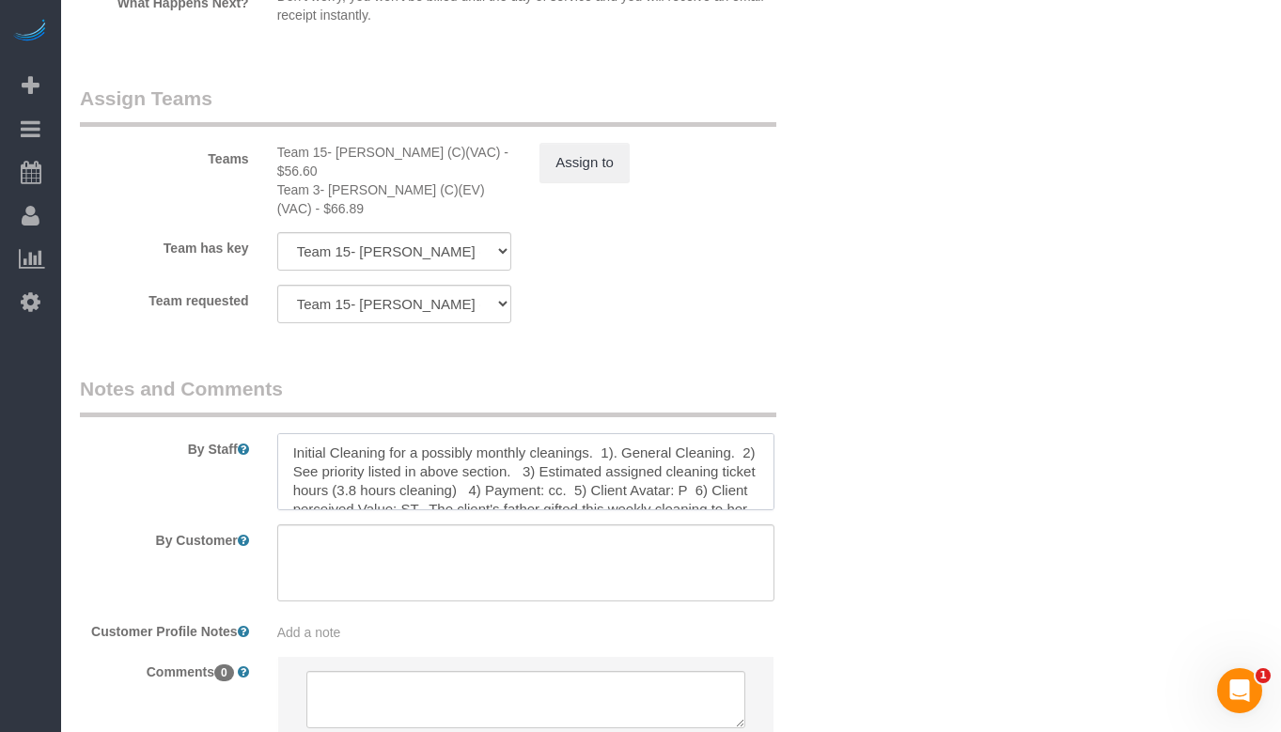
click at [645, 433] on textarea at bounding box center [525, 471] width 497 height 77
click at [391, 433] on textarea at bounding box center [525, 471] width 497 height 77
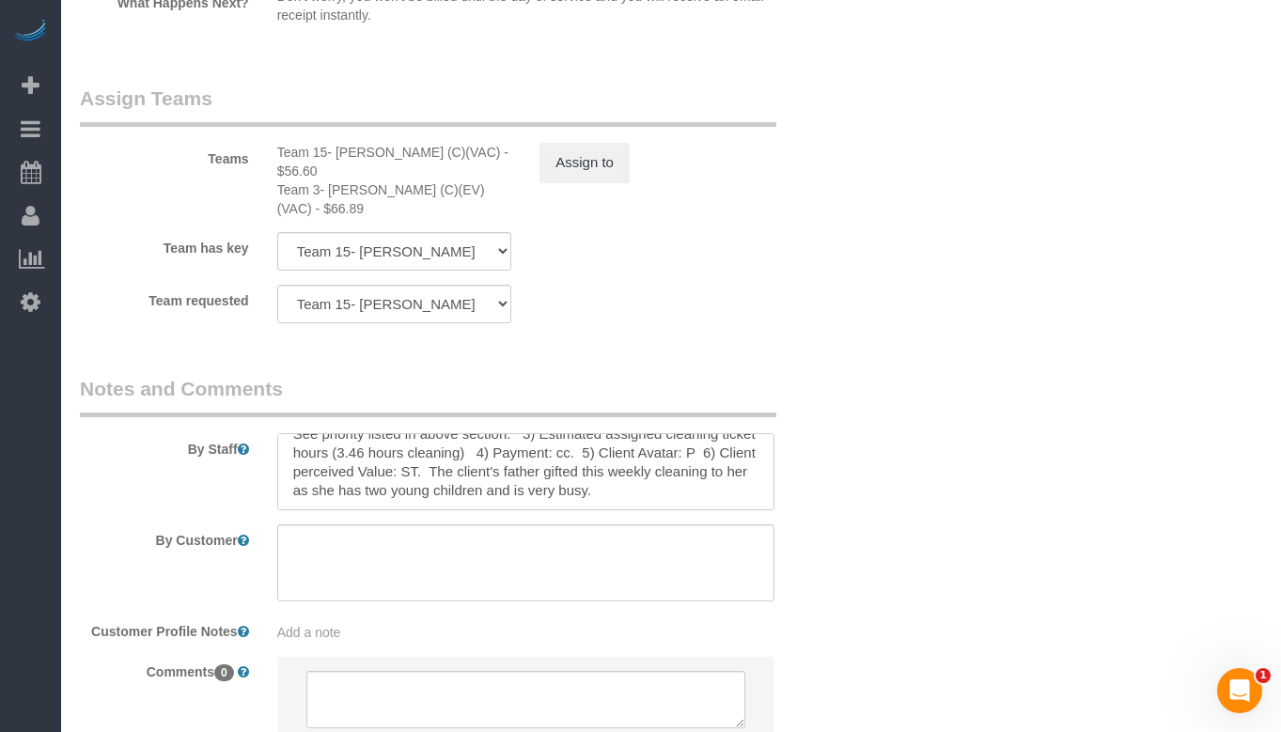
scroll to position [74, 0]
click at [506, 433] on textarea at bounding box center [525, 471] width 497 height 77
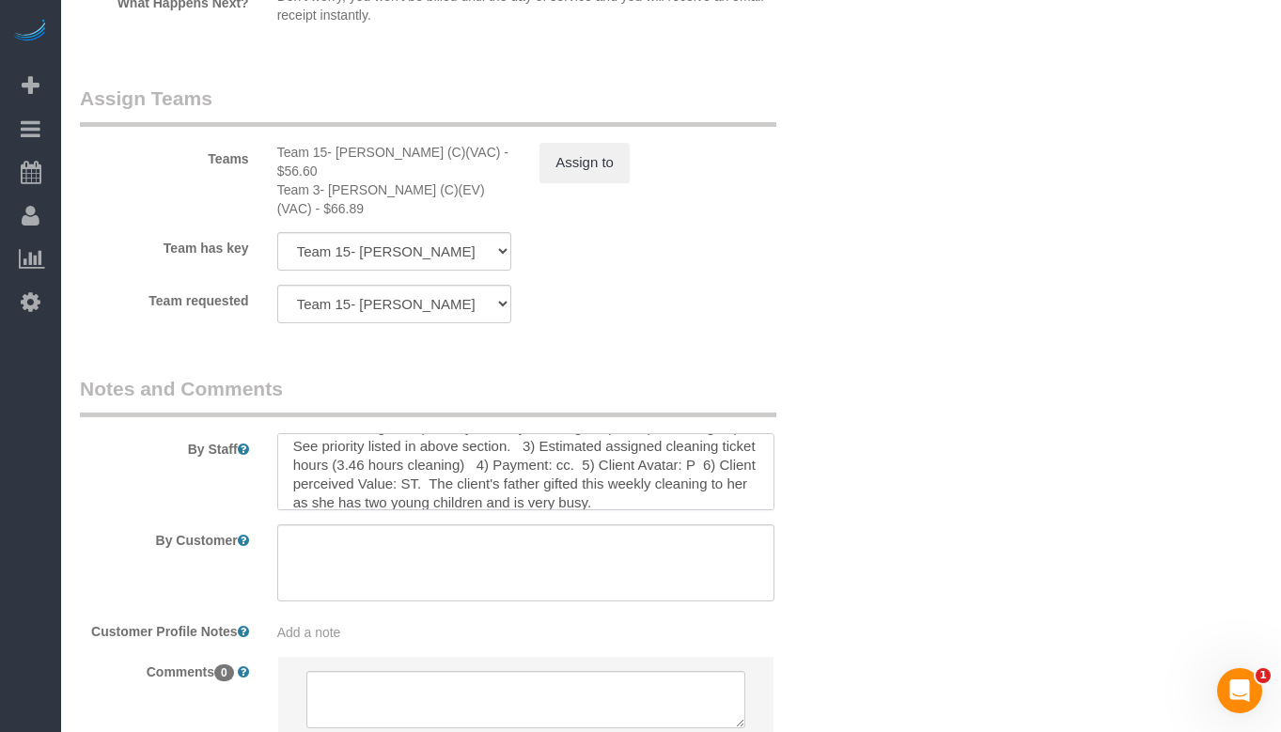
scroll to position [0, 0]
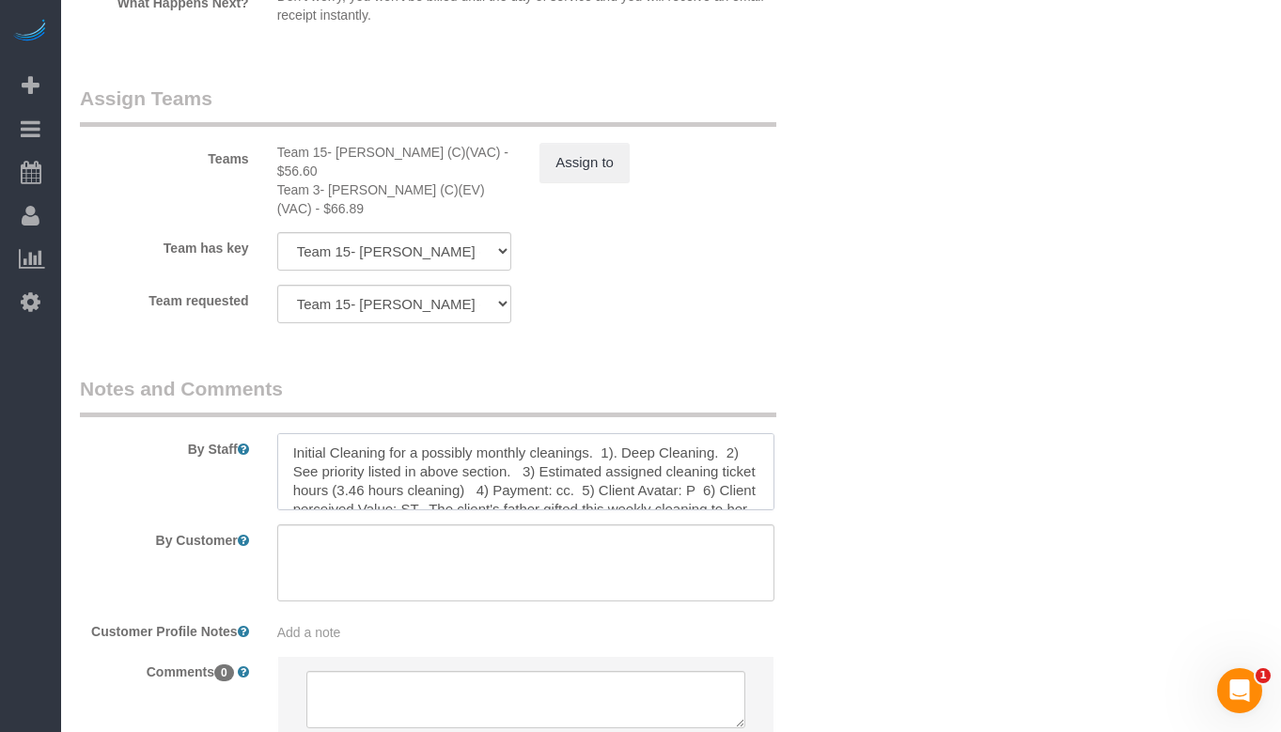
click at [475, 433] on textarea at bounding box center [525, 471] width 497 height 77
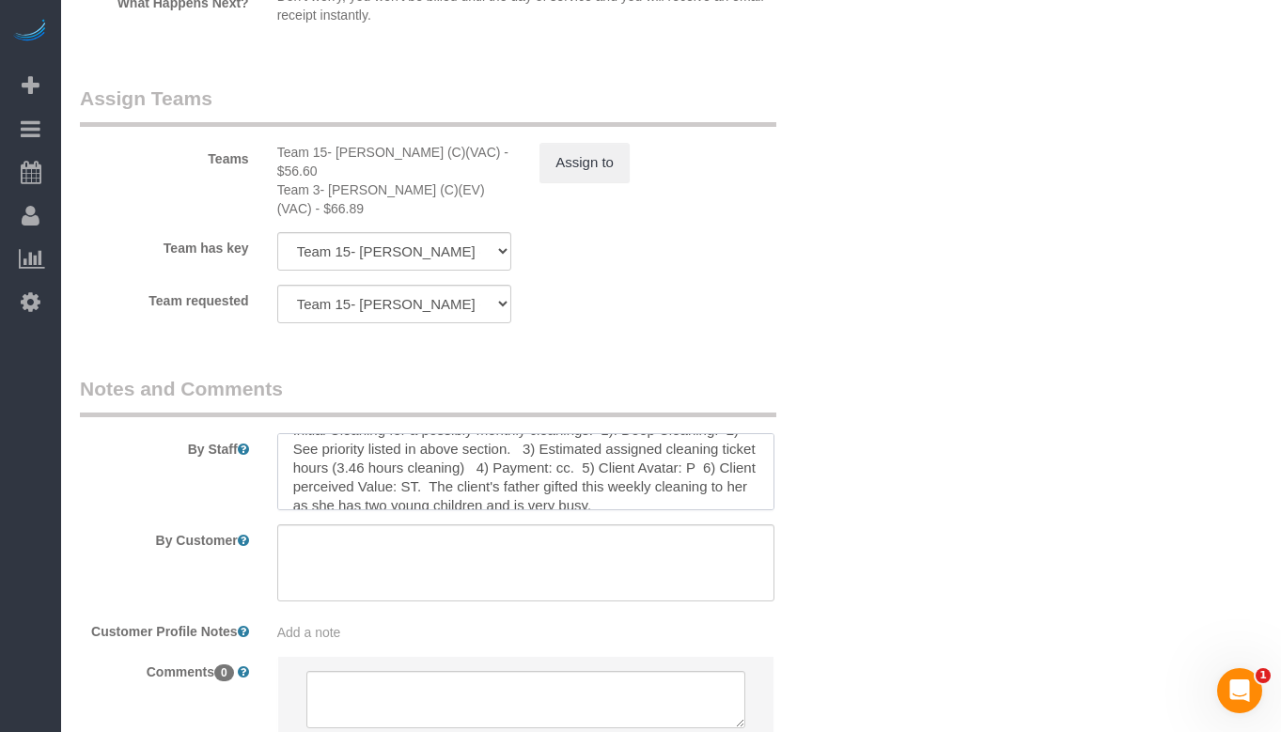
click at [474, 433] on textarea at bounding box center [525, 471] width 497 height 77
drag, startPoint x: 691, startPoint y: 396, endPoint x: 282, endPoint y: 379, distance: 409.1
click at [282, 433] on textarea at bounding box center [525, 471] width 497 height 77
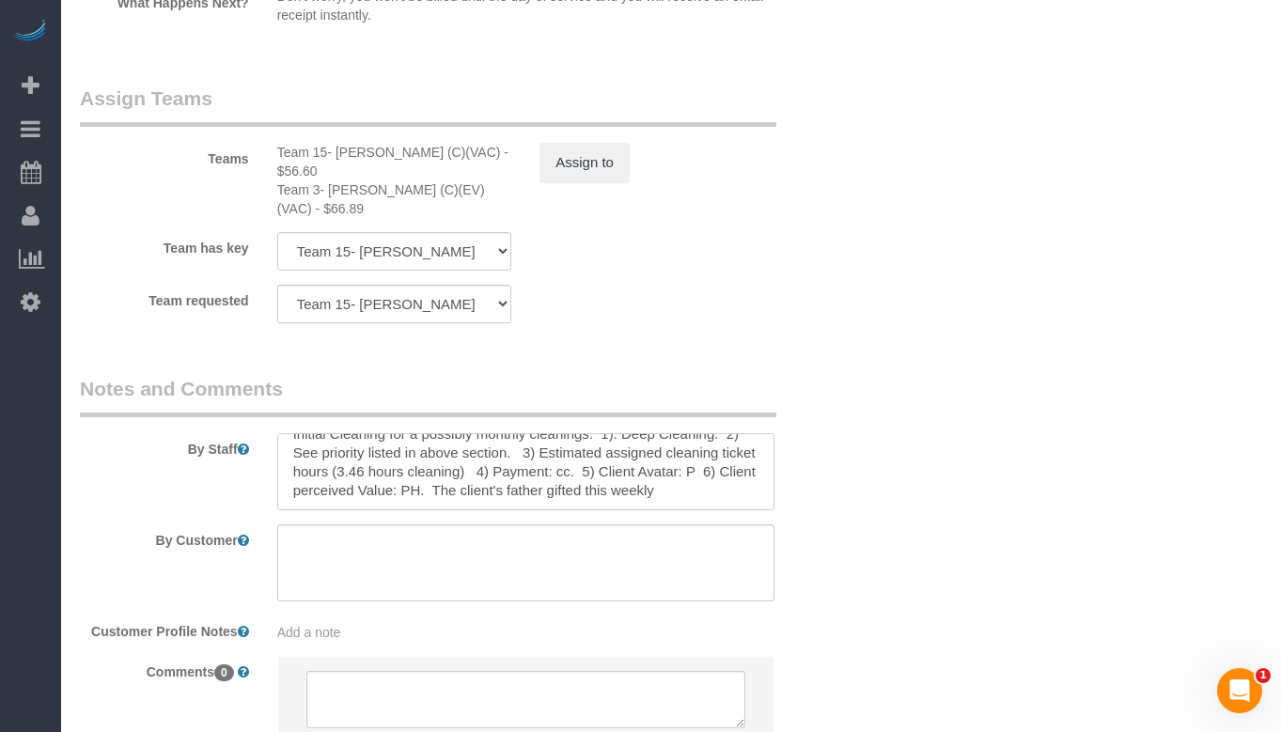
drag, startPoint x: 724, startPoint y: 403, endPoint x: 556, endPoint y: 403, distance: 167.3
click at [556, 433] on textarea at bounding box center [525, 471] width 497 height 77
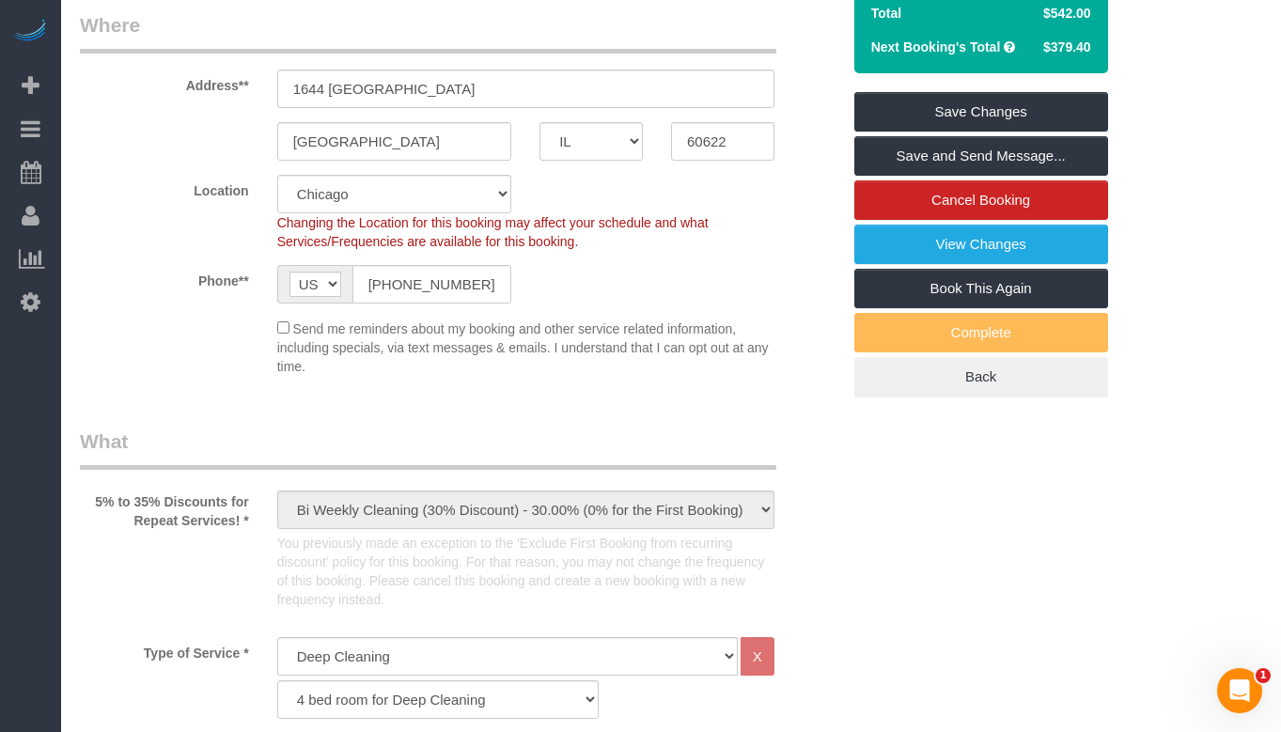
scroll to position [168, 0]
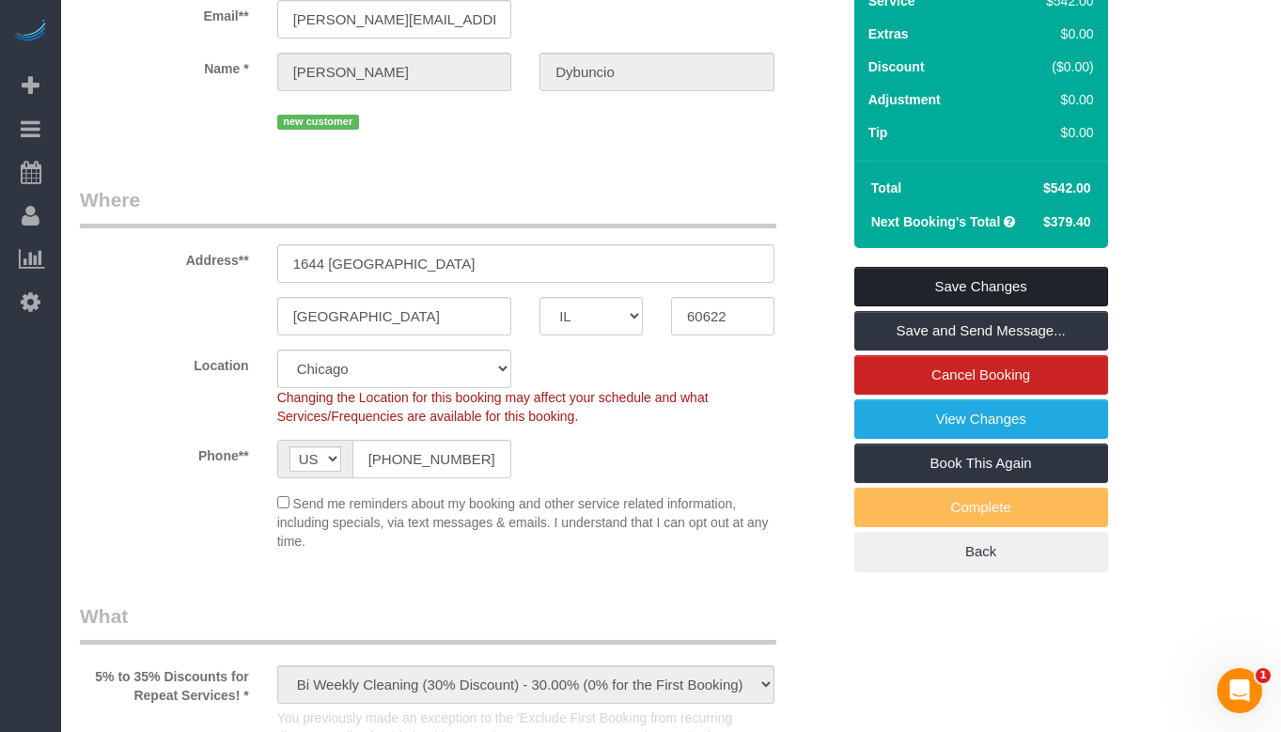
type textarea "Initial Cleaning for a possibly monthly cleanings. 1). Deep Cleaning. 2) See pr…"
click at [977, 282] on link "Save Changes" at bounding box center [981, 286] width 254 height 39
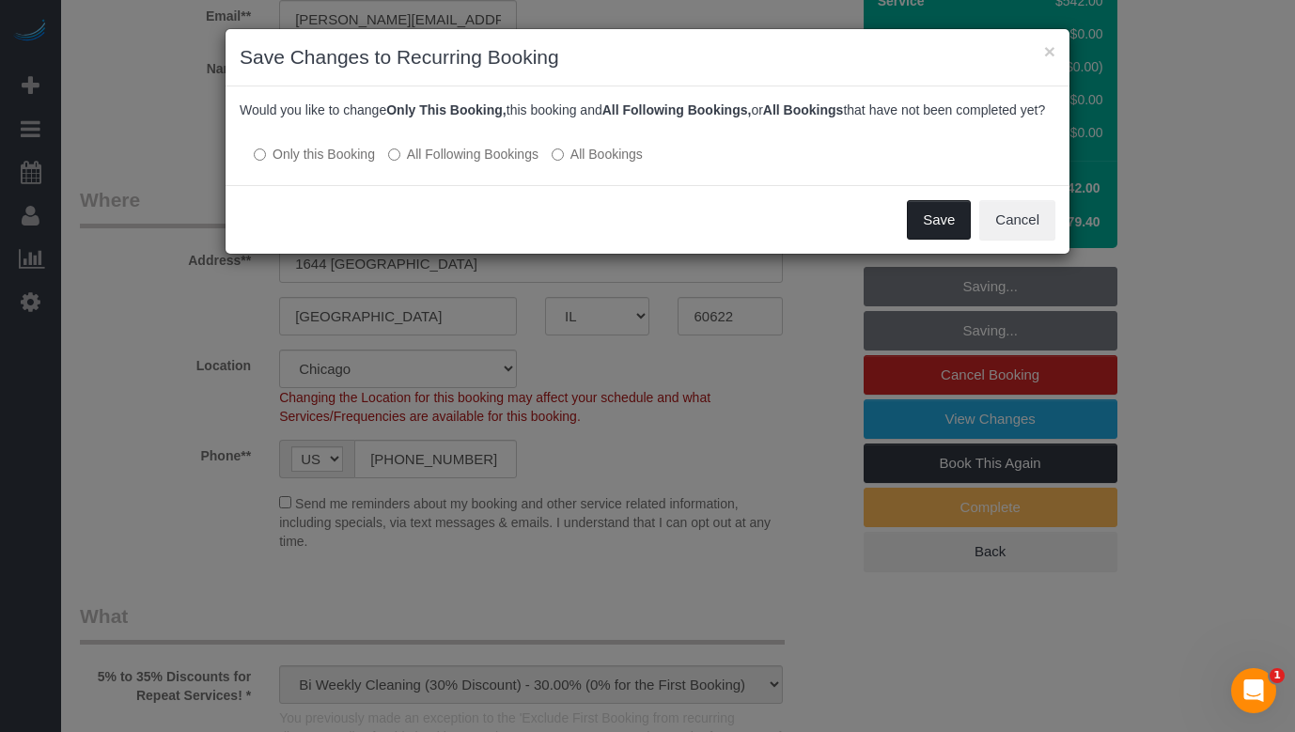
click at [923, 233] on button "Save" at bounding box center [939, 219] width 64 height 39
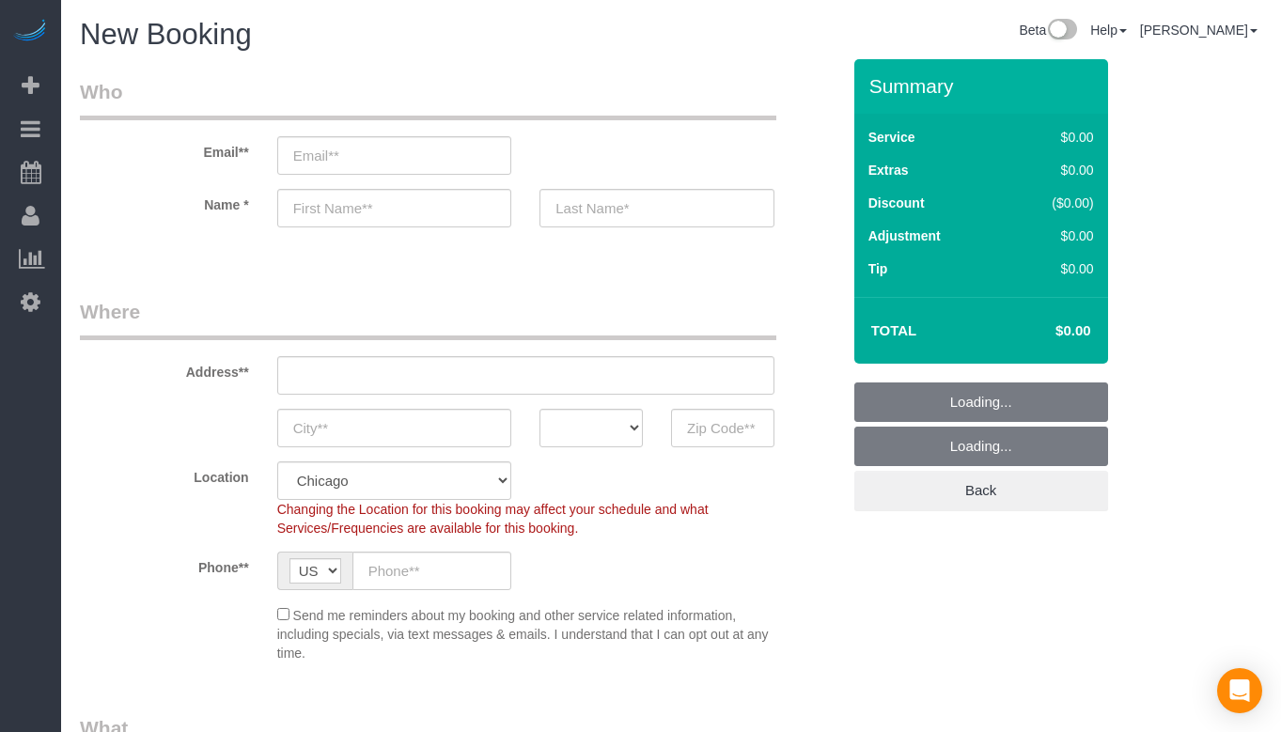
select select "512"
